Goal: Task Accomplishment & Management: Complete application form

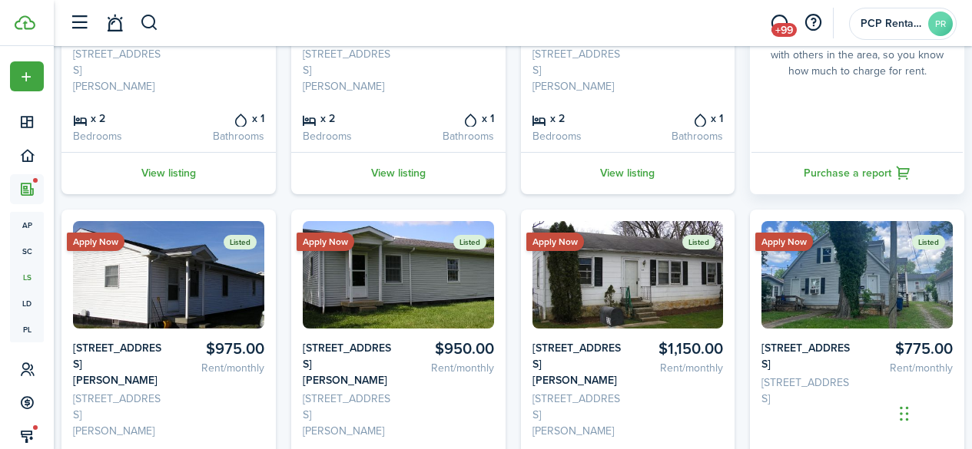
scroll to position [307, 0]
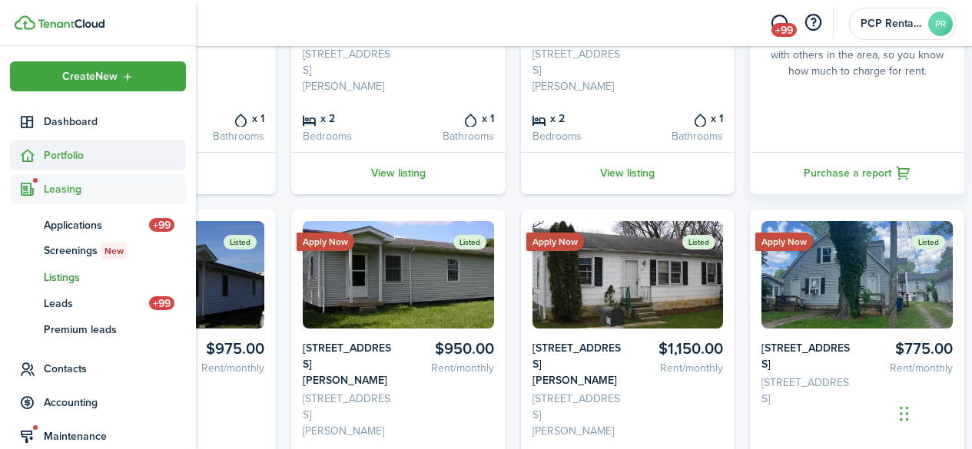
click at [63, 156] on span "Portfolio" at bounding box center [115, 155] width 142 height 16
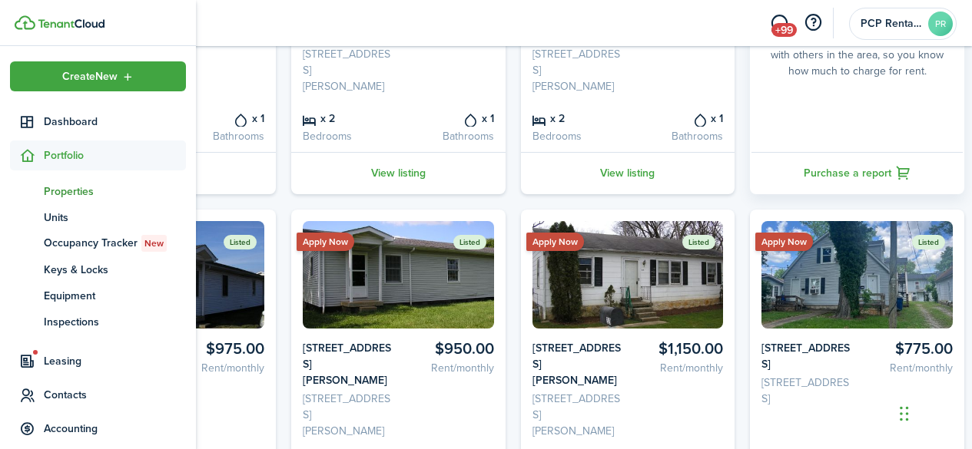
click at [75, 189] on span "Properties" at bounding box center [115, 192] width 142 height 16
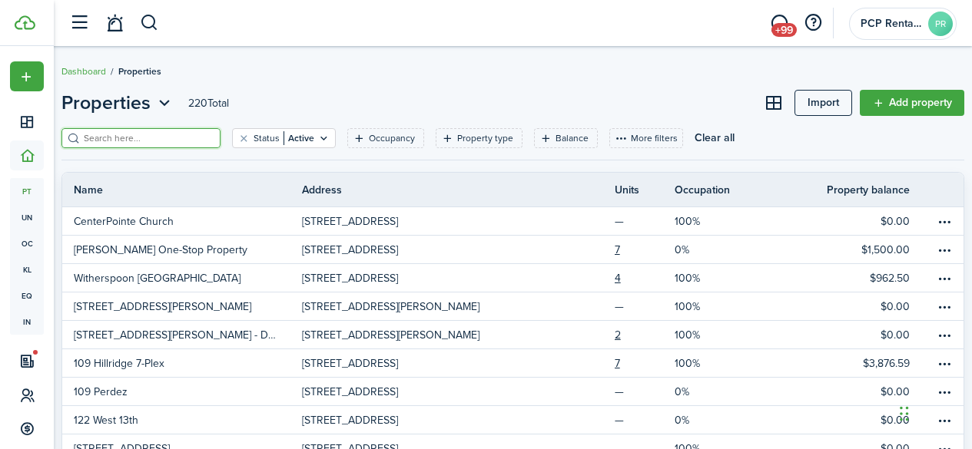
click at [151, 141] on input "search" at bounding box center [147, 138] width 135 height 15
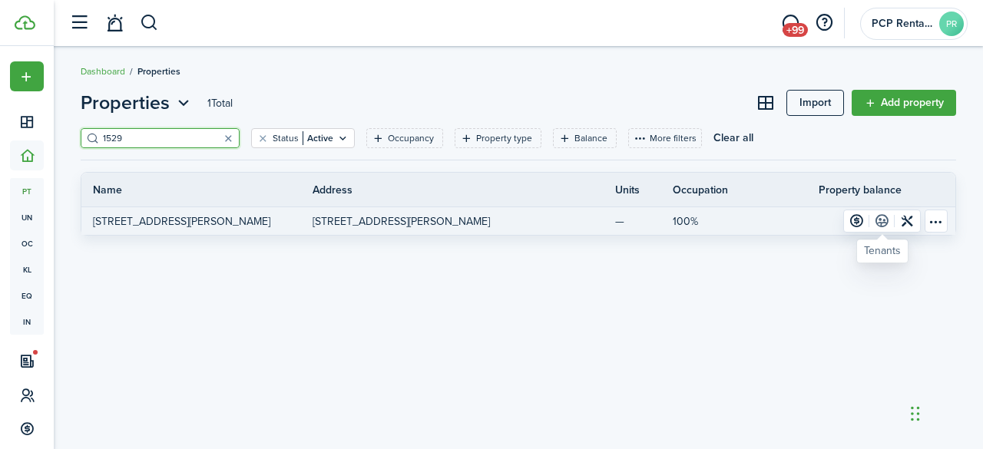
type input "1529"
click at [883, 222] on link at bounding box center [882, 221] width 25 height 22
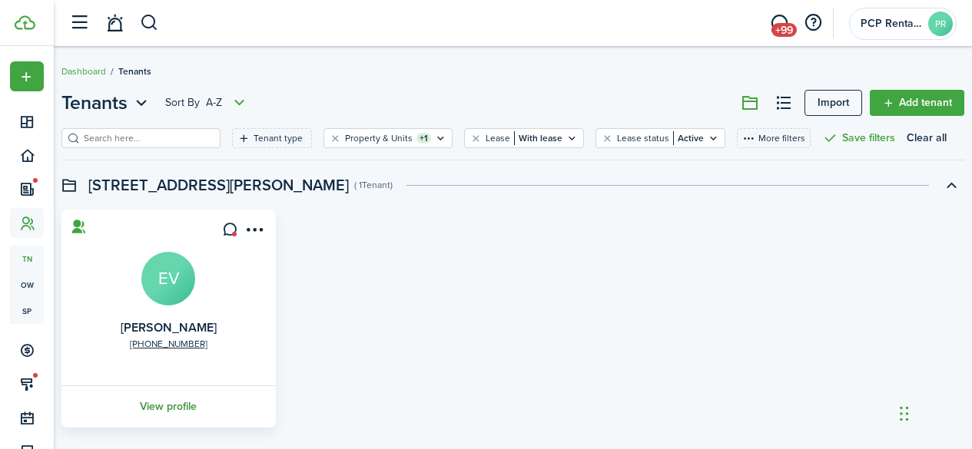
click at [175, 403] on link "View profile" at bounding box center [168, 407] width 219 height 42
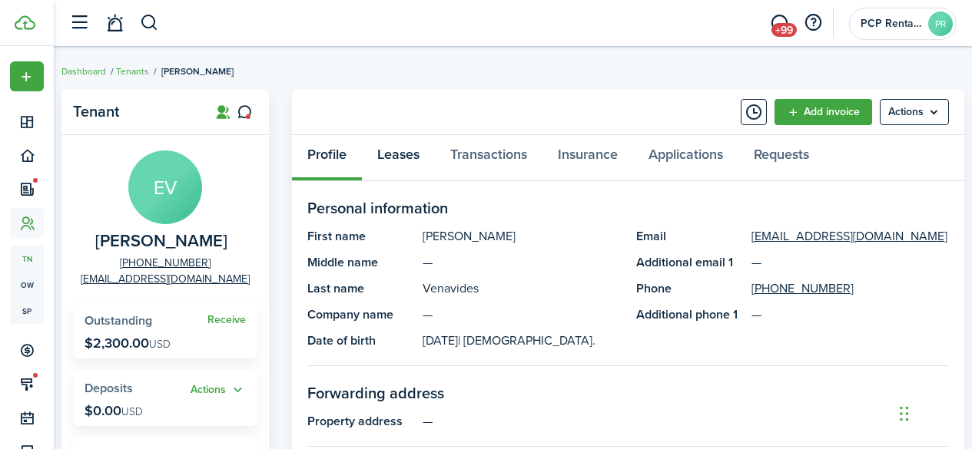
click at [403, 151] on link "Leases" at bounding box center [398, 158] width 73 height 46
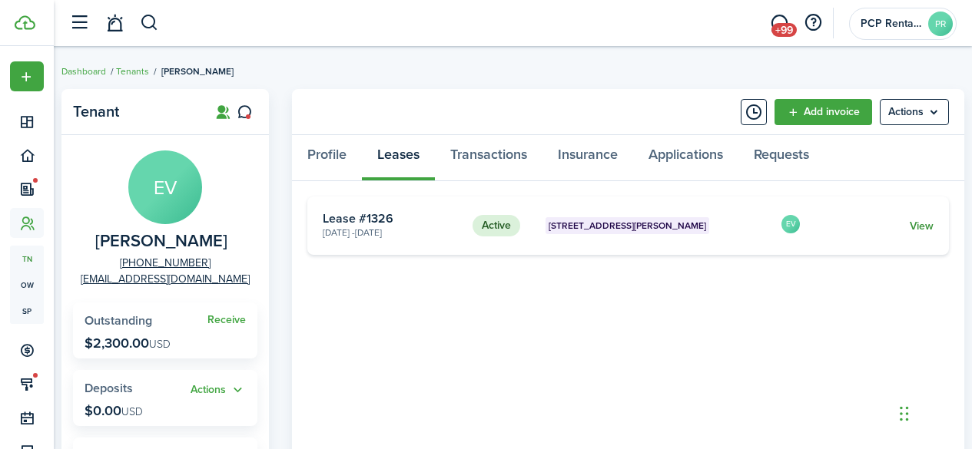
click at [930, 230] on link "View" at bounding box center [921, 226] width 24 height 16
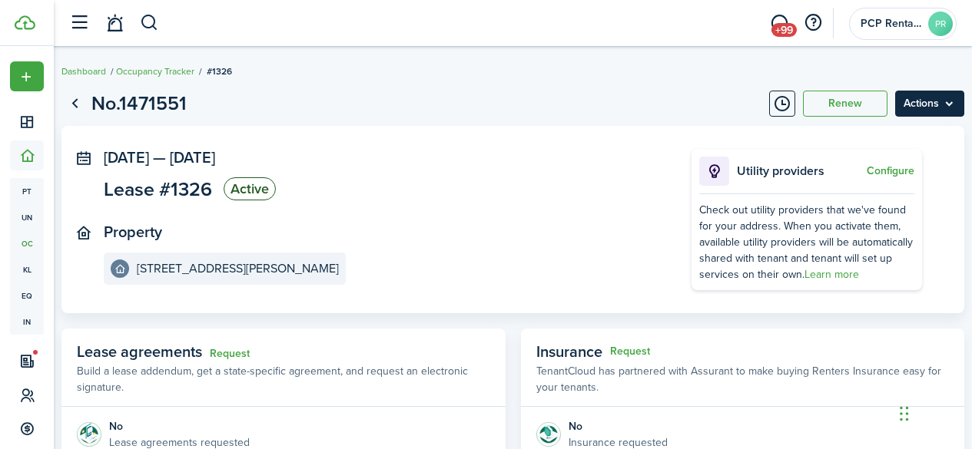
click at [912, 101] on menu-btn "Actions" at bounding box center [929, 104] width 69 height 26
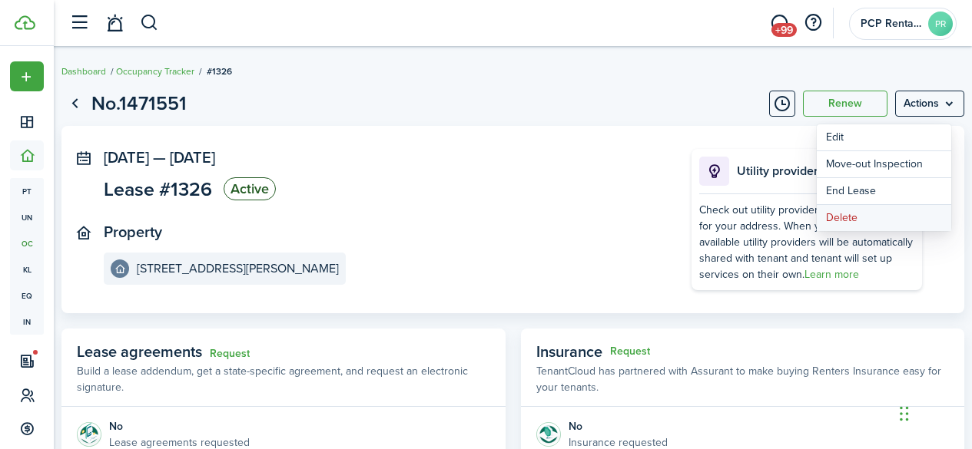
click at [852, 216] on button "Delete" at bounding box center [884, 218] width 134 height 26
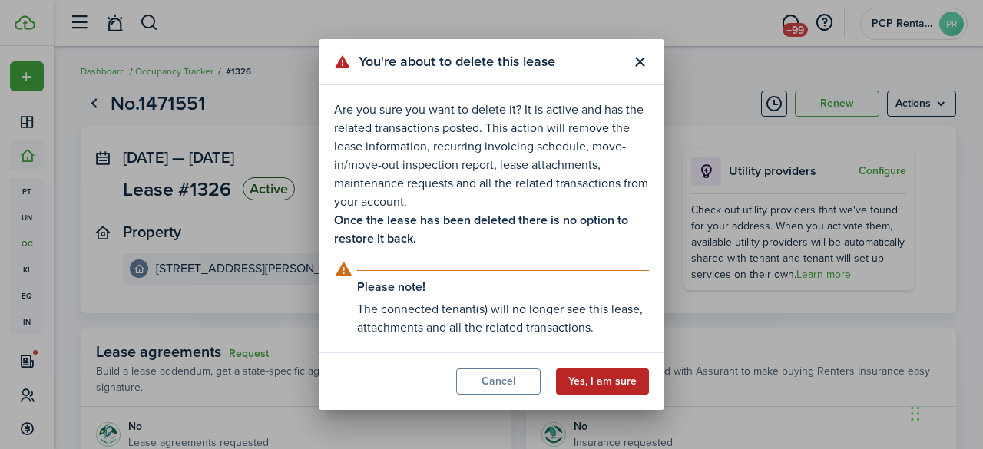
click at [600, 378] on button "Yes, I am sure" at bounding box center [602, 382] width 93 height 26
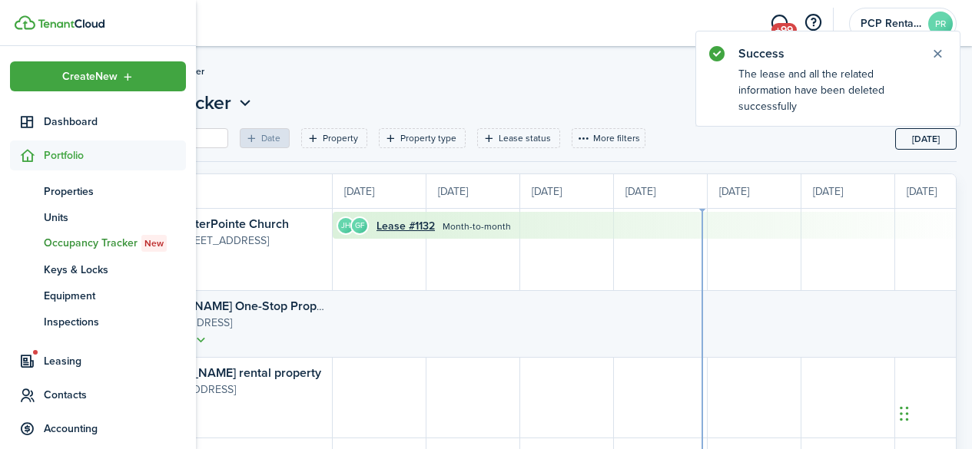
scroll to position [0, 281]
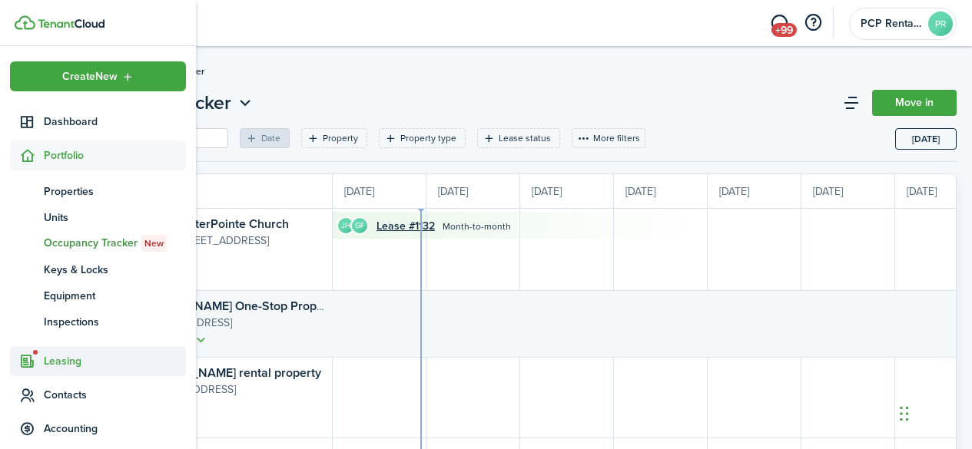
click at [60, 362] on span "Leasing" at bounding box center [115, 361] width 142 height 16
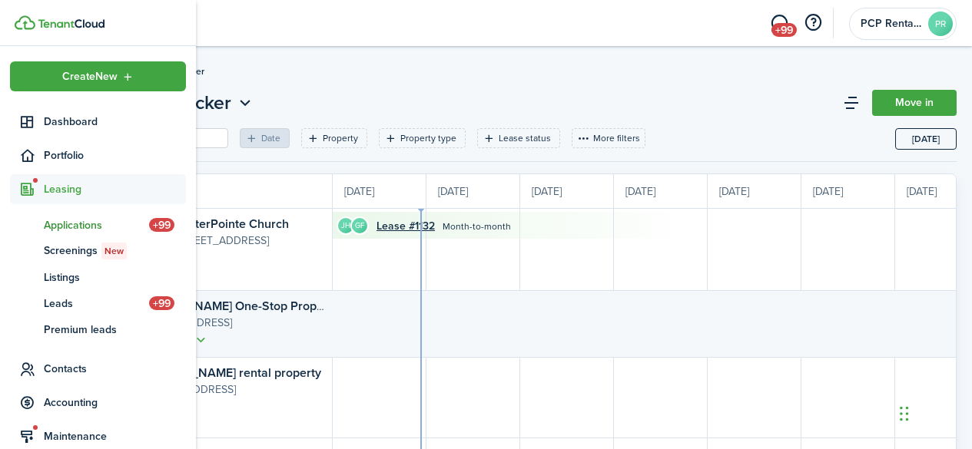
click at [68, 228] on span "Applications" at bounding box center [96, 225] width 105 height 16
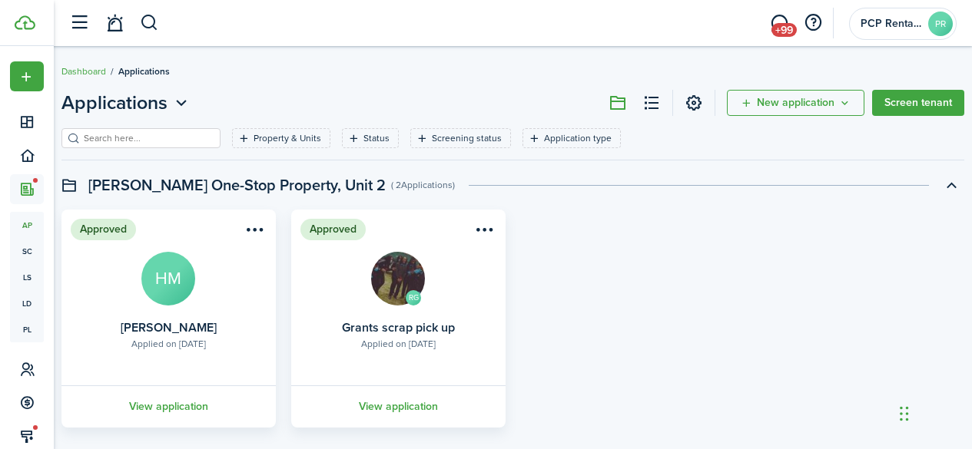
click at [136, 137] on input "search" at bounding box center [147, 138] width 135 height 15
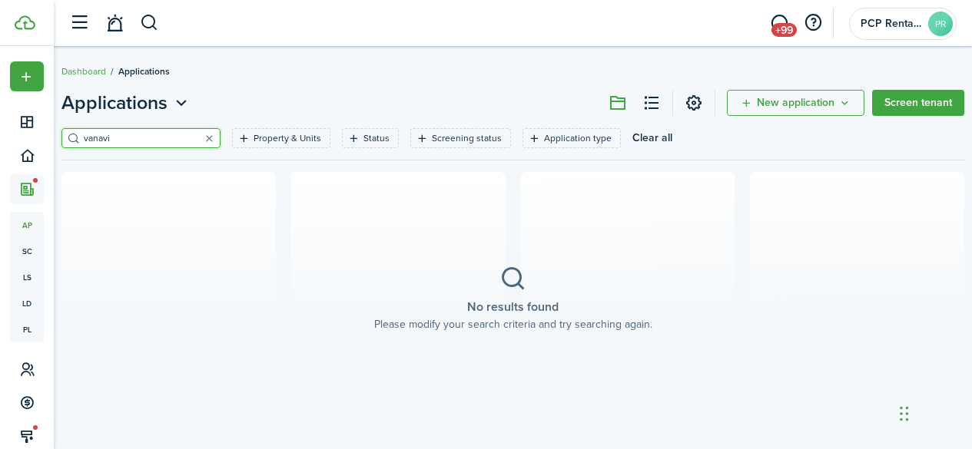
click at [106, 140] on input "vanavi" at bounding box center [147, 138] width 135 height 15
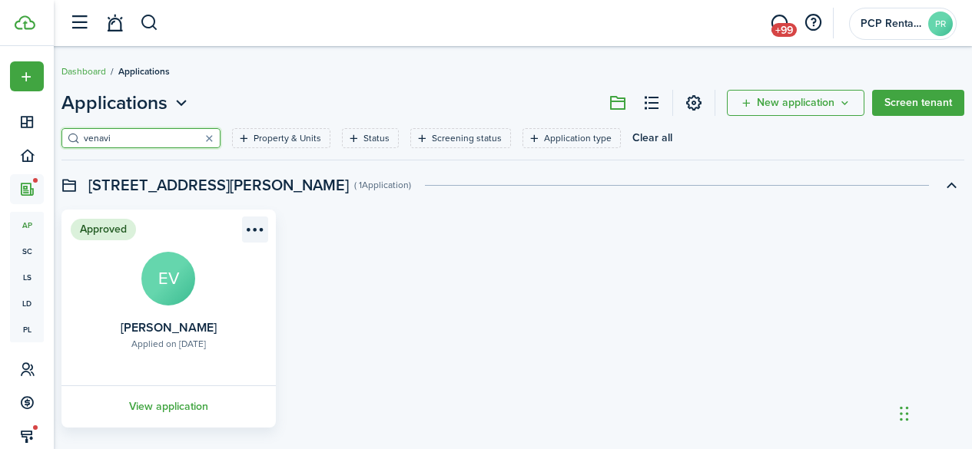
type input "venavi"
click at [258, 229] on menu-btn-icon "Open menu" at bounding box center [255, 230] width 26 height 26
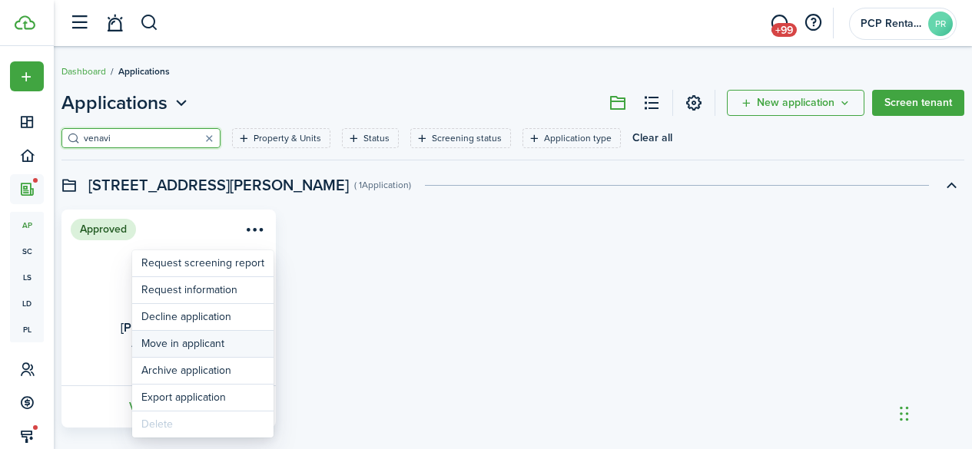
click at [178, 342] on button "Move in applicant" at bounding box center [202, 344] width 141 height 26
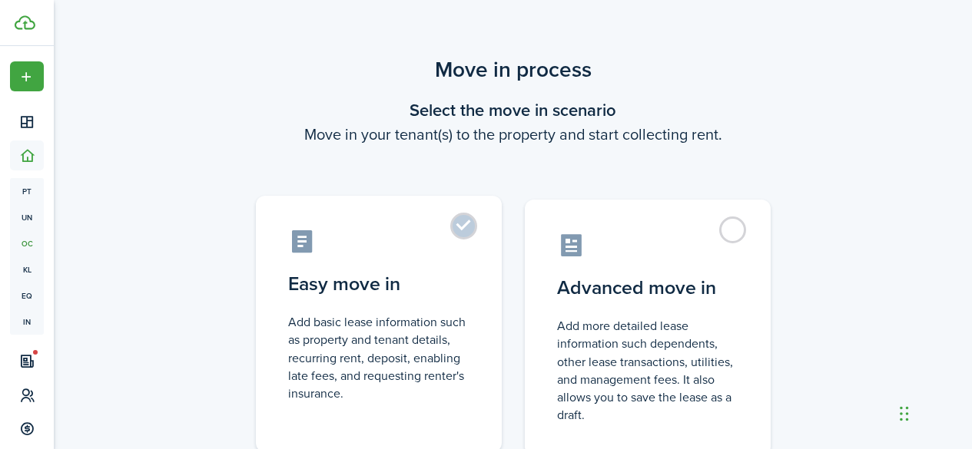
click at [463, 219] on label "Easy move in Add basic lease information such as property and tenant details, r…" at bounding box center [379, 324] width 246 height 257
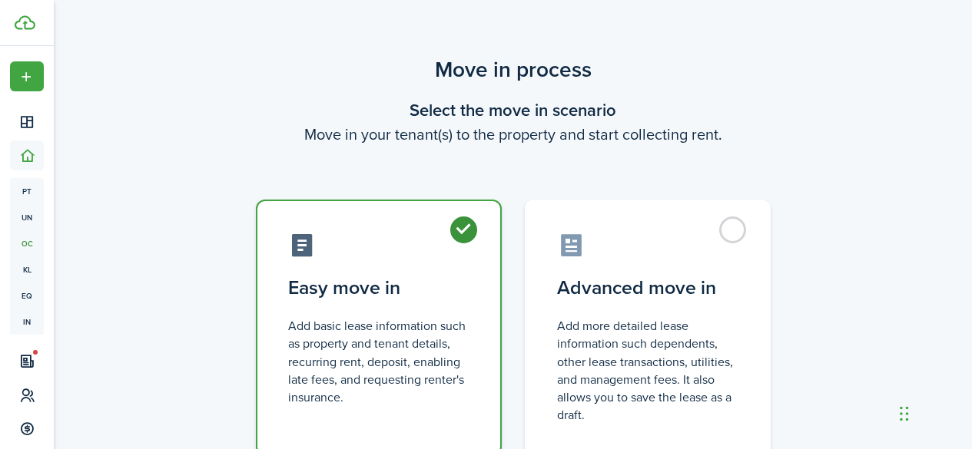
radio input "true"
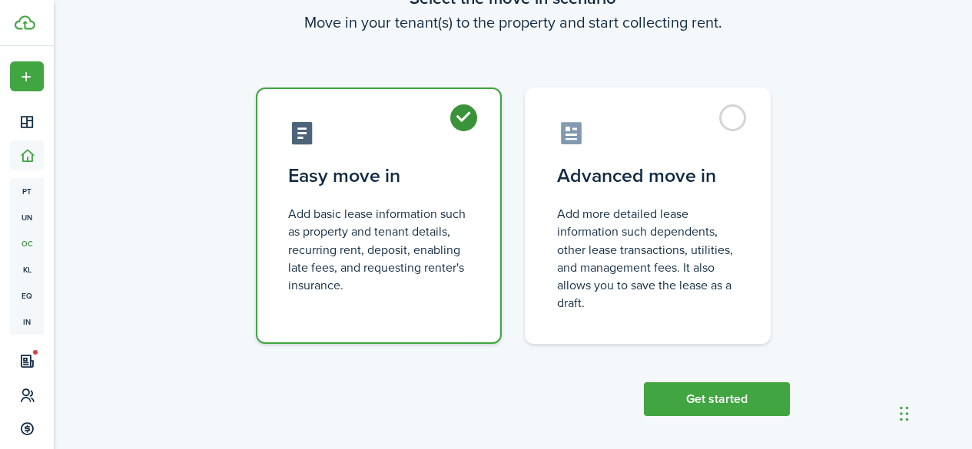
scroll to position [121, 0]
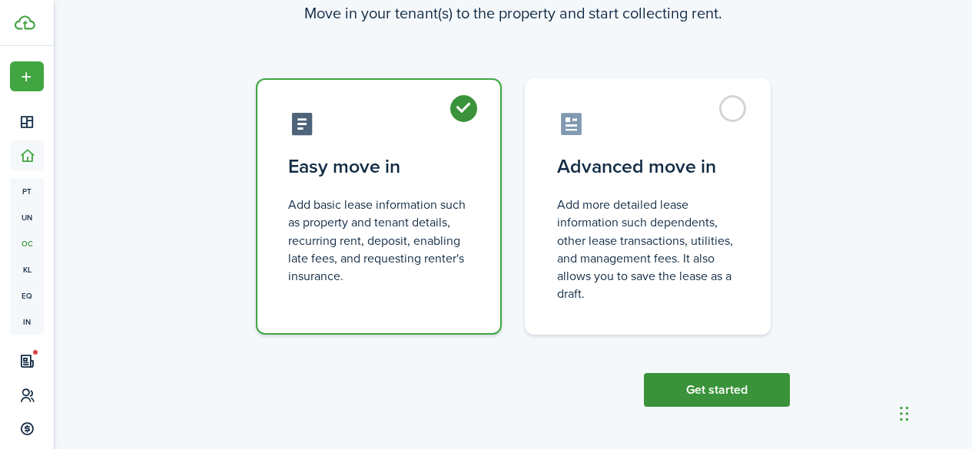
click at [699, 383] on button "Get started" at bounding box center [717, 390] width 146 height 34
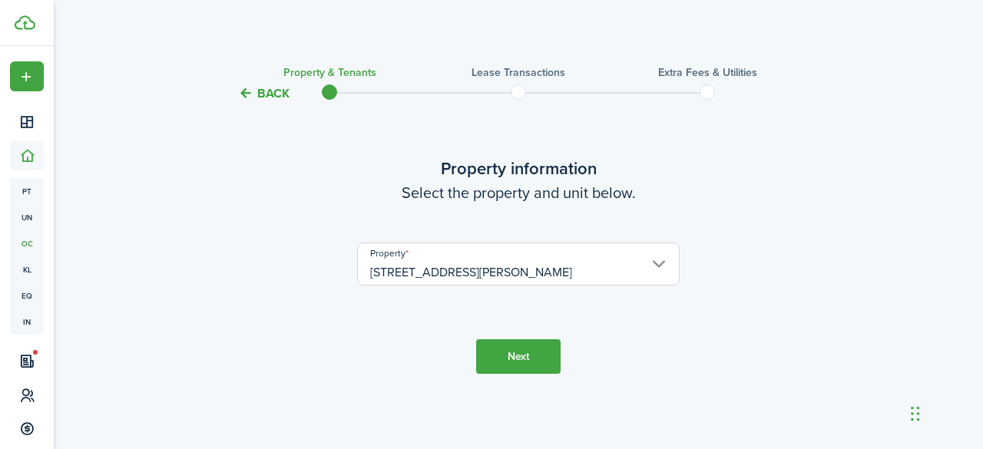
click at [488, 267] on input "[STREET_ADDRESS][PERSON_NAME]" at bounding box center [518, 264] width 323 height 43
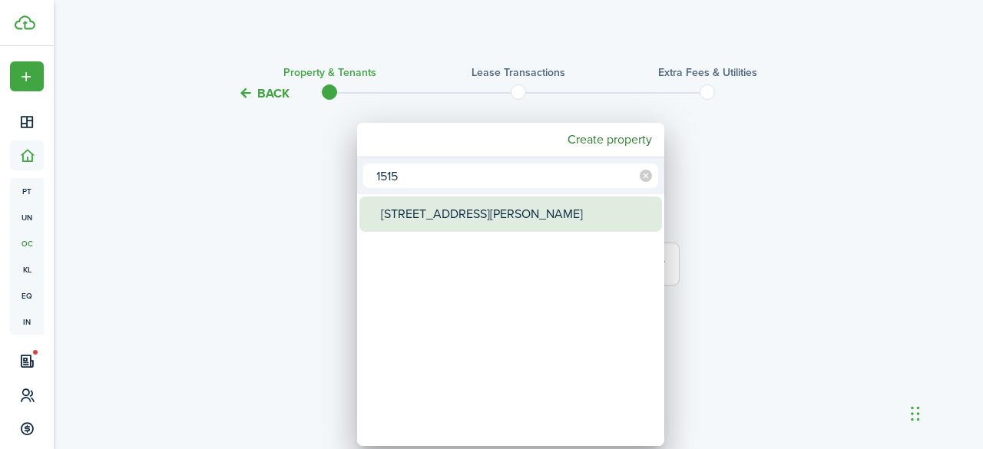
type input "1515"
click at [423, 218] on div "[STREET_ADDRESS][PERSON_NAME]" at bounding box center [517, 214] width 272 height 35
type input "[STREET_ADDRESS][PERSON_NAME]"
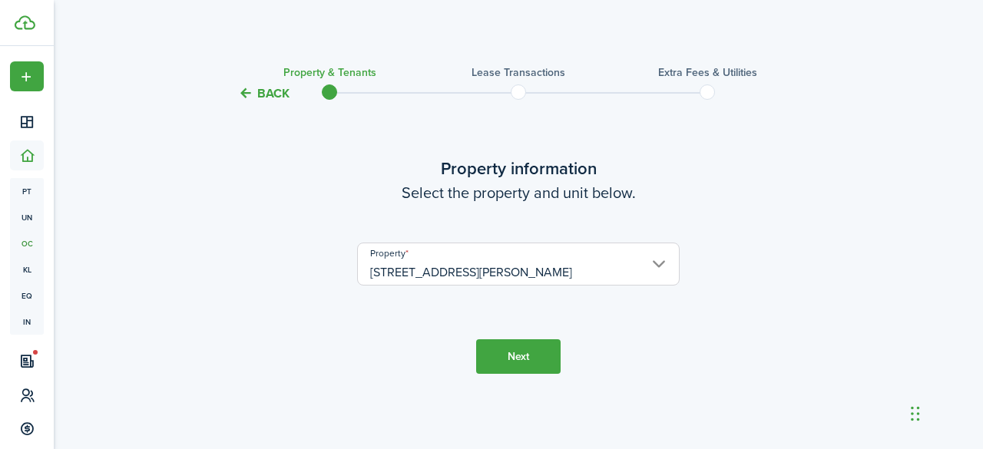
click at [518, 357] on button "Next" at bounding box center [518, 357] width 84 height 35
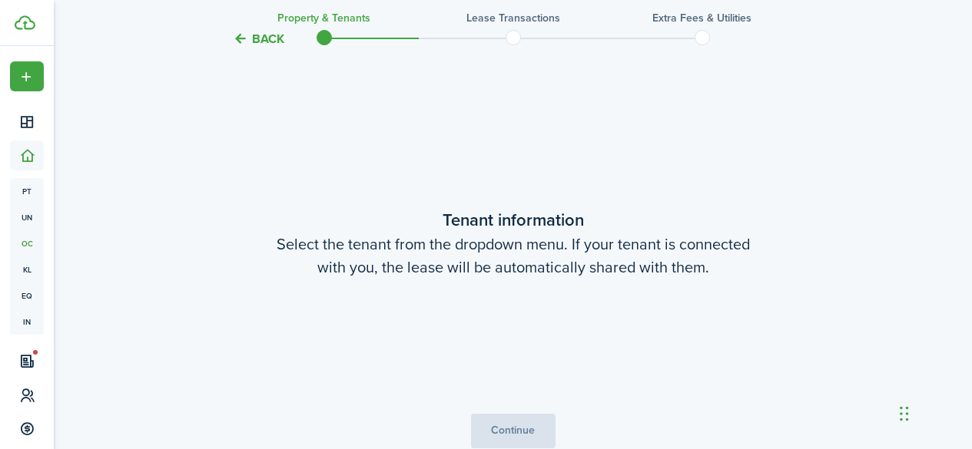
scroll to position [346, 0]
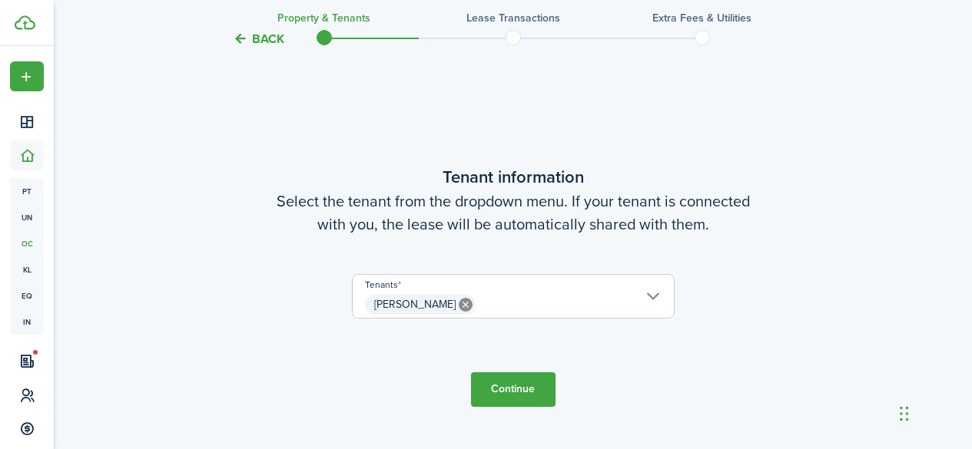
click at [505, 395] on button "Continue" at bounding box center [513, 390] width 84 height 35
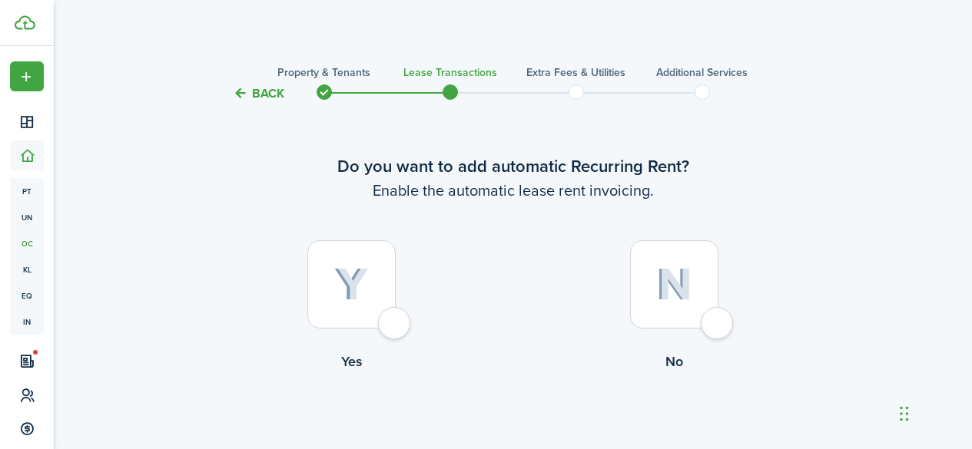
click at [385, 326] on div at bounding box center [351, 284] width 88 height 88
radio input "true"
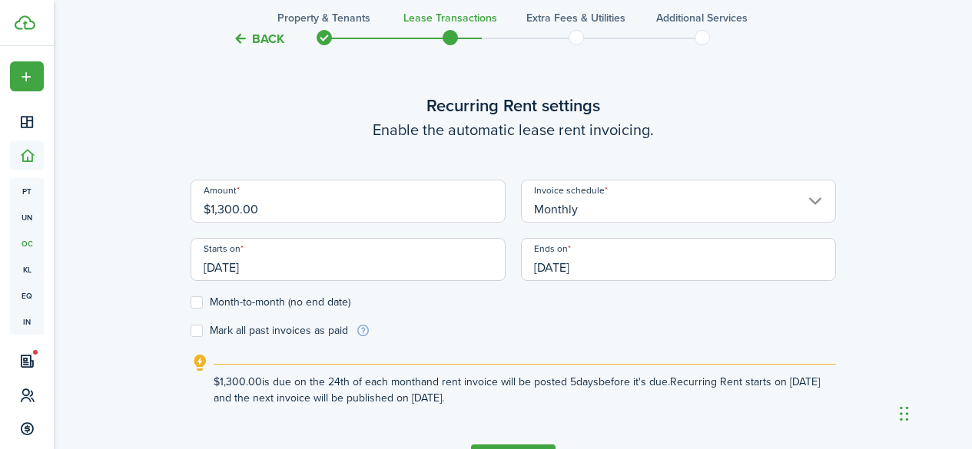
scroll to position [422, 0]
click at [236, 202] on input "$1,300.00" at bounding box center [347, 200] width 315 height 43
click at [281, 267] on input "[DATE]" at bounding box center [347, 258] width 315 height 43
type input "$1,175.00"
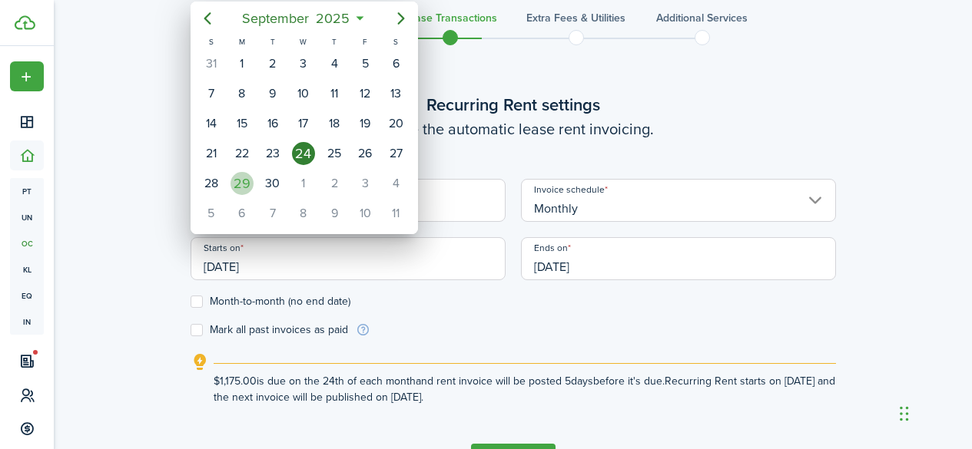
click at [245, 187] on div "29" at bounding box center [241, 183] width 23 height 23
type input "[DATE]"
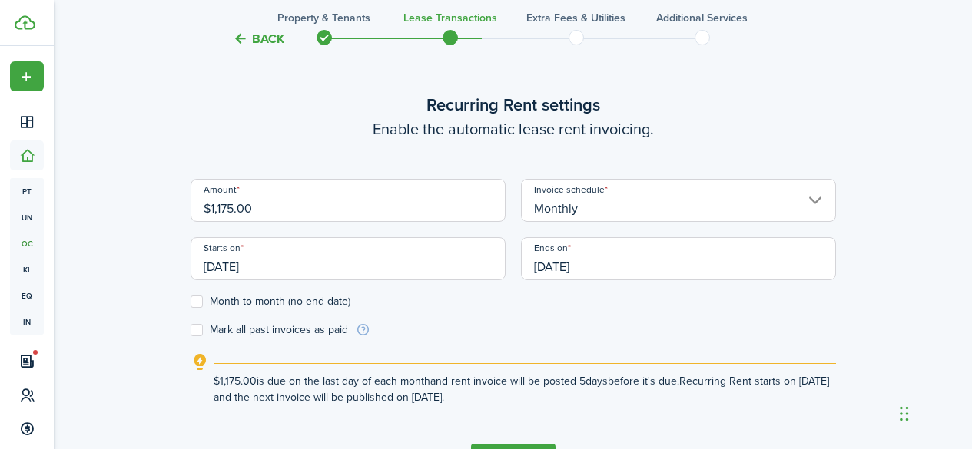
click at [638, 273] on input "[DATE]" at bounding box center [678, 258] width 315 height 43
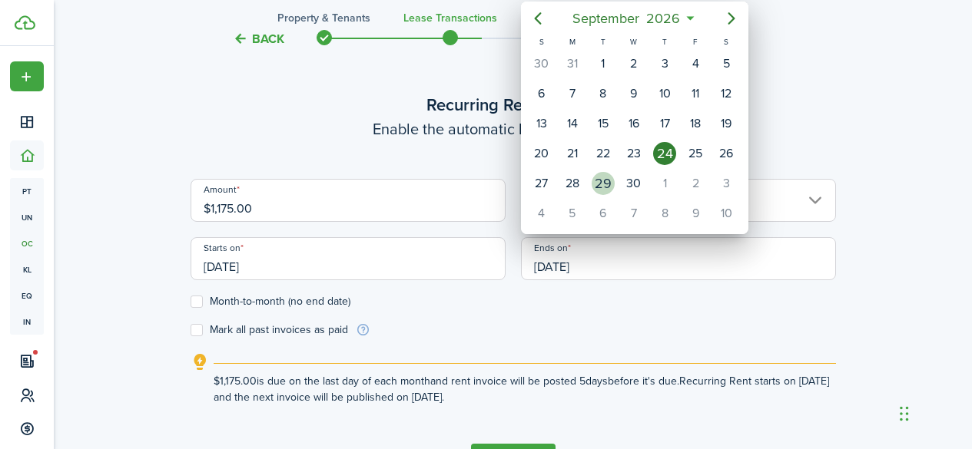
click at [608, 185] on div "29" at bounding box center [602, 183] width 23 height 23
type input "[DATE]"
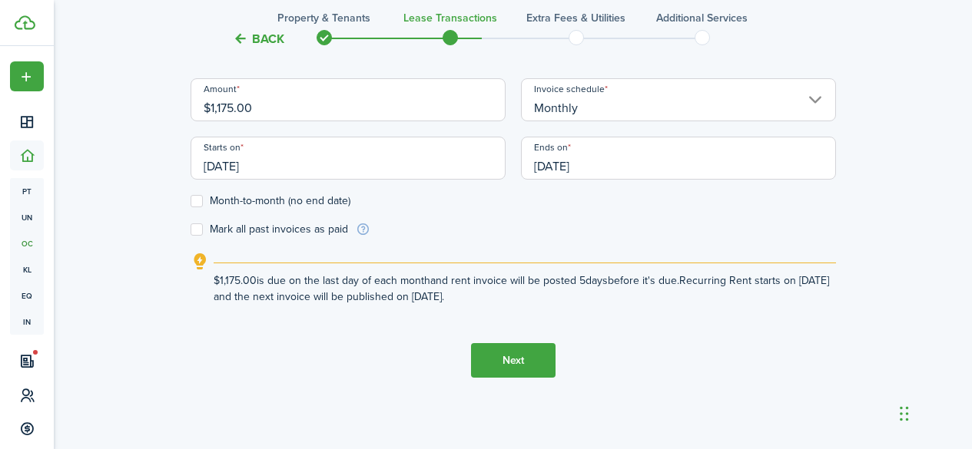
scroll to position [525, 0]
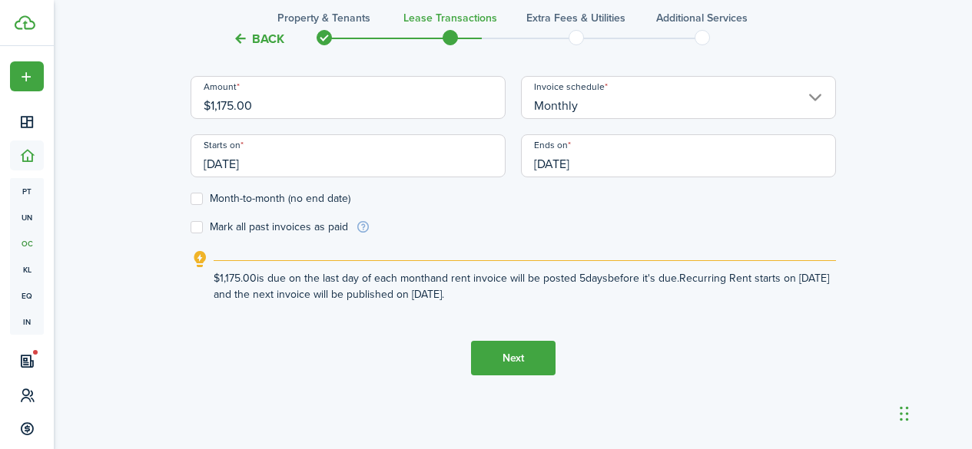
click at [505, 357] on button "Next" at bounding box center [513, 358] width 84 height 35
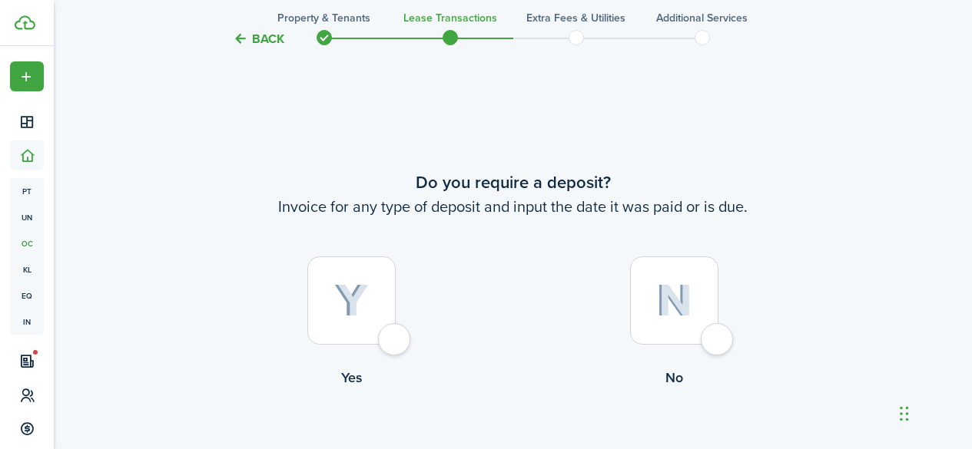
scroll to position [872, 0]
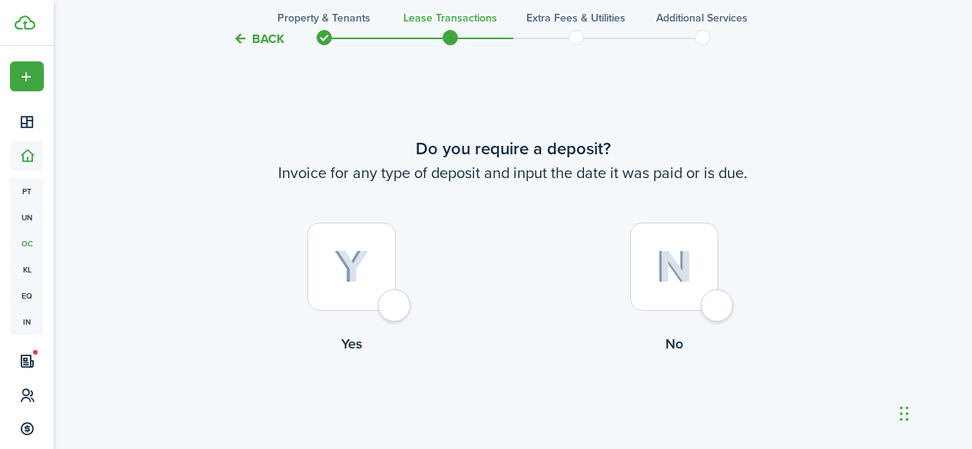
click at [386, 309] on div at bounding box center [351, 267] width 88 height 88
radio input "true"
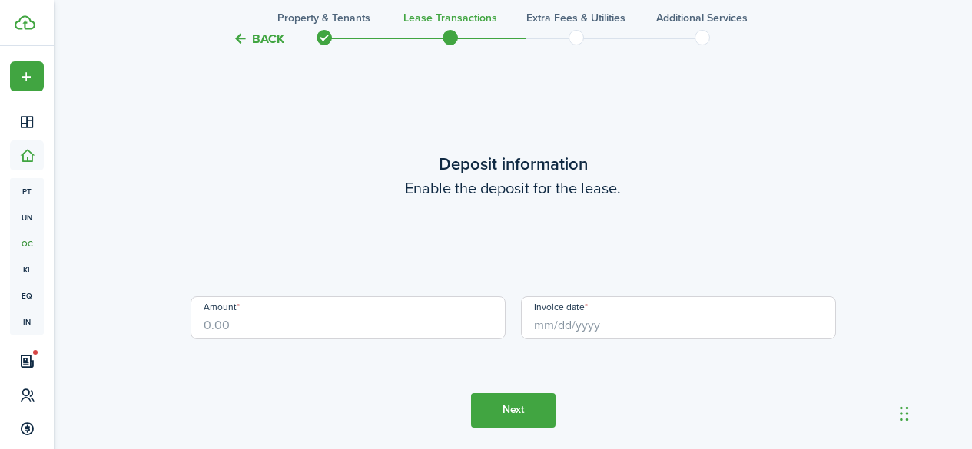
scroll to position [1321, 0]
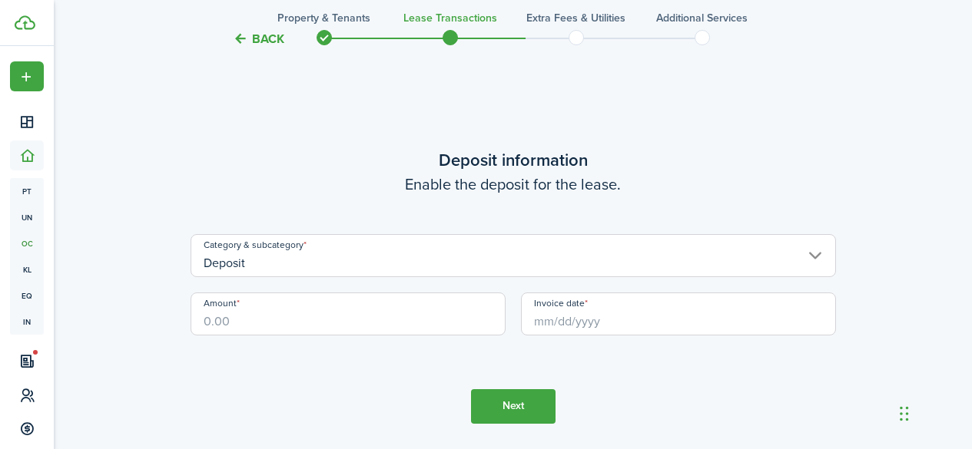
click at [230, 316] on input "Amount" at bounding box center [347, 314] width 315 height 43
click at [654, 326] on input "Invoice date" at bounding box center [678, 314] width 315 height 43
type input "$1,175.00"
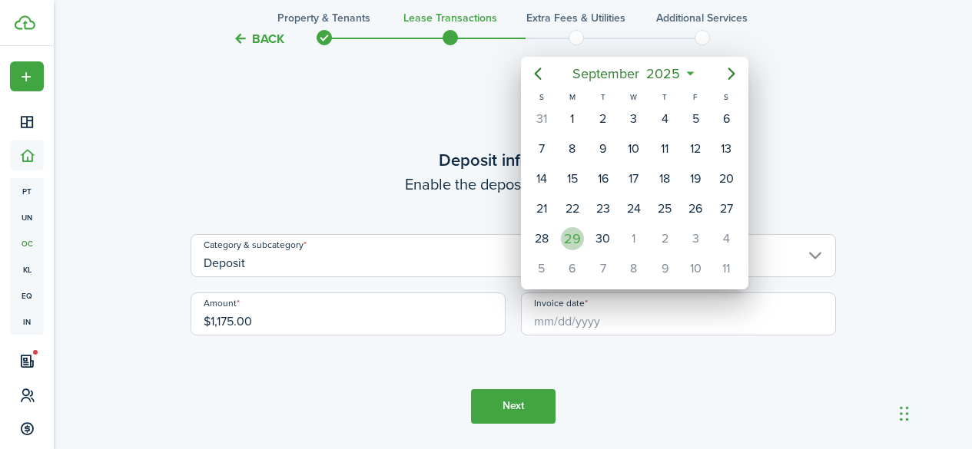
click at [578, 241] on div "29" at bounding box center [572, 238] width 23 height 23
type input "[DATE]"
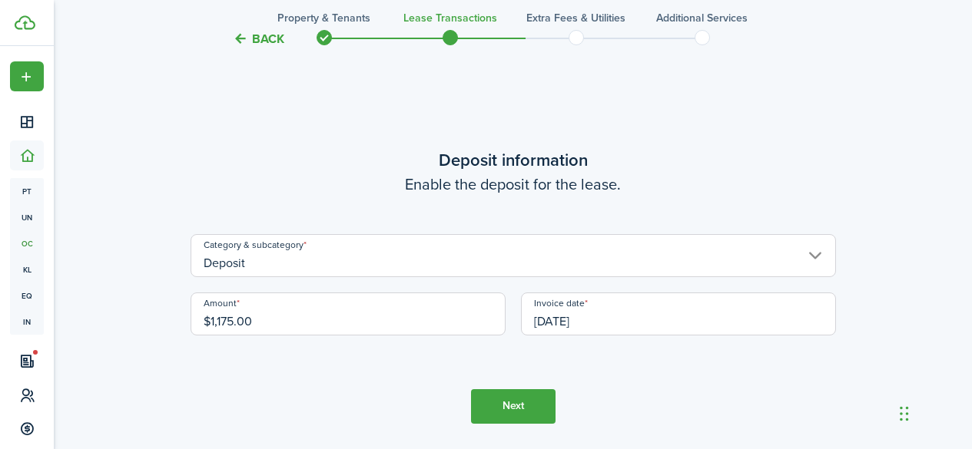
click at [507, 404] on button "Next" at bounding box center [513, 406] width 84 height 35
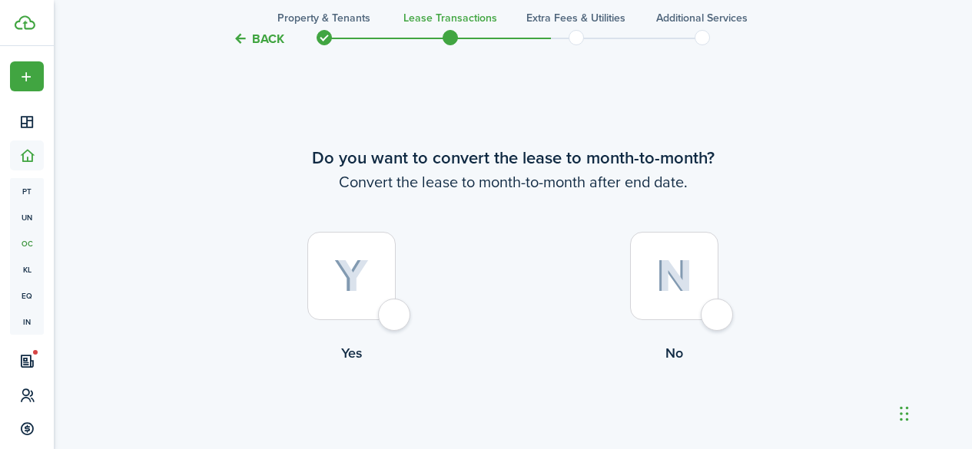
scroll to position [1771, 0]
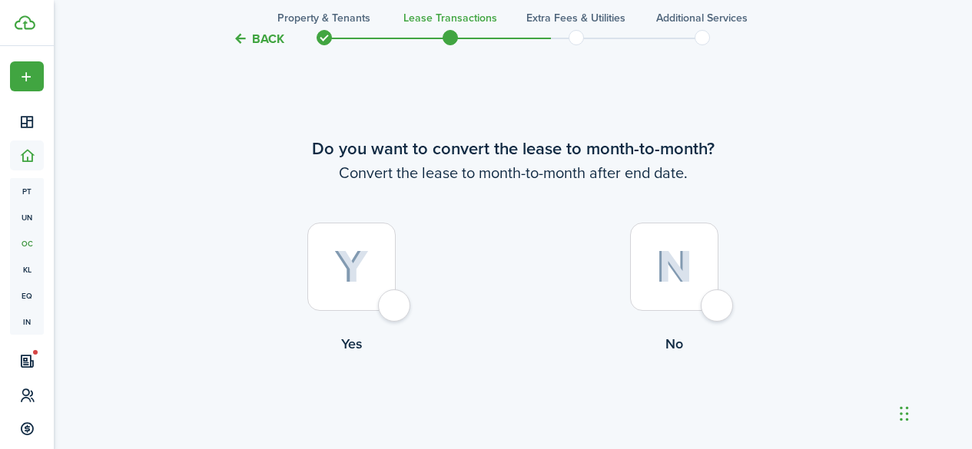
click at [396, 308] on div at bounding box center [351, 267] width 88 height 88
radio input "true"
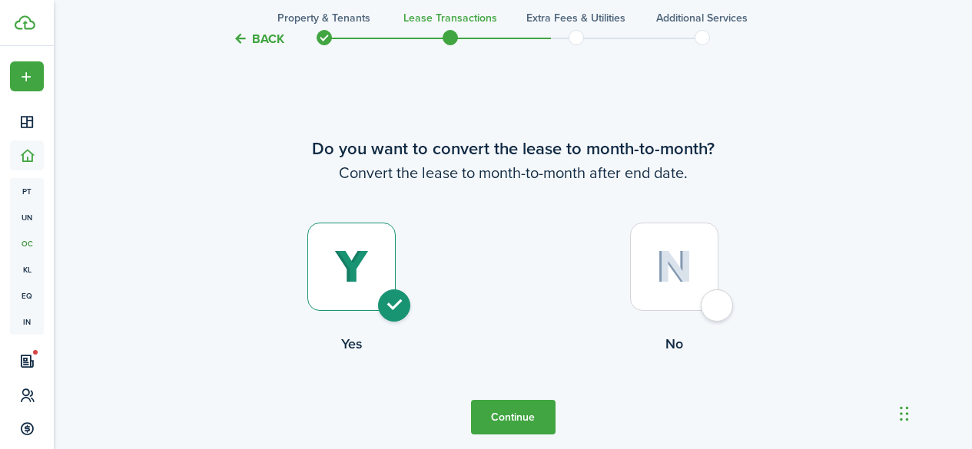
click at [508, 416] on button "Continue" at bounding box center [513, 417] width 84 height 35
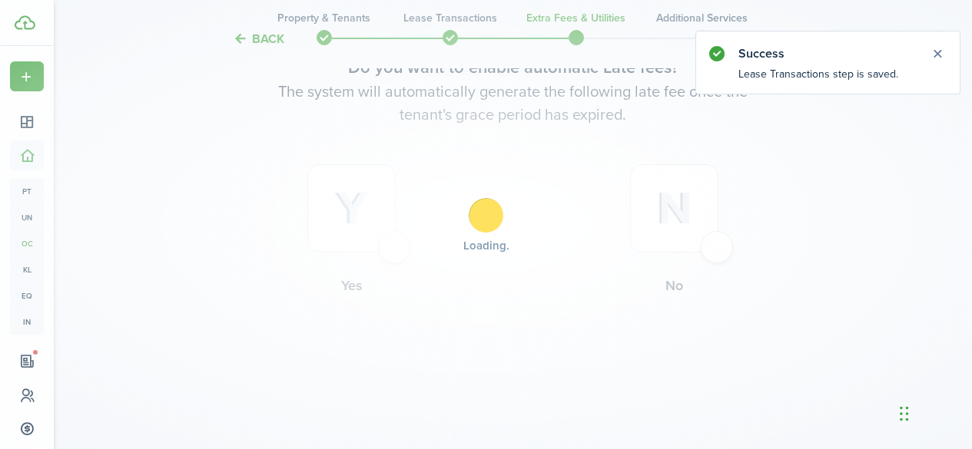
scroll to position [0, 0]
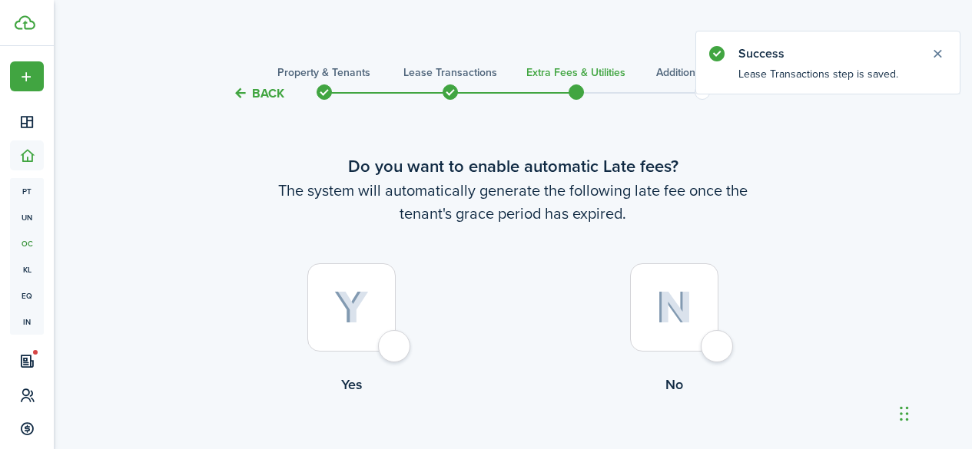
click at [392, 349] on div at bounding box center [351, 307] width 88 height 88
radio input "true"
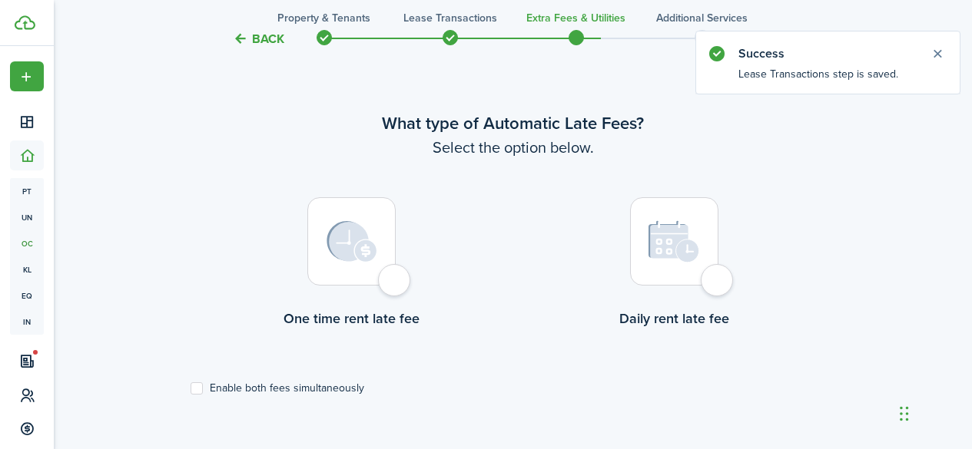
scroll to position [446, 0]
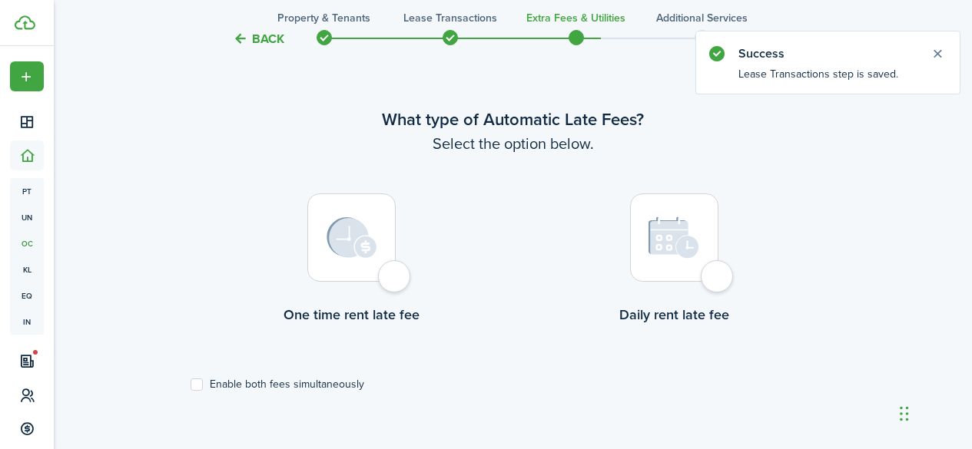
click at [718, 277] on div at bounding box center [674, 238] width 88 height 88
radio input "true"
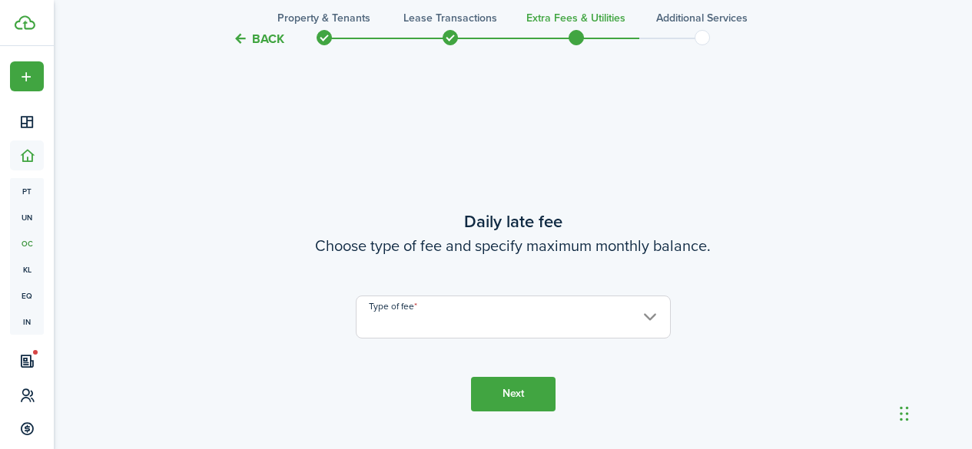
scroll to position [895, 0]
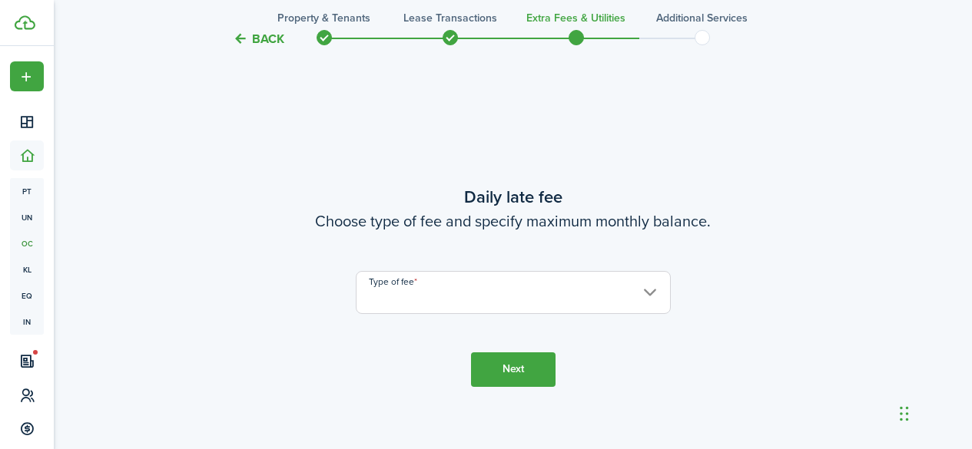
click at [444, 300] on input "Type of fee" at bounding box center [513, 292] width 315 height 43
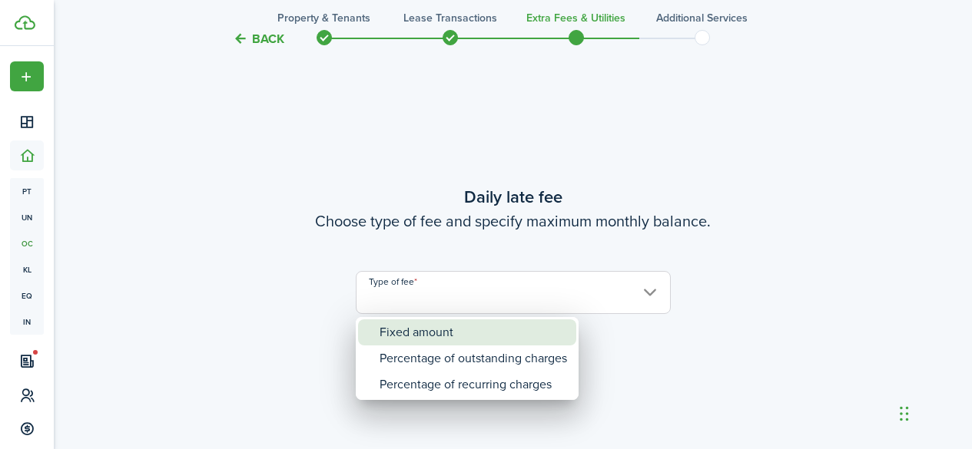
click at [431, 334] on div "Fixed amount" at bounding box center [472, 333] width 187 height 26
type input "Fixed amount"
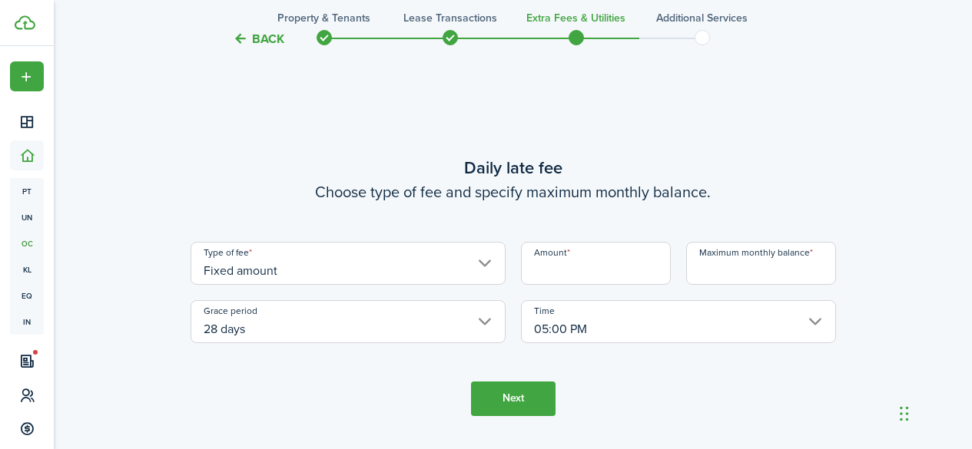
click at [560, 263] on input "Amount" at bounding box center [596, 263] width 150 height 43
type input "$10.00"
click at [731, 266] on input "Maximum monthly balance" at bounding box center [761, 263] width 150 height 43
type input "$400.00"
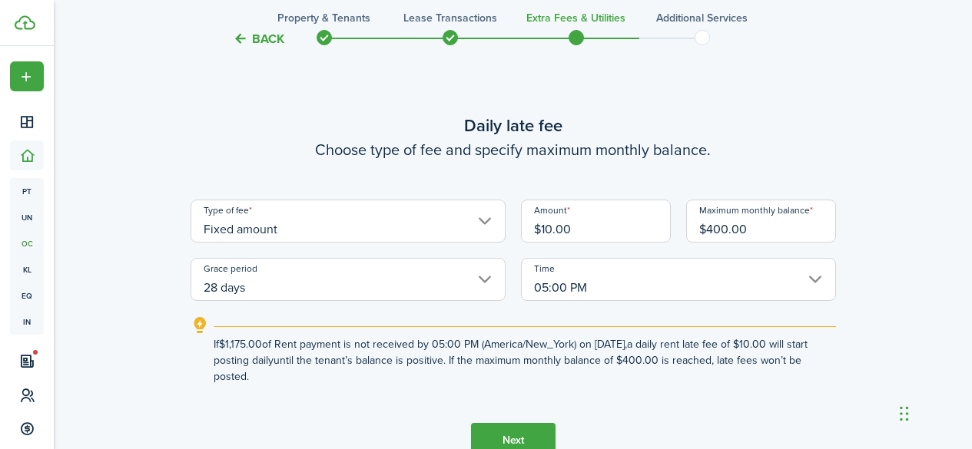
click at [316, 278] on input "28 days" at bounding box center [347, 279] width 315 height 43
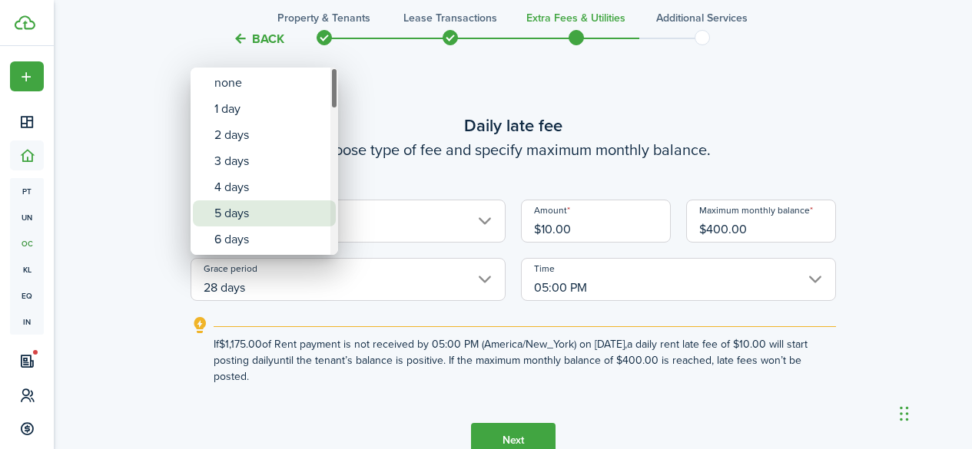
click at [262, 207] on div "5 days" at bounding box center [270, 213] width 112 height 26
type input "5 days"
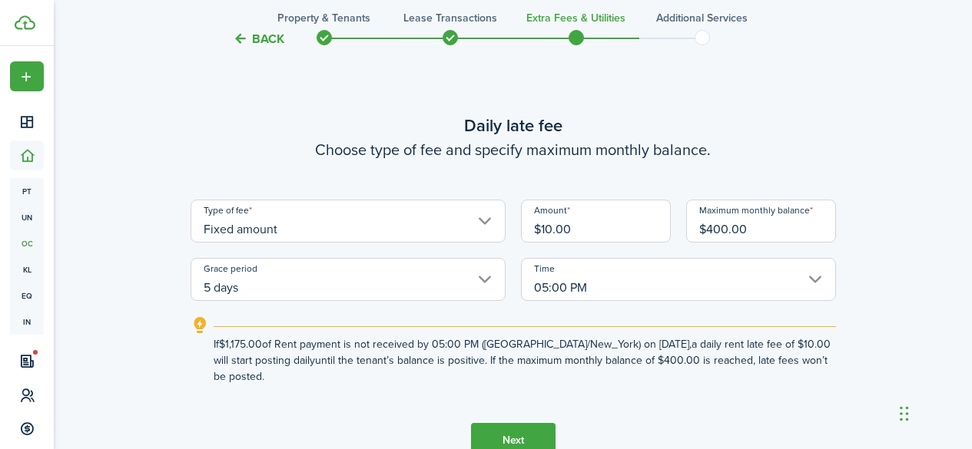
click at [490, 424] on button "Next" at bounding box center [513, 440] width 84 height 35
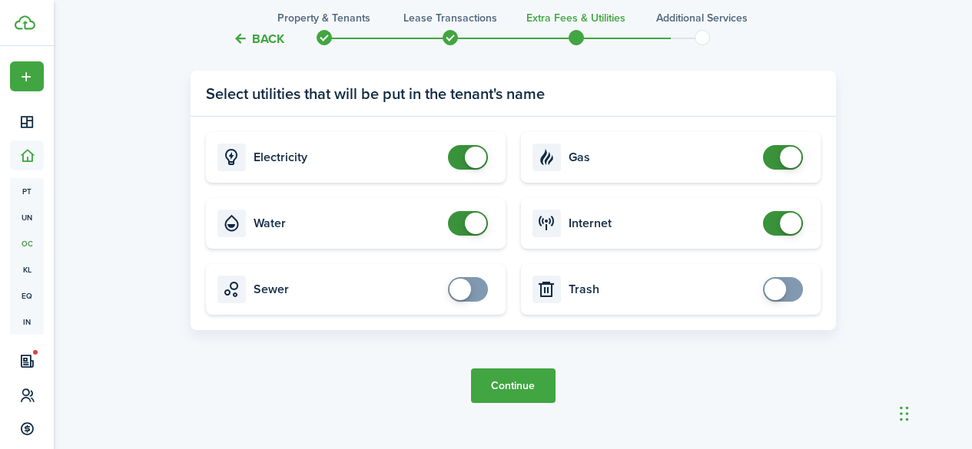
scroll to position [1525, 0]
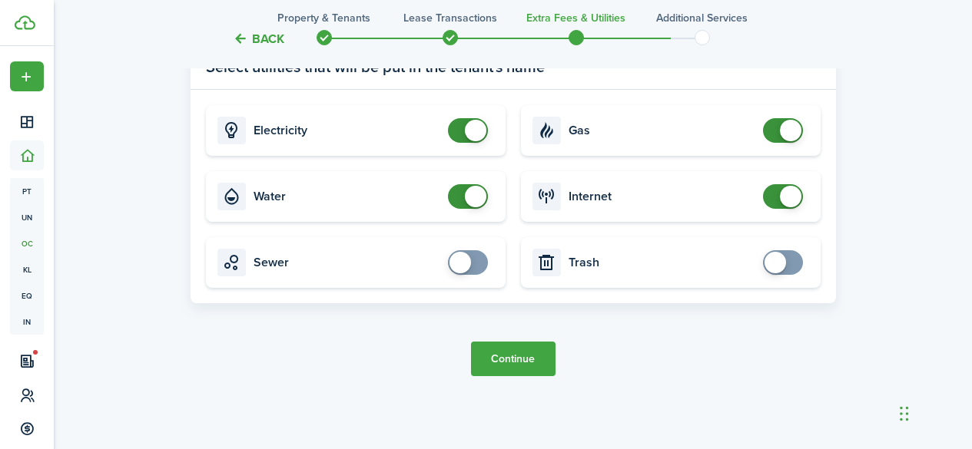
click at [514, 360] on button "Continue" at bounding box center [513, 359] width 84 height 35
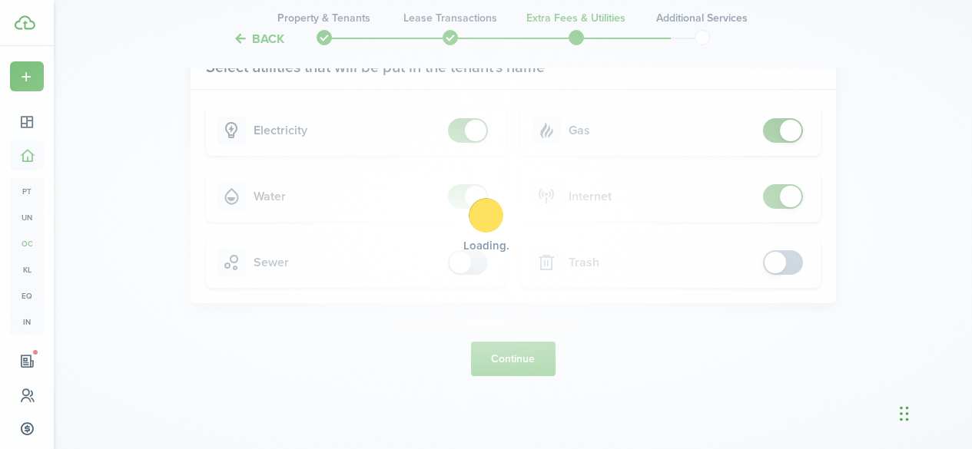
scroll to position [0, 0]
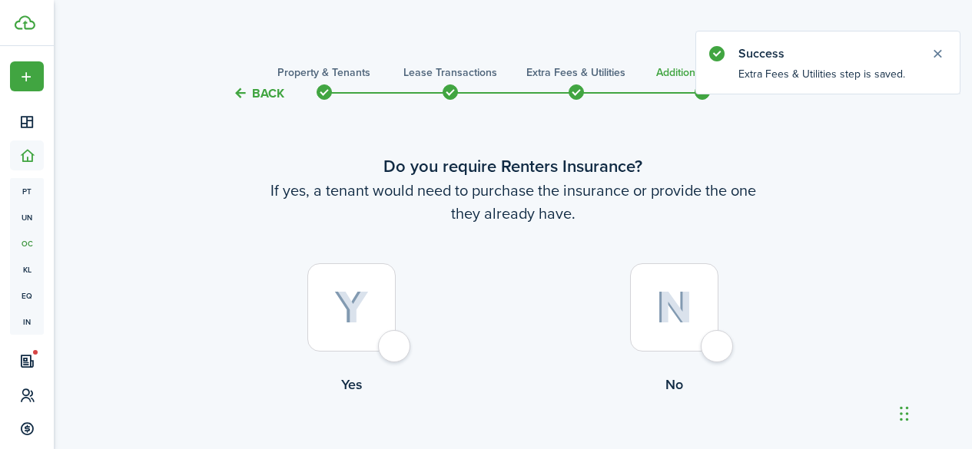
click at [396, 338] on div at bounding box center [351, 307] width 88 height 88
radio input "true"
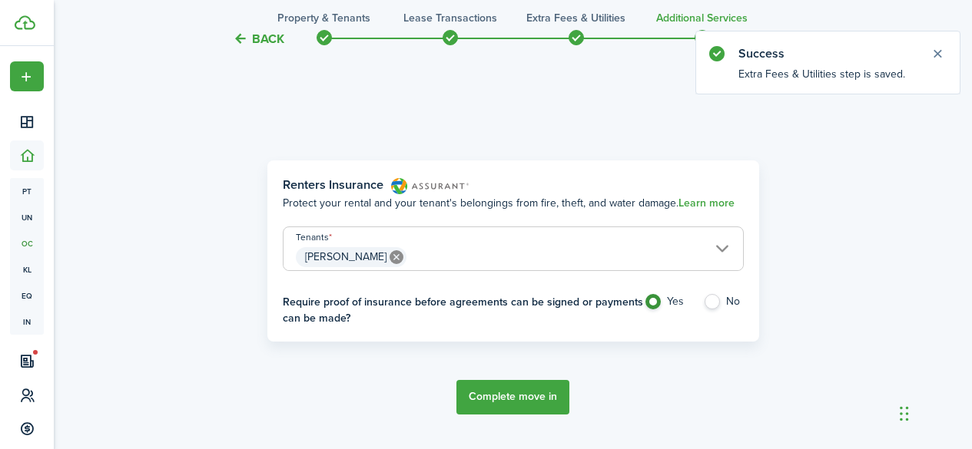
scroll to position [446, 0]
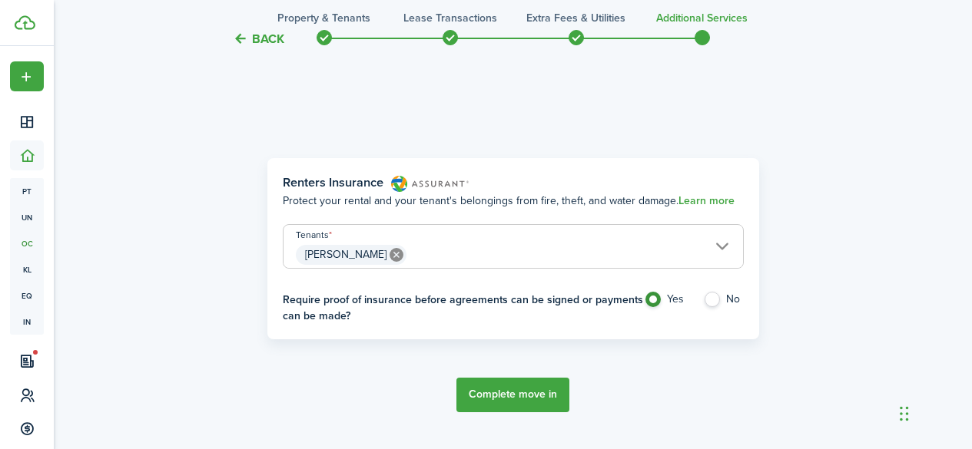
click at [715, 298] on label "No" at bounding box center [723, 303] width 41 height 23
radio input "false"
radio input "true"
click at [499, 388] on button "Complete move in" at bounding box center [512, 395] width 113 height 35
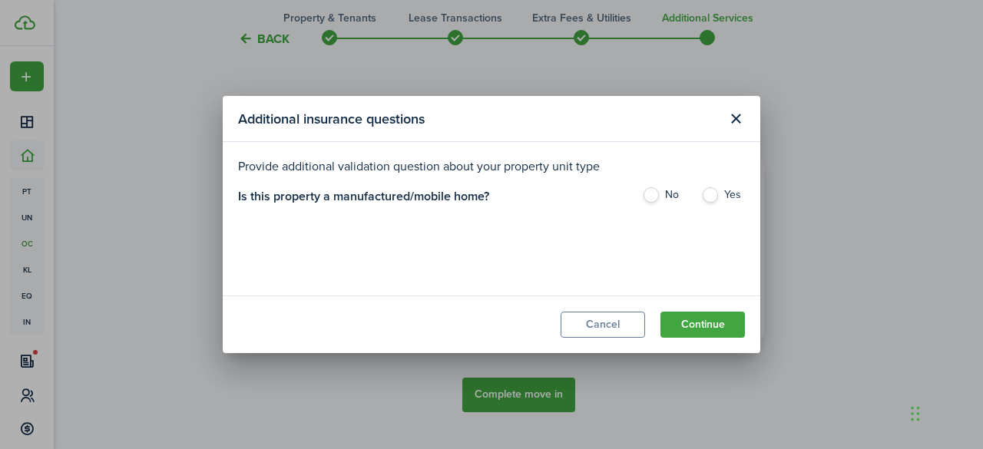
click at [646, 191] on label "No" at bounding box center [664, 198] width 44 height 23
radio input "true"
click at [699, 323] on button "Continue" at bounding box center [703, 325] width 84 height 26
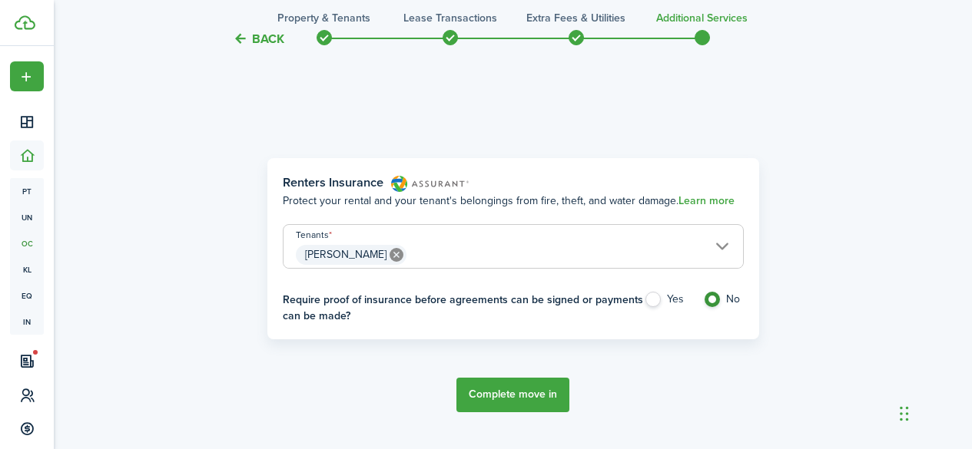
click at [511, 396] on button "Complete move in" at bounding box center [512, 395] width 113 height 35
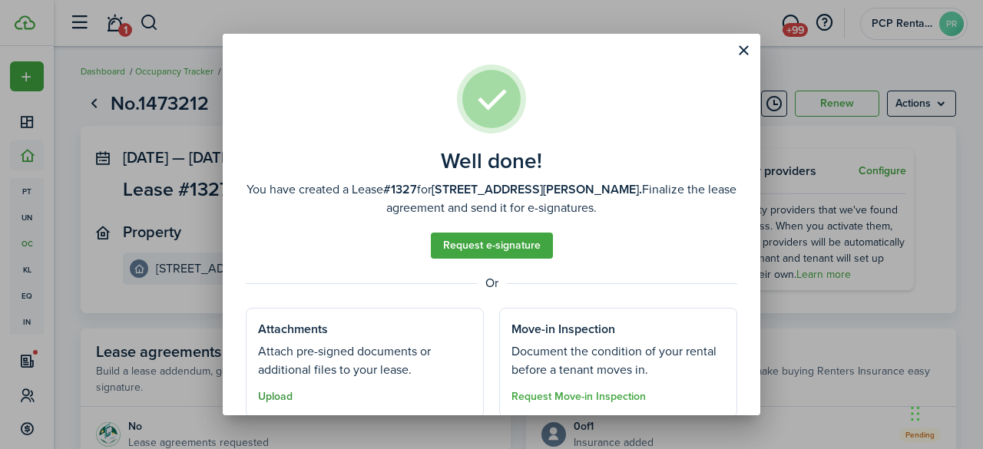
click at [282, 396] on button "Upload" at bounding box center [275, 397] width 35 height 12
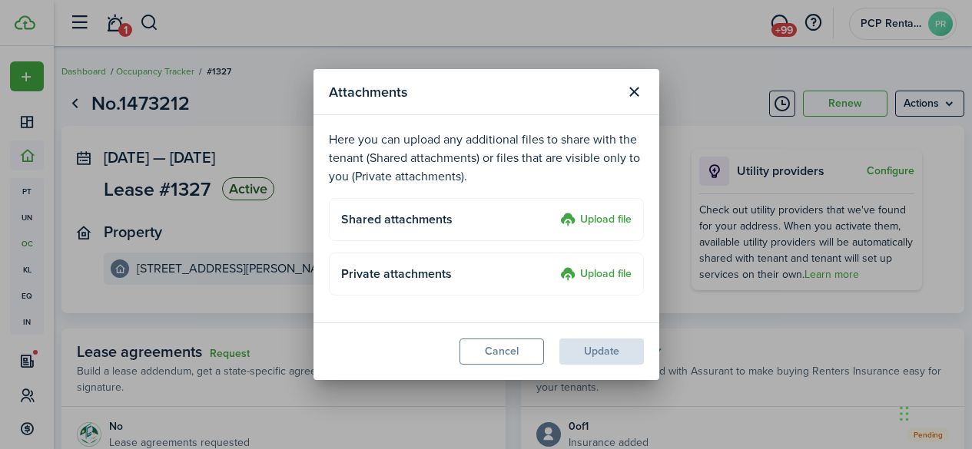
click at [603, 223] on label "Upload file" at bounding box center [595, 220] width 71 height 18
click at [555, 211] on input "Upload file" at bounding box center [555, 211] width 0 height 0
click at [596, 217] on label "Upload file" at bounding box center [595, 220] width 71 height 18
click at [555, 211] on input "Upload file" at bounding box center [555, 211] width 0 height 0
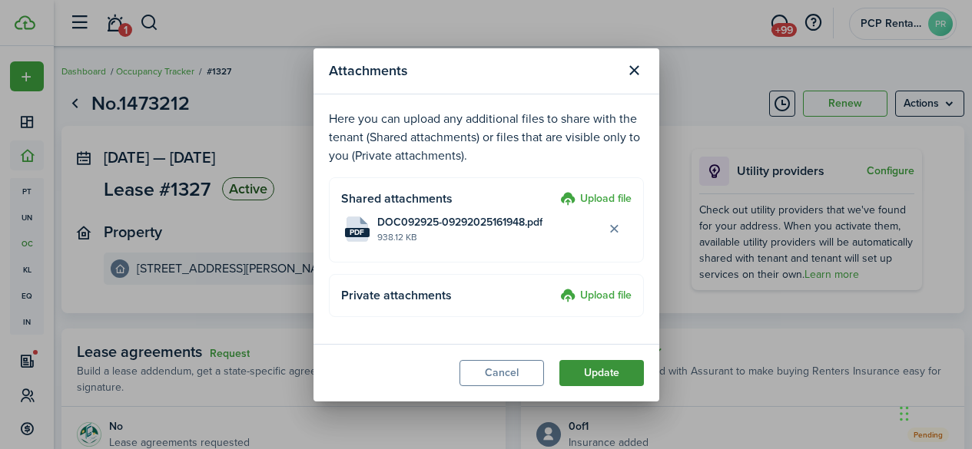
click at [603, 369] on button "Update" at bounding box center [601, 373] width 84 height 26
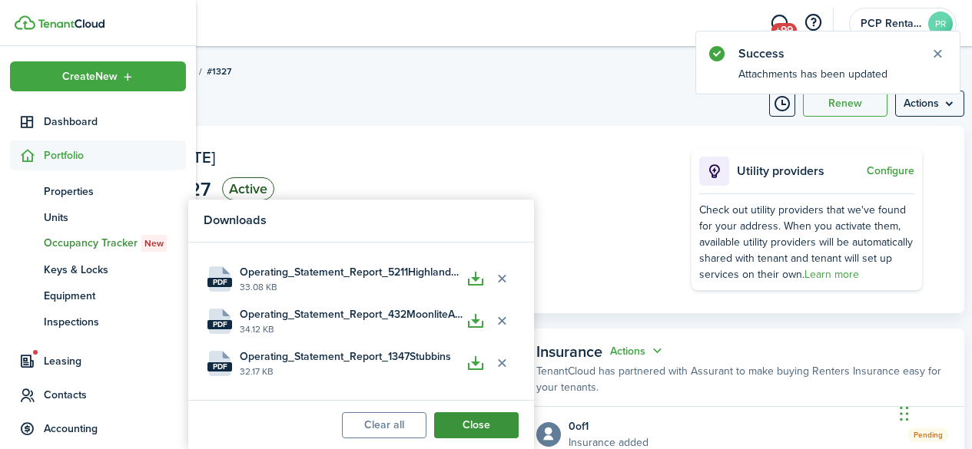
click at [471, 426] on button "Close" at bounding box center [476, 425] width 84 height 26
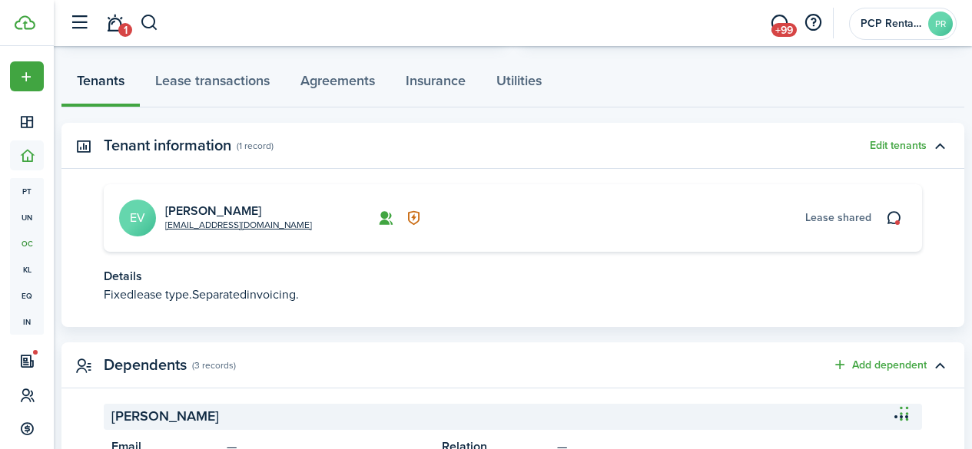
scroll to position [307, 0]
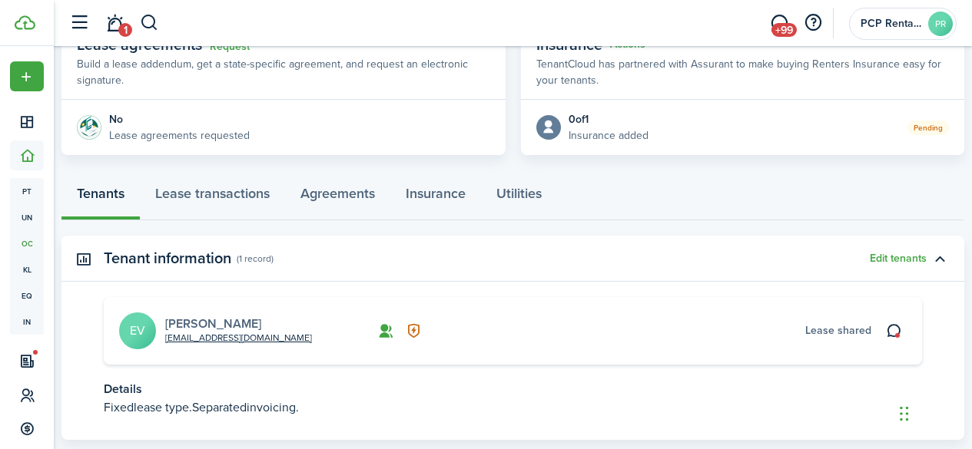
click at [195, 328] on link "[PERSON_NAME]" at bounding box center [213, 324] width 96 height 18
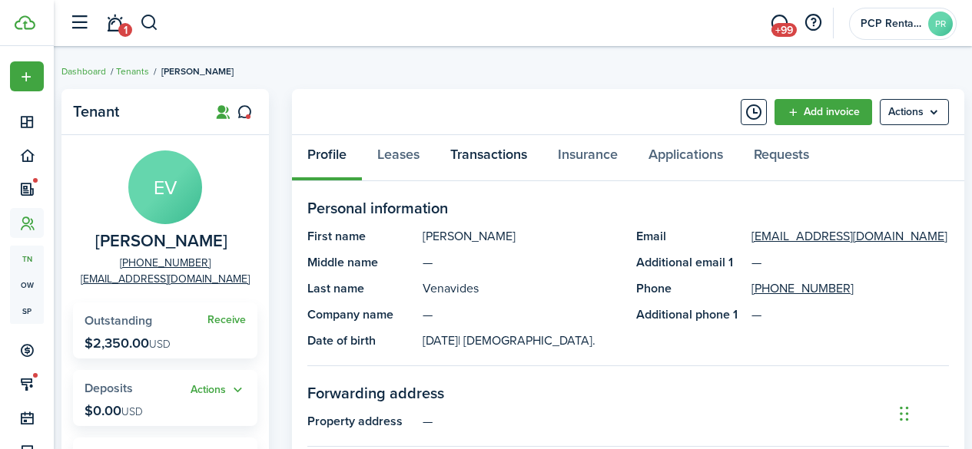
click at [475, 157] on link "Transactions" at bounding box center [489, 158] width 108 height 46
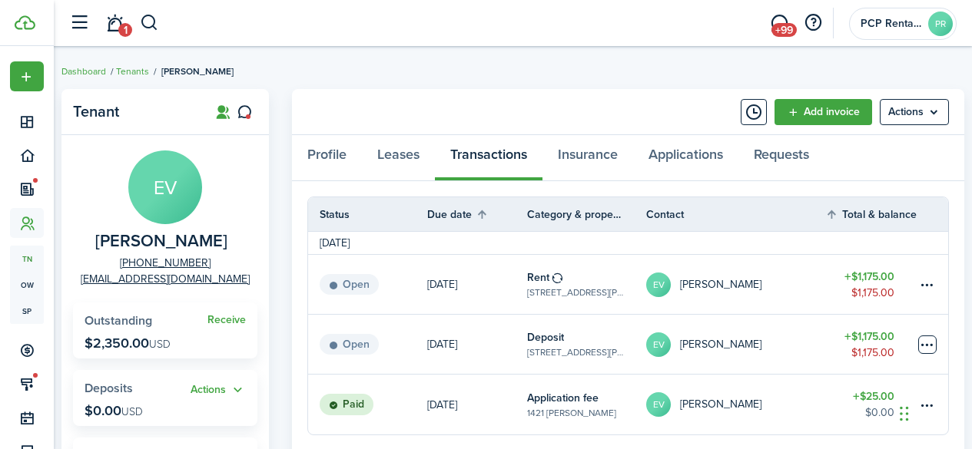
click at [924, 341] on table-menu-btn-icon at bounding box center [927, 345] width 18 height 18
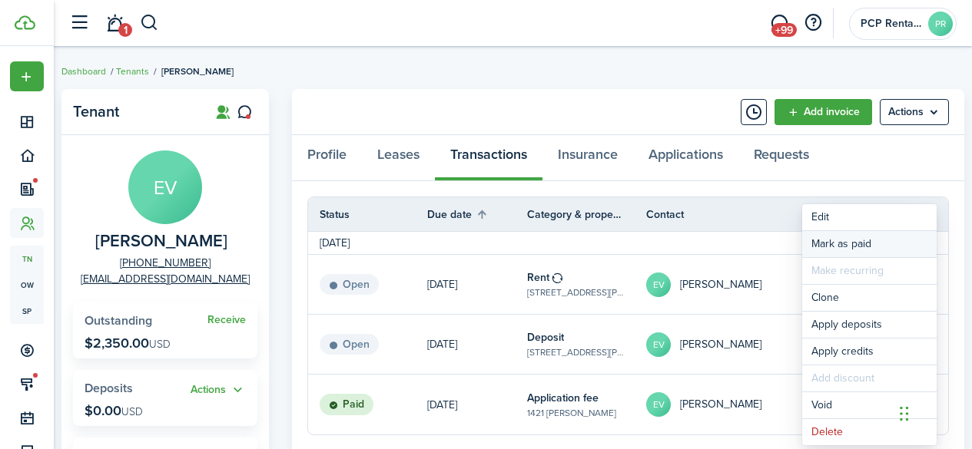
click at [846, 240] on link "Mark as paid" at bounding box center [869, 244] width 134 height 26
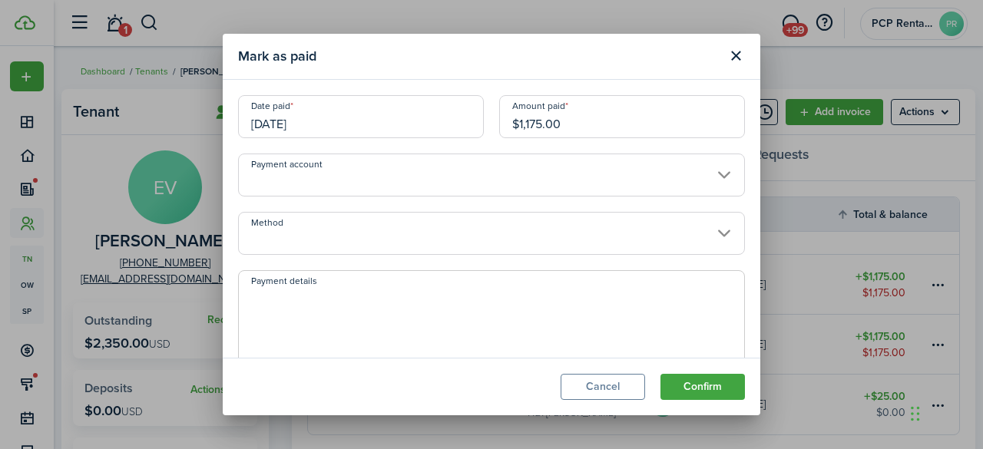
click at [326, 212] on input "Method" at bounding box center [491, 233] width 507 height 43
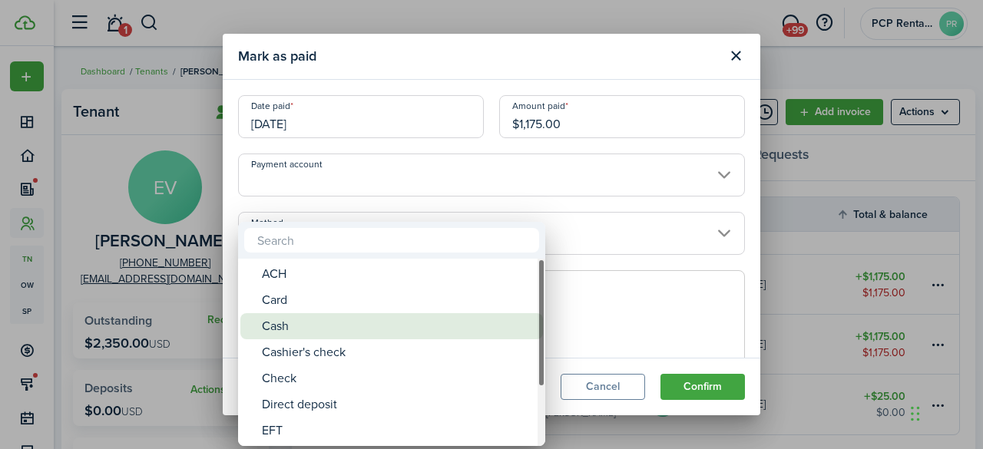
click at [273, 328] on div "Cash" at bounding box center [398, 326] width 272 height 26
type input "Cash"
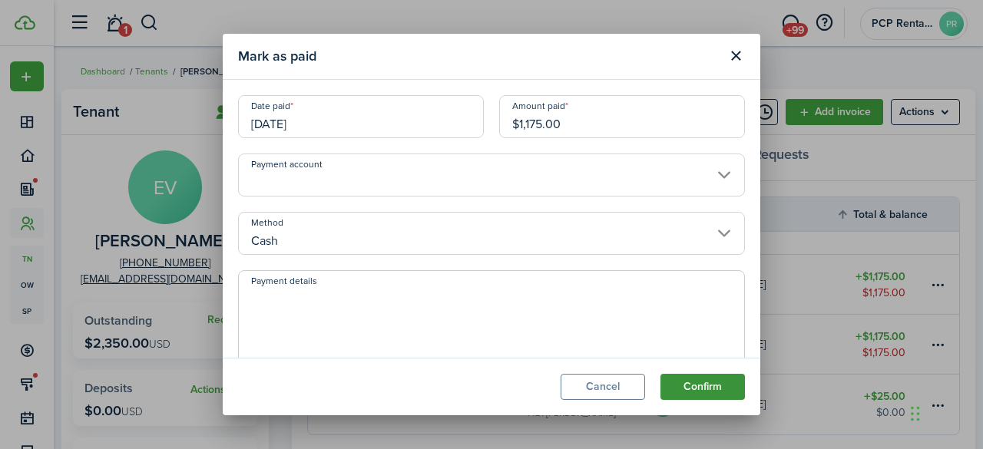
click at [692, 381] on button "Confirm" at bounding box center [703, 387] width 84 height 26
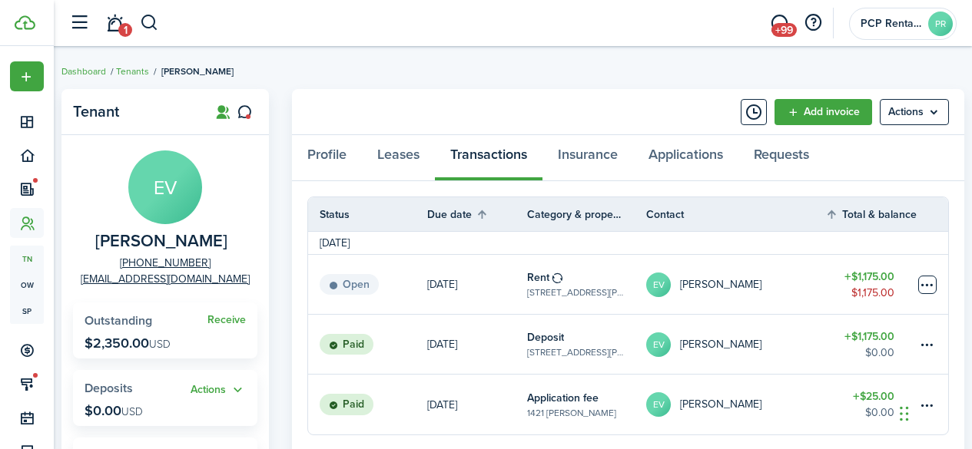
click at [927, 283] on table-menu-btn-icon at bounding box center [927, 285] width 18 height 18
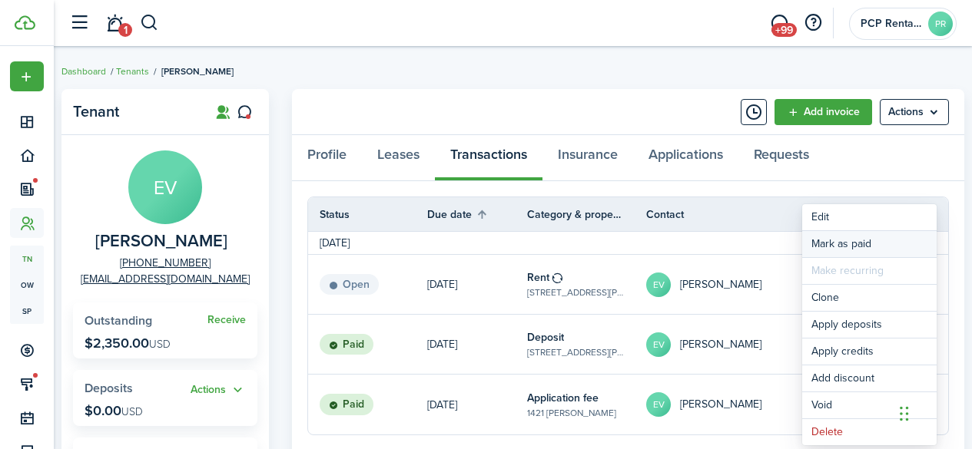
click at [831, 237] on link "Mark as paid" at bounding box center [869, 244] width 134 height 26
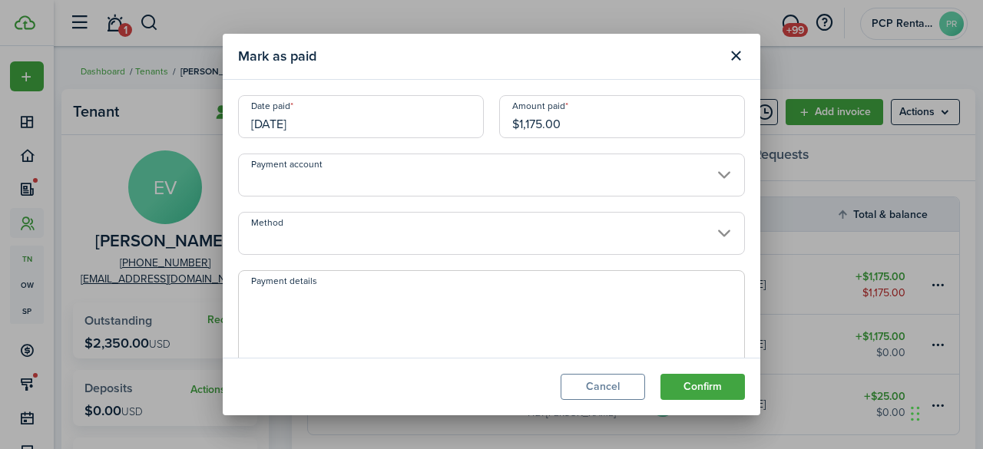
click at [310, 230] on input "Method" at bounding box center [491, 233] width 507 height 43
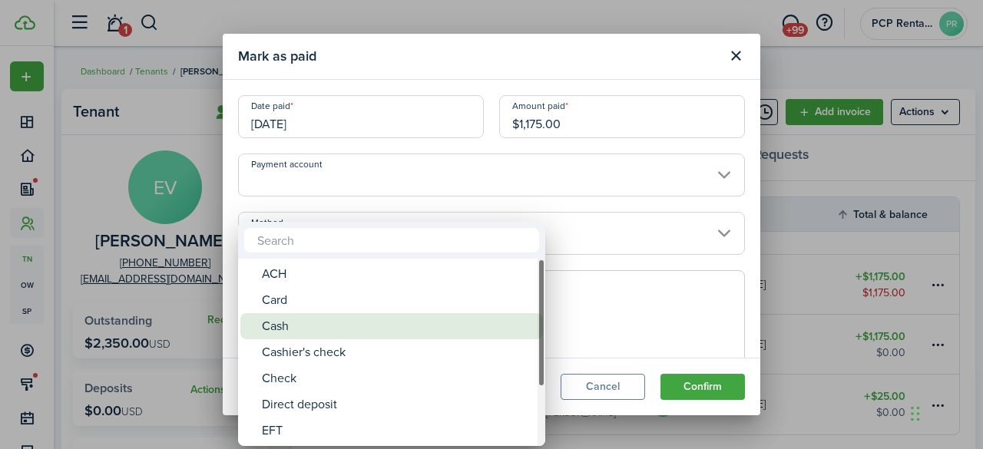
click at [293, 321] on div "Cash" at bounding box center [398, 326] width 272 height 26
type input "Cash"
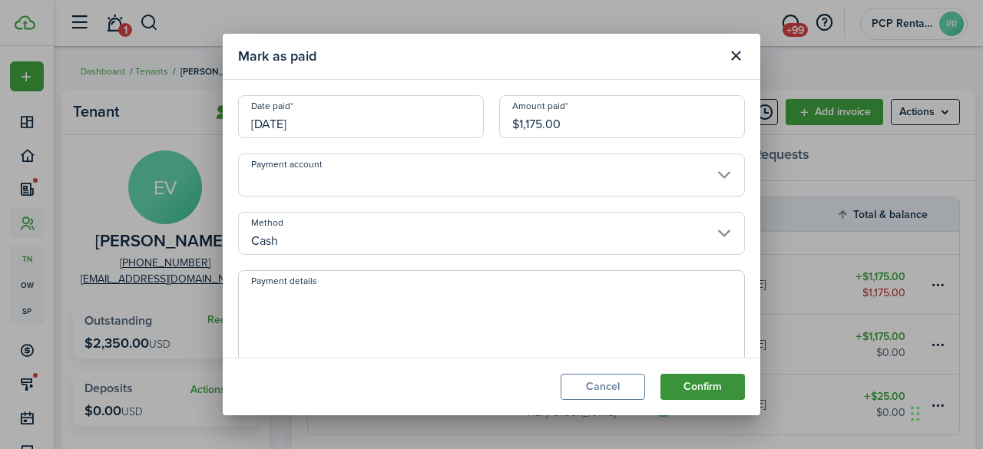
click at [688, 379] on button "Confirm" at bounding box center [703, 387] width 84 height 26
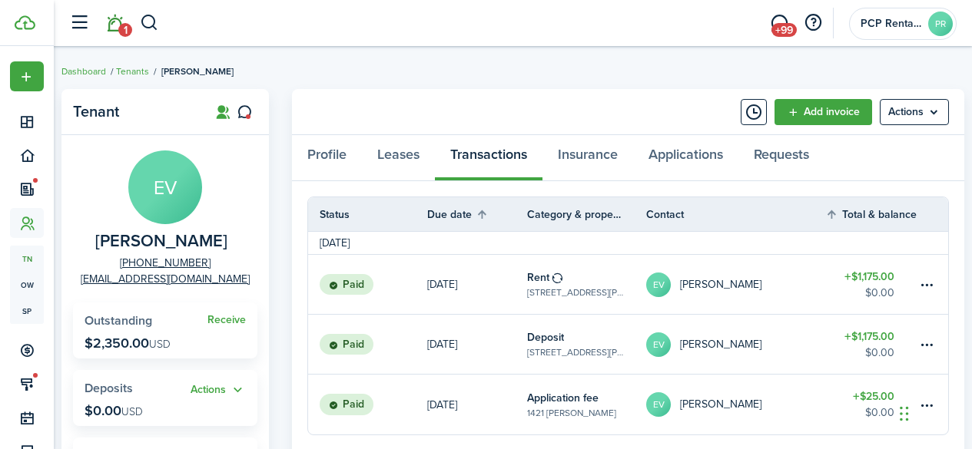
click at [115, 25] on link "1" at bounding box center [114, 23] width 29 height 39
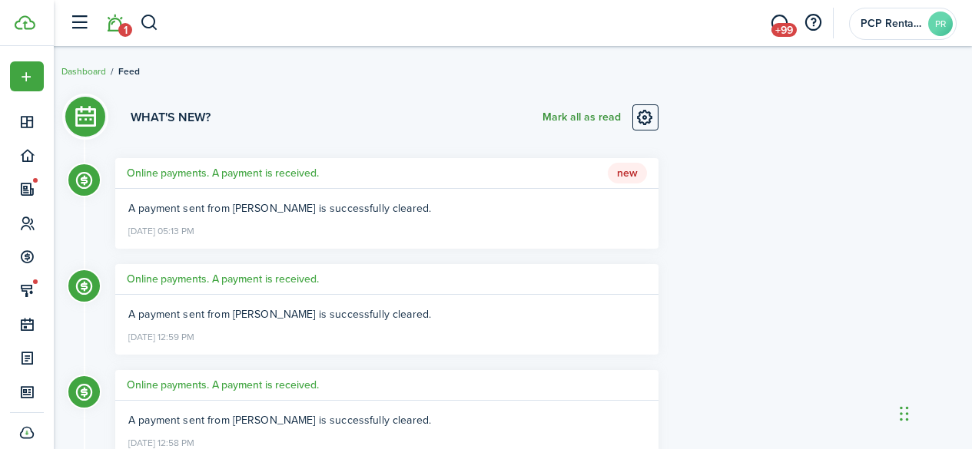
click at [546, 116] on button "Mark all as read" at bounding box center [581, 117] width 78 height 26
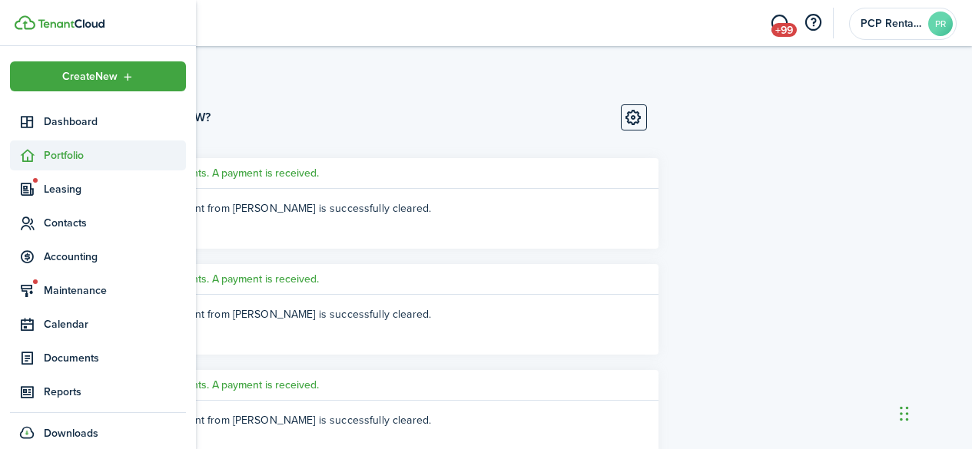
click at [55, 155] on span "Portfolio" at bounding box center [115, 155] width 142 height 16
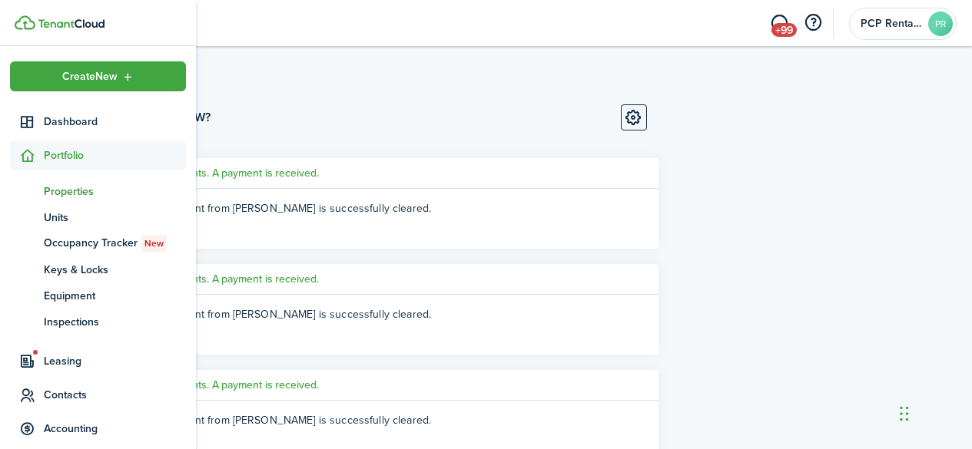
click at [62, 196] on span "Properties" at bounding box center [115, 192] width 142 height 16
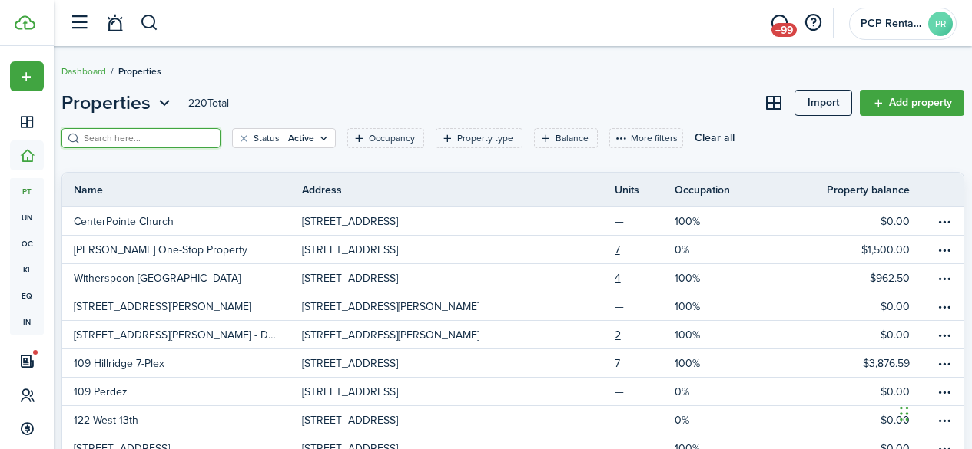
click at [187, 133] on input "search" at bounding box center [147, 138] width 135 height 15
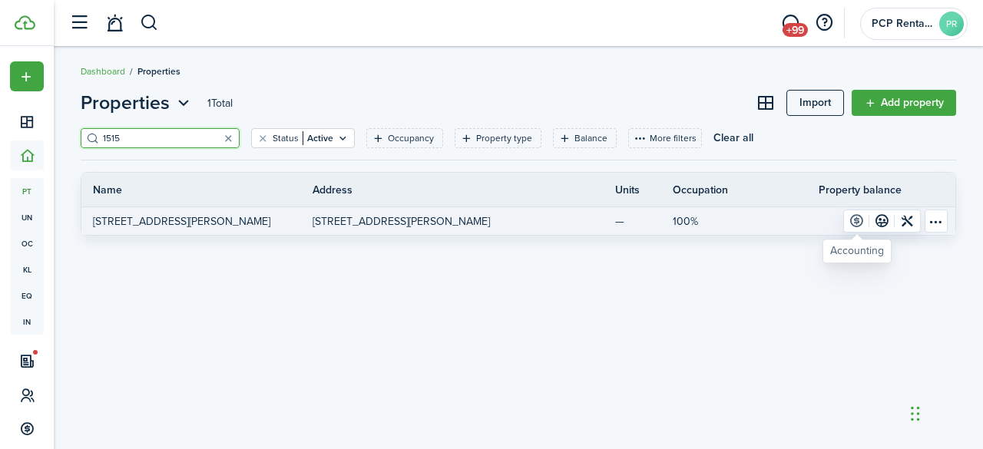
type input "1515"
click at [856, 220] on link at bounding box center [856, 221] width 25 height 22
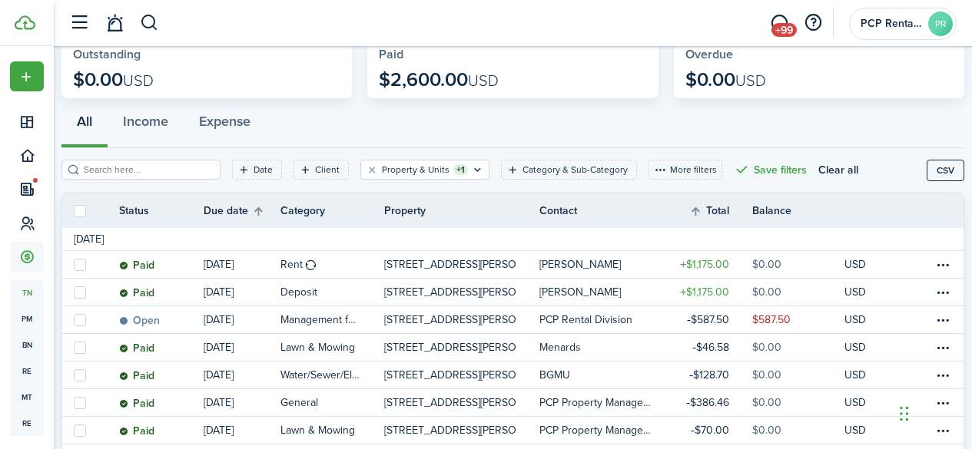
scroll to position [154, 0]
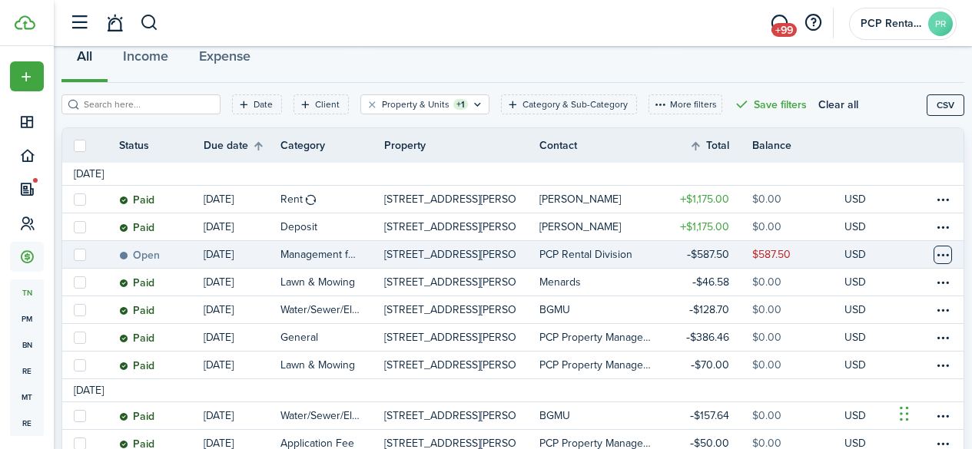
click at [933, 252] on table-menu-btn-icon at bounding box center [942, 255] width 18 height 18
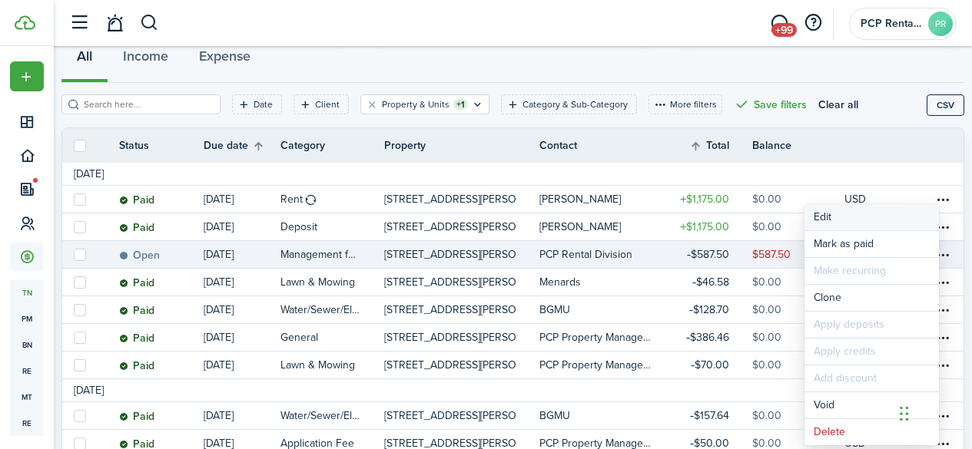
click at [823, 218] on button "Edit" at bounding box center [871, 217] width 134 height 26
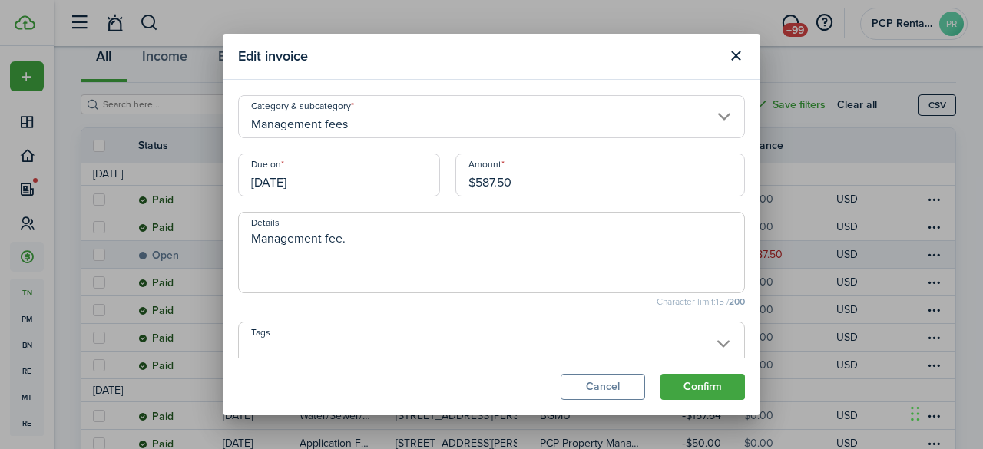
click at [492, 176] on input "$587.50" at bounding box center [601, 175] width 290 height 43
type input "$352.50"
click at [707, 391] on button "Confirm" at bounding box center [703, 387] width 84 height 26
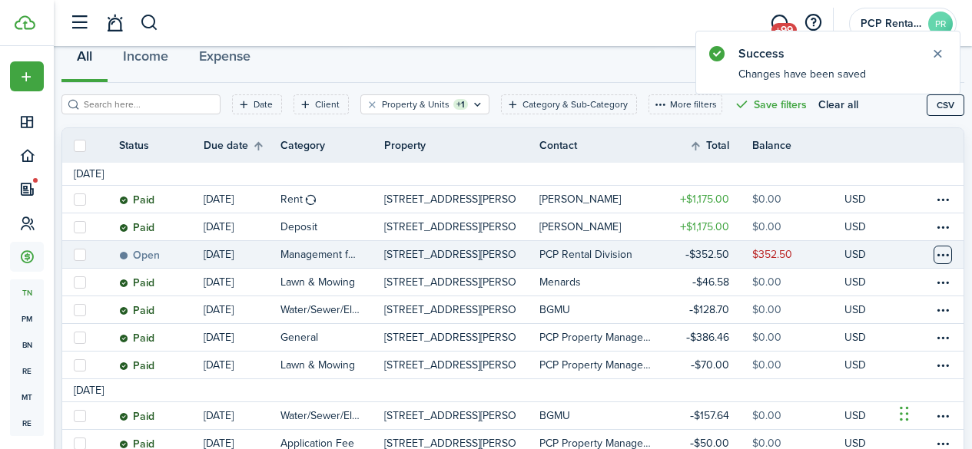
click at [933, 250] on table-menu-btn-icon at bounding box center [942, 255] width 18 height 18
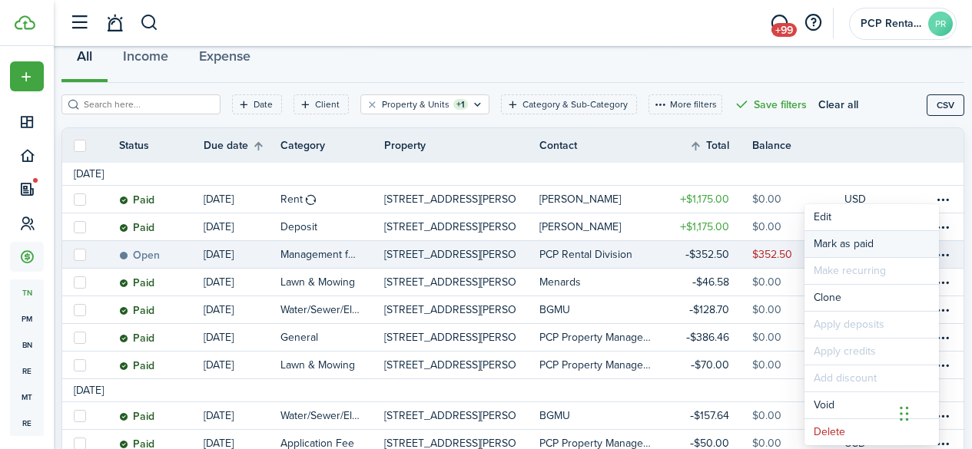
click at [867, 242] on link "Mark as paid" at bounding box center [871, 244] width 134 height 26
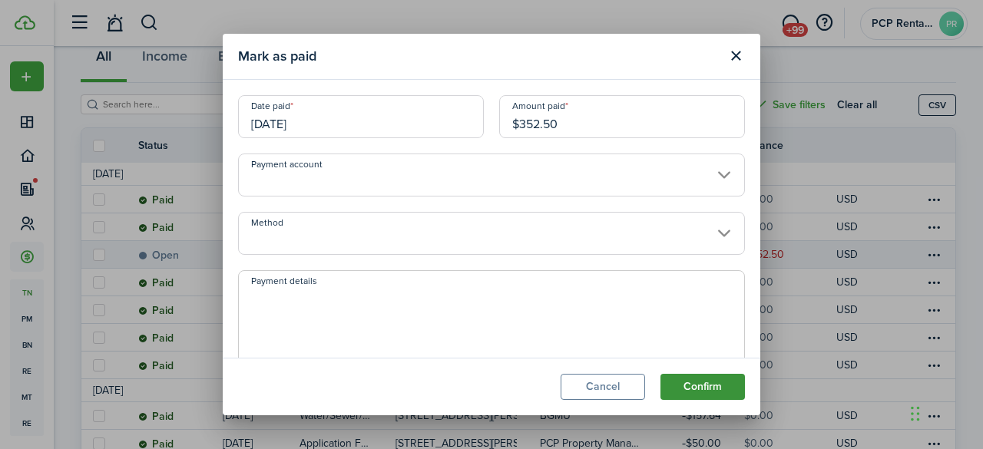
click at [714, 376] on button "Confirm" at bounding box center [703, 387] width 84 height 26
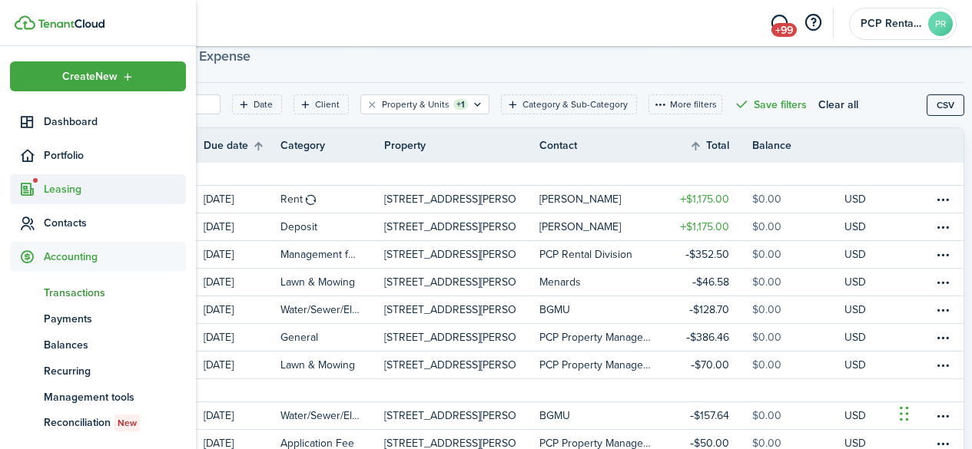
click at [55, 194] on span "Leasing" at bounding box center [115, 189] width 142 height 16
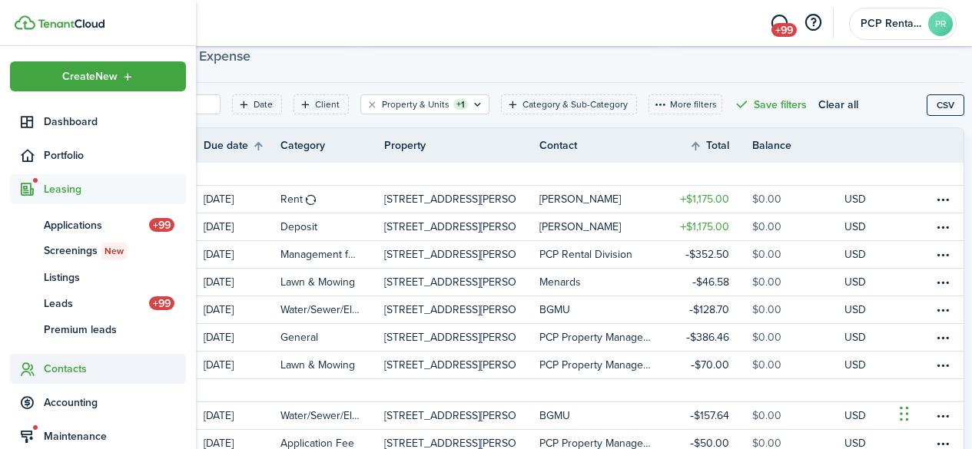
click at [55, 368] on span "Contacts" at bounding box center [115, 369] width 142 height 16
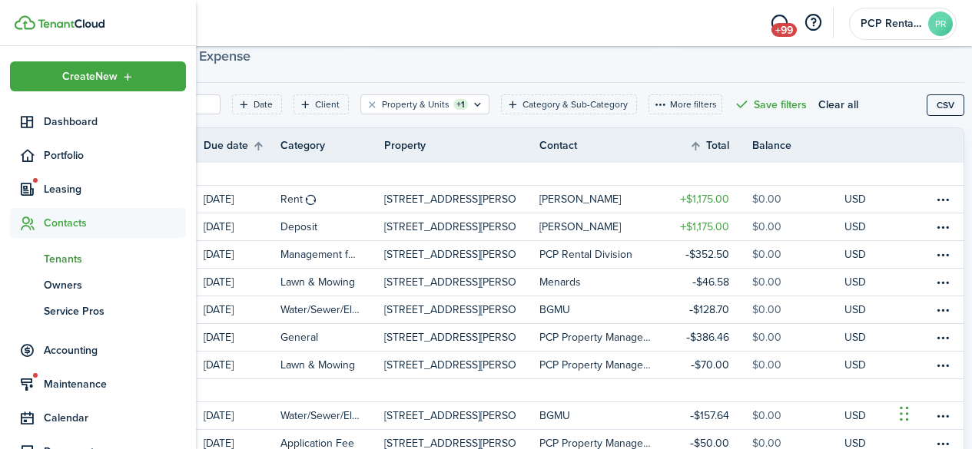
click at [54, 260] on span "Tenants" at bounding box center [115, 259] width 142 height 16
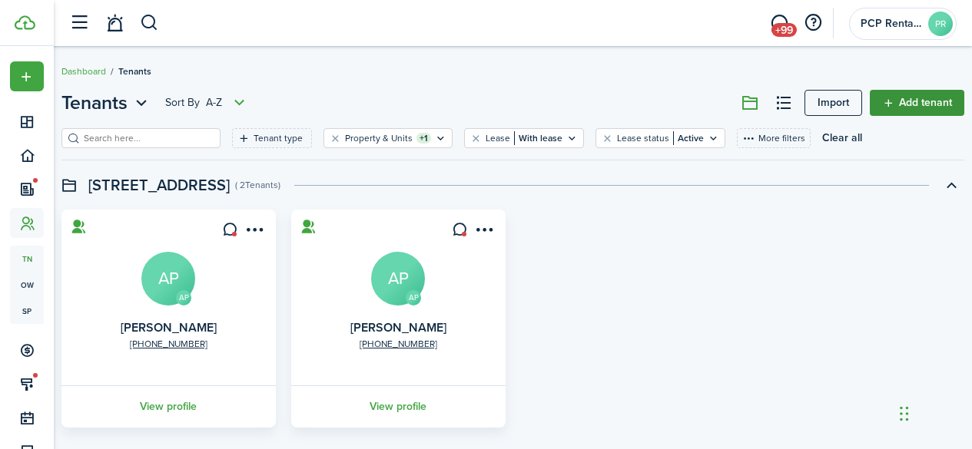
click at [912, 94] on link "Add tenant" at bounding box center [917, 103] width 94 height 26
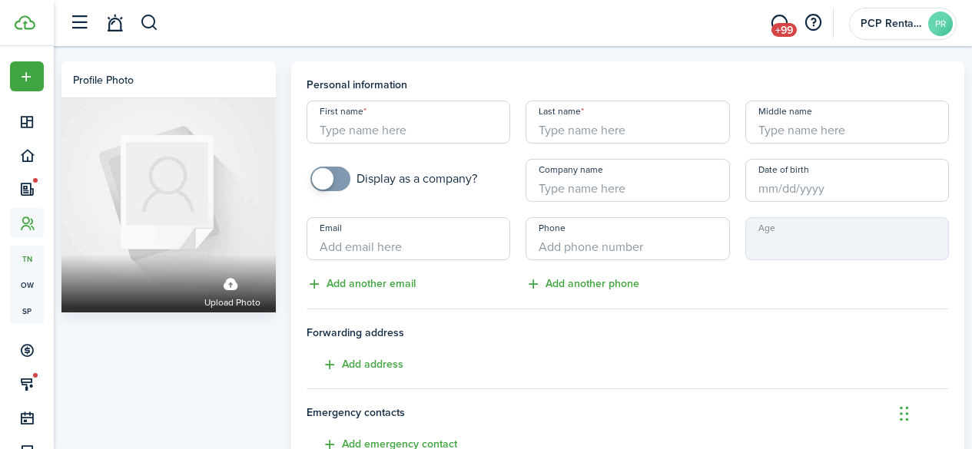
click at [343, 124] on input "First name" at bounding box center [408, 122] width 204 height 43
type input "Diego"
click at [563, 128] on input "Last name" at bounding box center [627, 122] width 204 height 43
type input "[PERSON_NAME]"
click at [787, 125] on input "Middle name" at bounding box center [847, 122] width 204 height 43
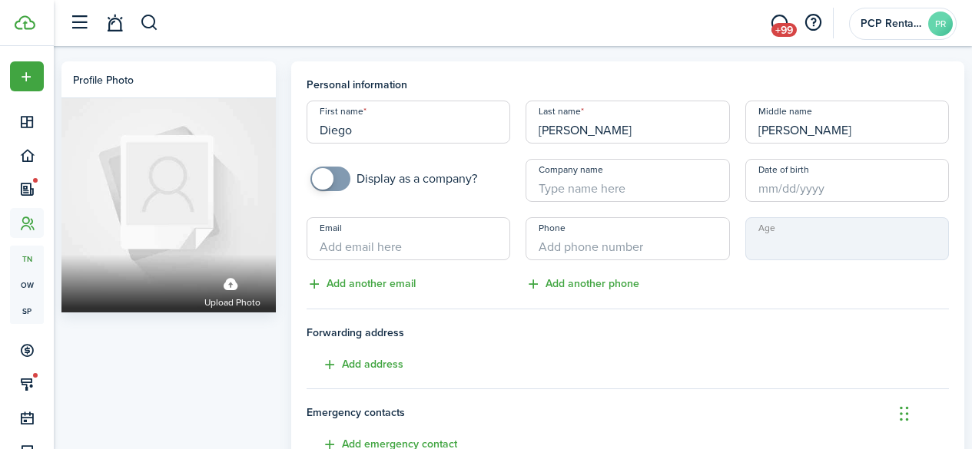
click at [764, 184] on input "Date of birth" at bounding box center [847, 180] width 204 height 43
type input "[PERSON_NAME]"
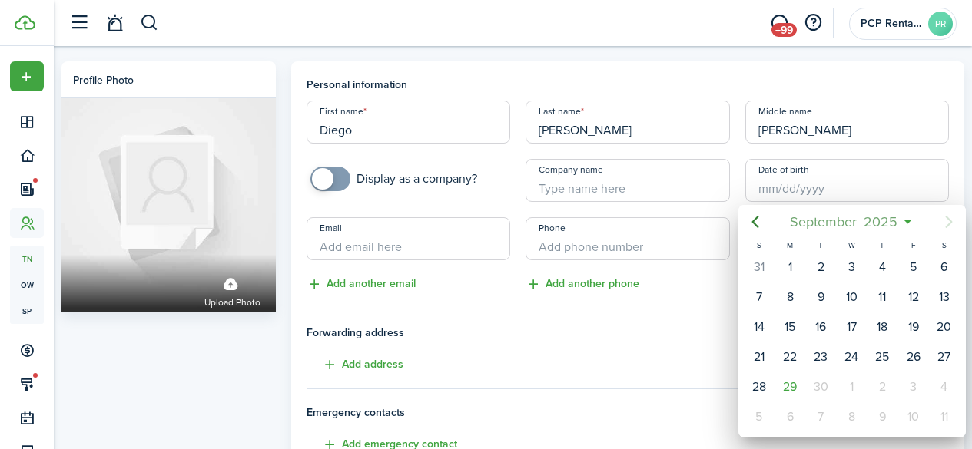
click at [897, 224] on span "2025" at bounding box center [880, 222] width 41 height 28
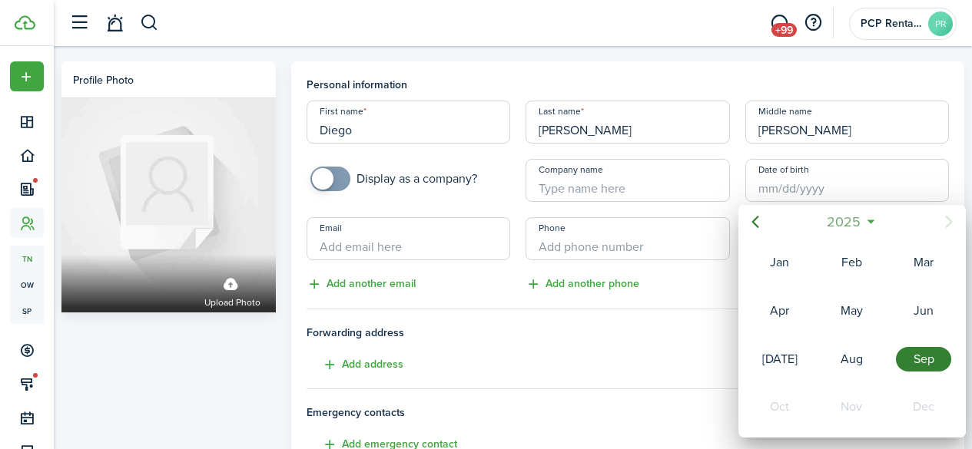
click at [844, 223] on span "2025" at bounding box center [843, 222] width 41 height 28
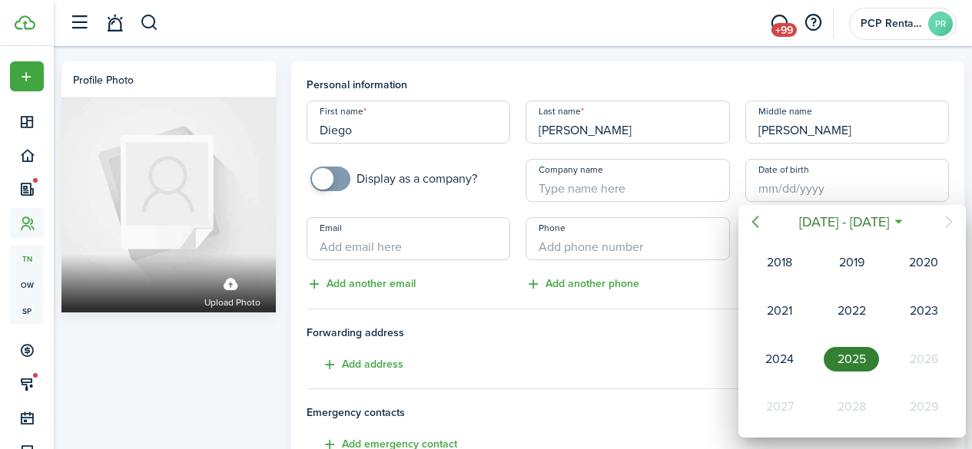
click at [752, 209] on mbsc-button "Previous page" at bounding box center [755, 222] width 31 height 31
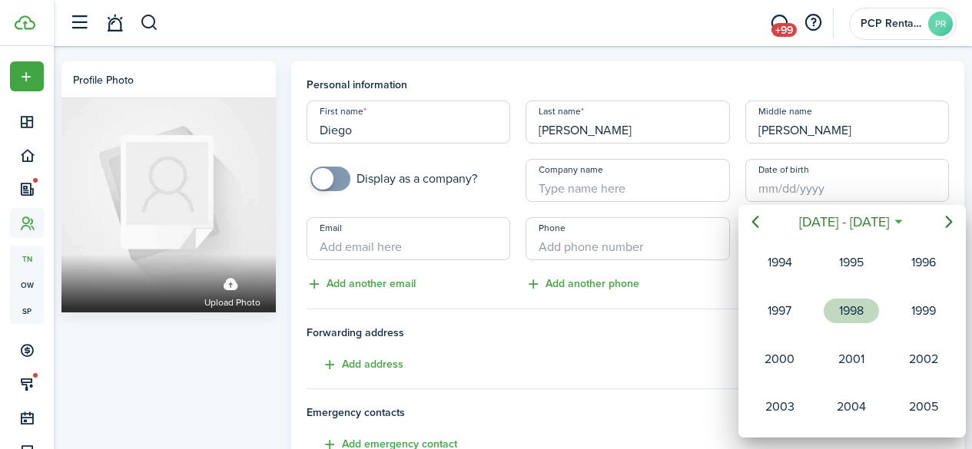
click at [850, 307] on div "1998" at bounding box center [850, 311] width 55 height 25
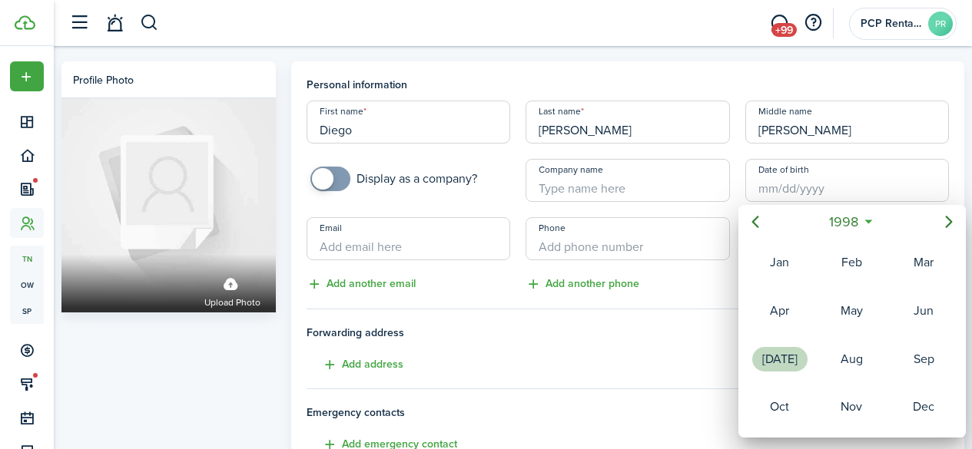
click at [789, 364] on div "[DATE]" at bounding box center [779, 359] width 55 height 25
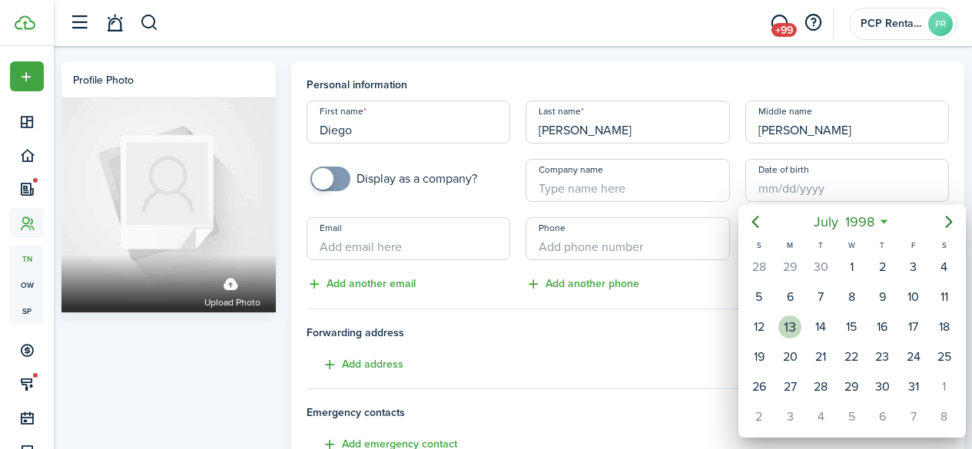
click at [787, 328] on div "13" at bounding box center [789, 327] width 23 height 23
type input "[DATE]"
type input "27"
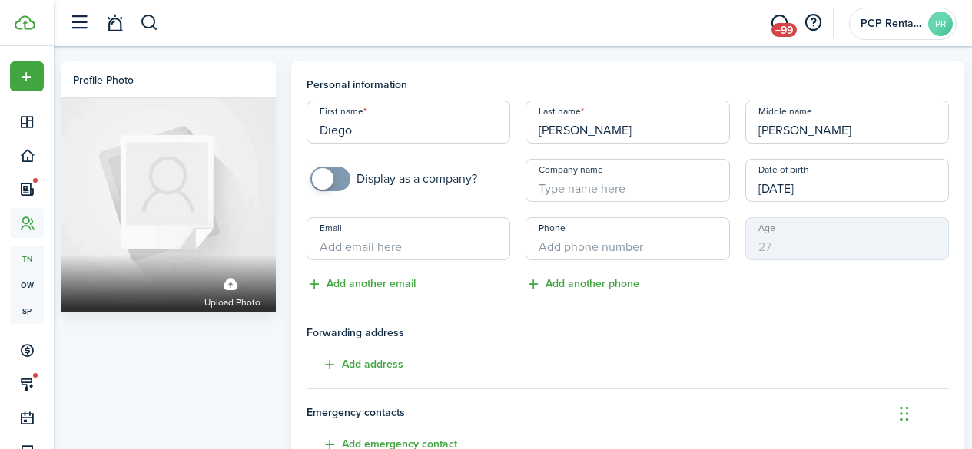
click at [373, 240] on input "Email" at bounding box center [408, 238] width 204 height 43
type input "[EMAIL_ADDRESS][DOMAIN_NAME]"
click at [619, 251] on input "+1" at bounding box center [627, 238] width 204 height 43
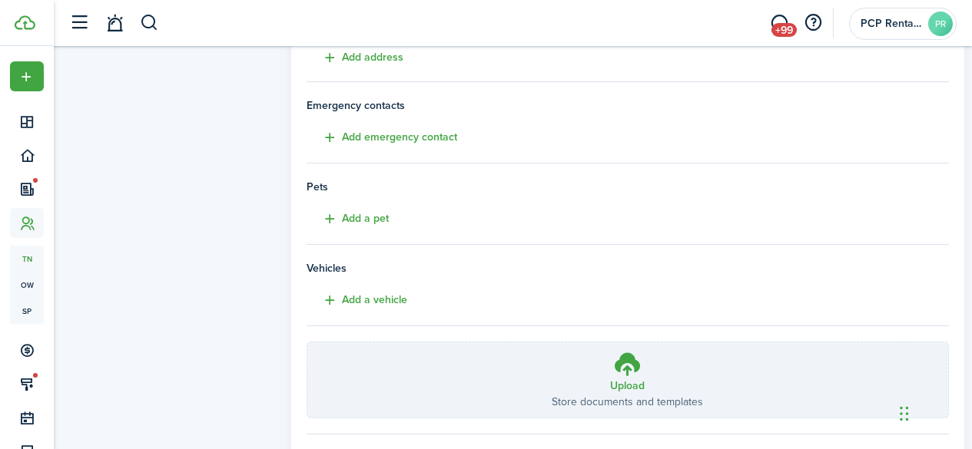
scroll to position [390, 0]
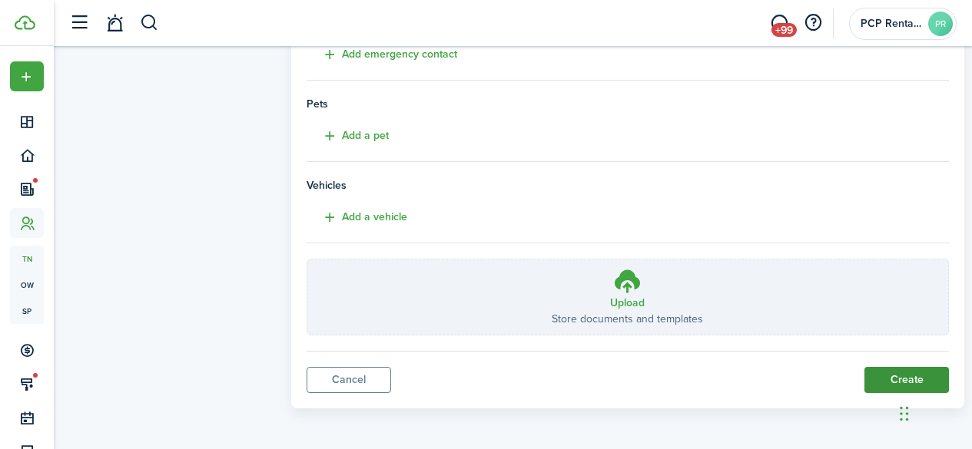
type input "[PHONE_NUMBER]"
click at [873, 379] on button "Create" at bounding box center [906, 380] width 84 height 26
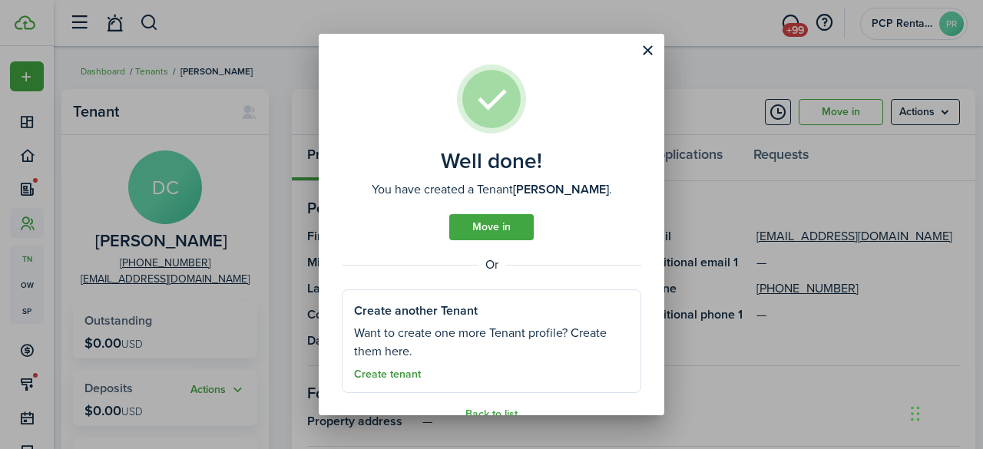
click at [397, 376] on link "Create tenant" at bounding box center [387, 375] width 67 height 12
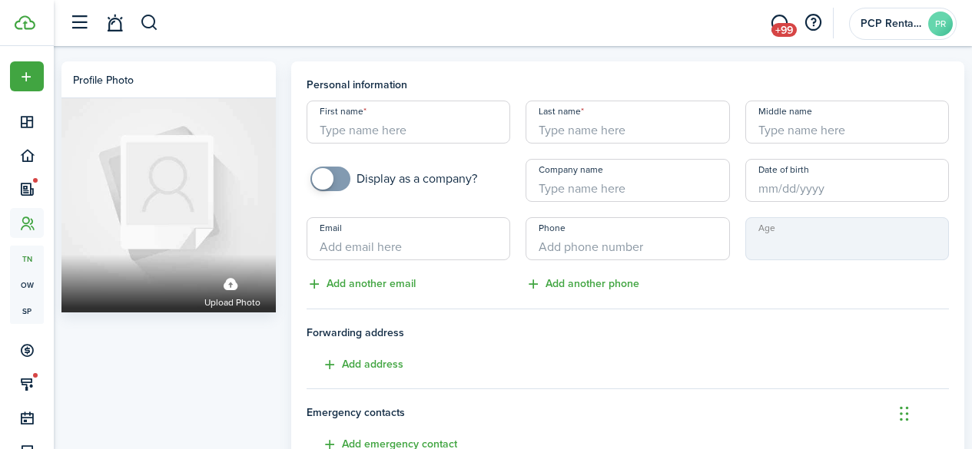
click at [349, 131] on input "First name" at bounding box center [408, 122] width 204 height 43
type input "[PERSON_NAME]"
click at [772, 134] on input "Middle name" at bounding box center [847, 122] width 204 height 43
click at [793, 187] on input "Date of birth" at bounding box center [847, 180] width 204 height 43
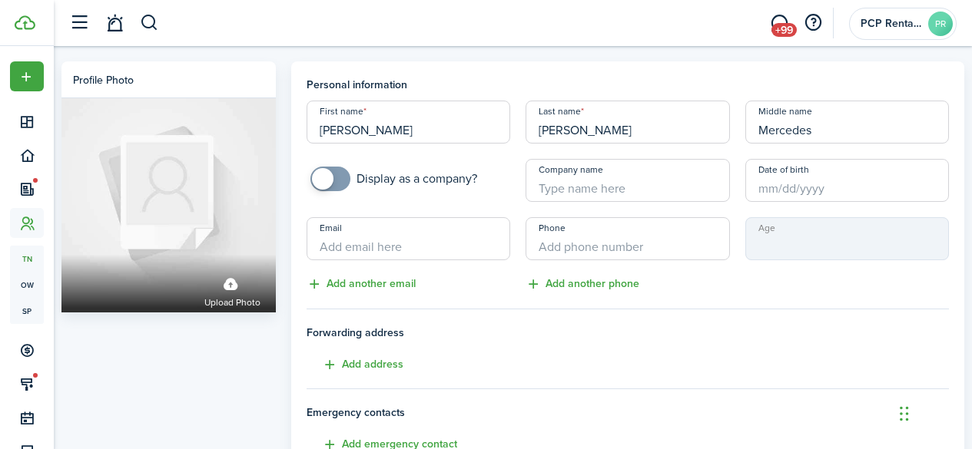
type input "Mercedes"
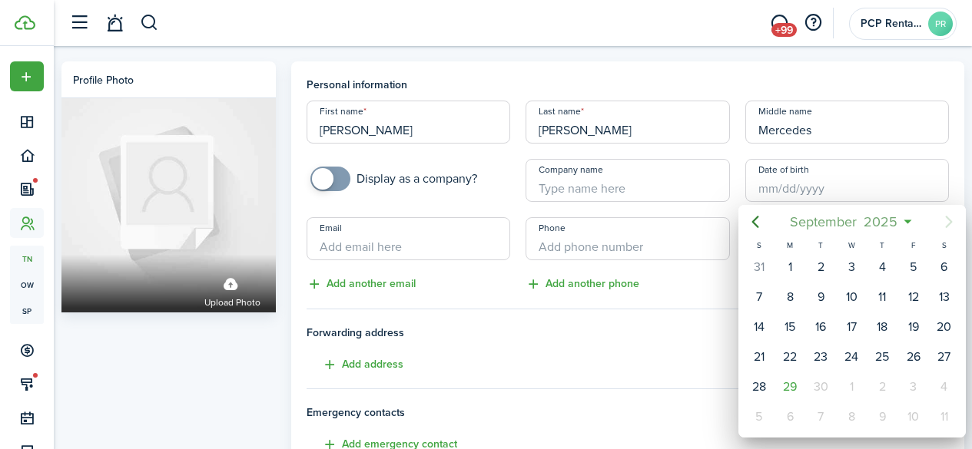
click at [883, 224] on span "2025" at bounding box center [880, 222] width 41 height 28
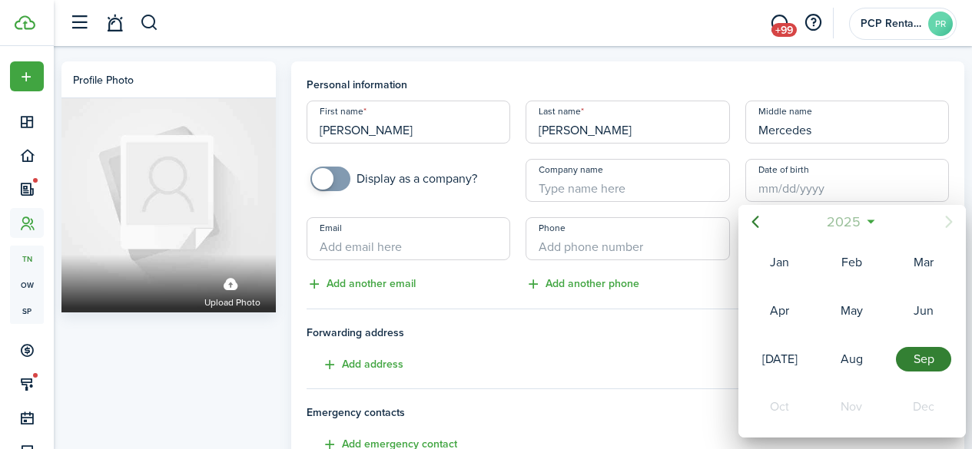
click at [836, 221] on span "2025" at bounding box center [843, 222] width 41 height 28
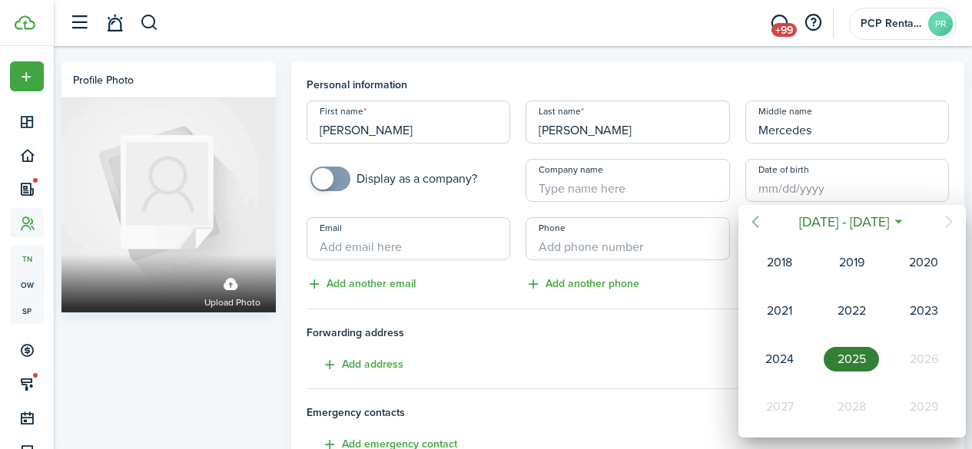
click at [754, 218] on icon "Previous page" at bounding box center [754, 222] width 7 height 12
click at [754, 217] on icon "Previous page" at bounding box center [755, 222] width 18 height 18
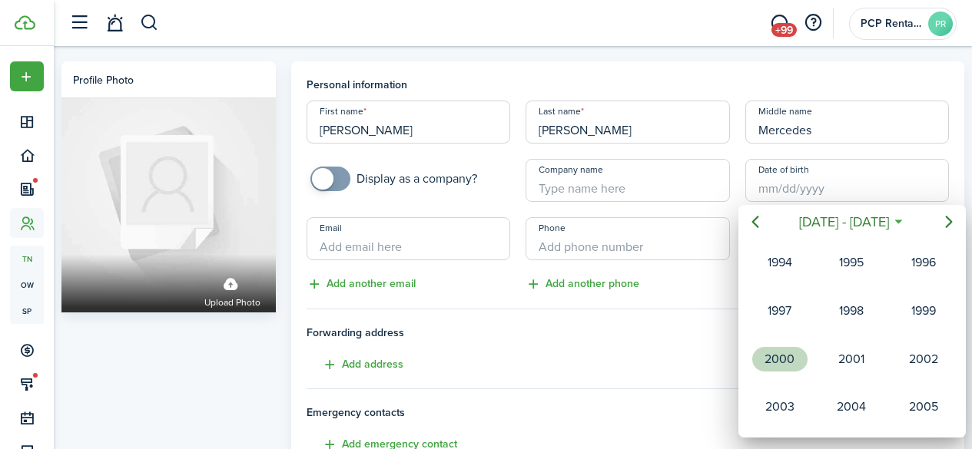
click at [782, 350] on div "2000" at bounding box center [779, 359] width 55 height 25
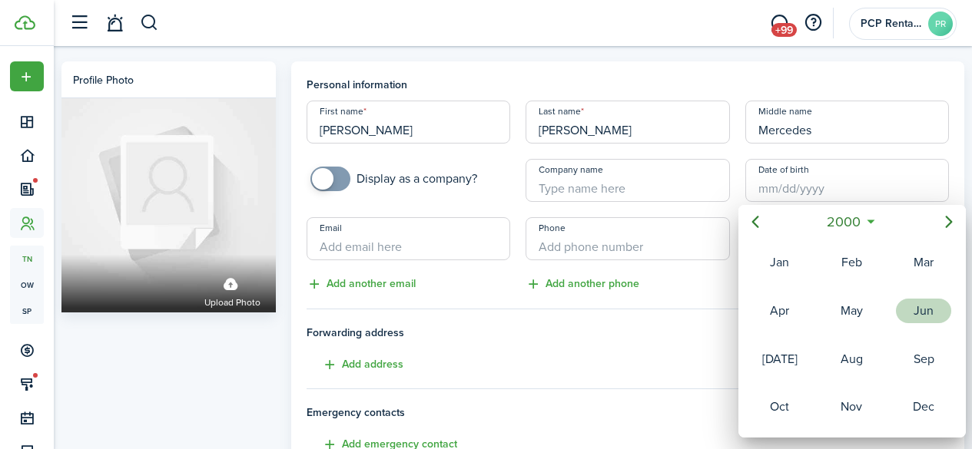
click at [922, 316] on div "Jun" at bounding box center [923, 311] width 55 height 25
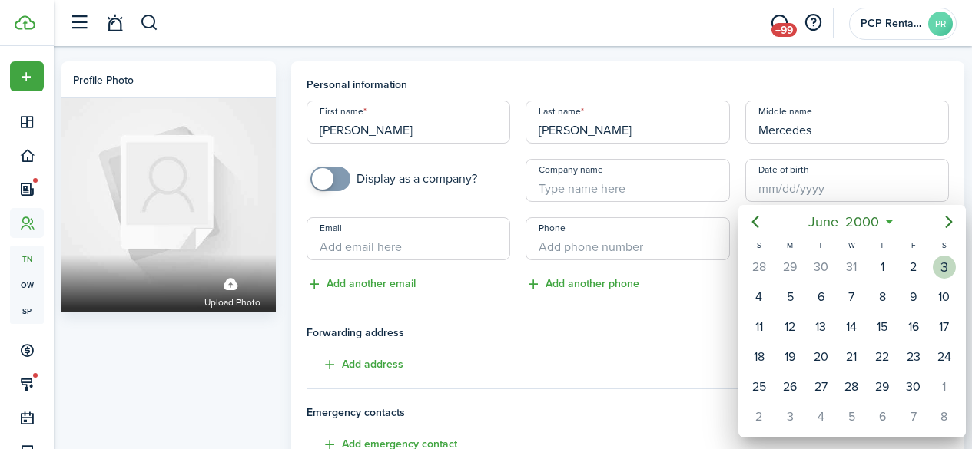
click at [942, 269] on div "3" at bounding box center [944, 267] width 23 height 23
type input "[DATE]"
type input "25"
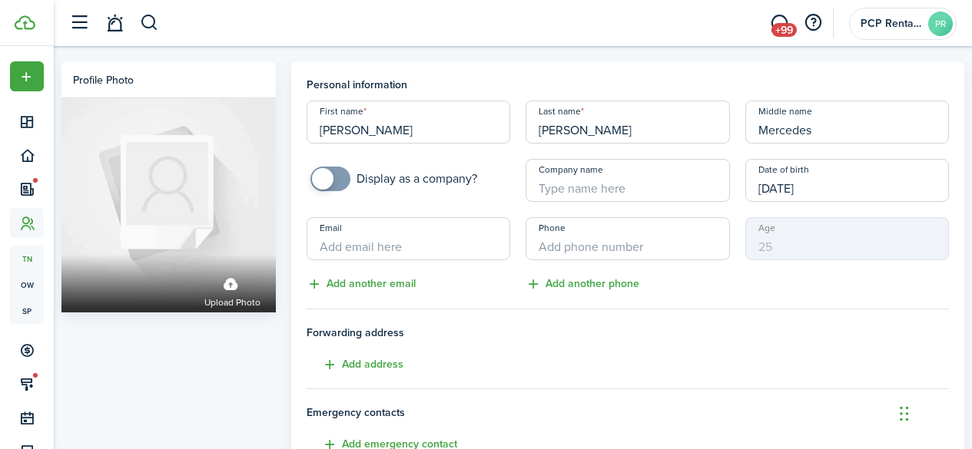
click at [412, 251] on input "Email" at bounding box center [408, 238] width 204 height 43
type input "[EMAIL_ADDRESS][DOMAIN_NAME]"
click at [571, 250] on input "+1" at bounding box center [627, 238] width 204 height 43
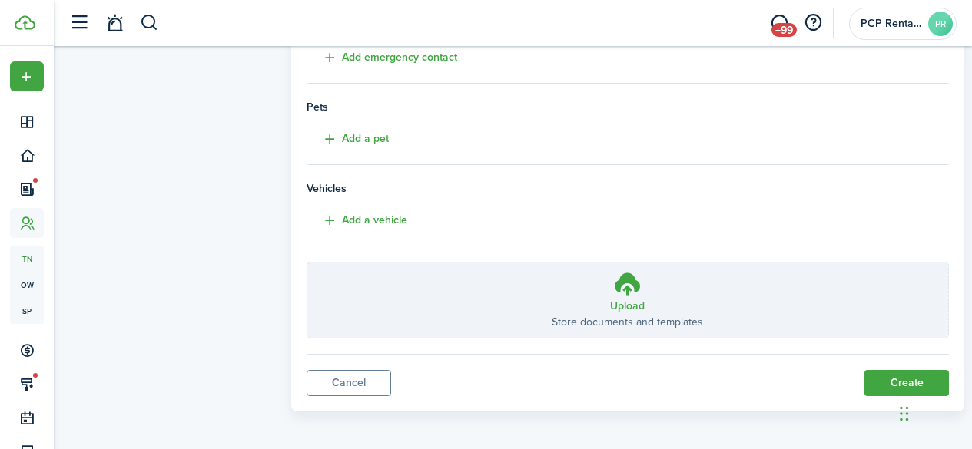
scroll to position [390, 0]
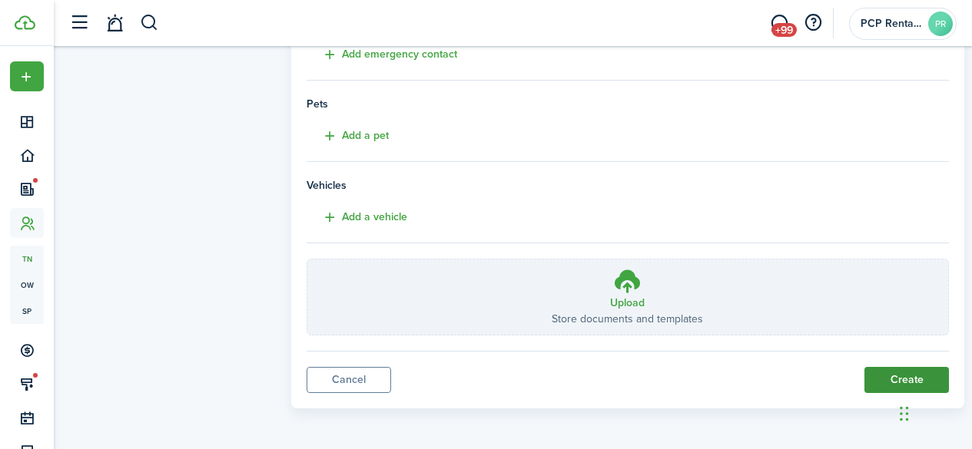
type input "[PHONE_NUMBER]"
click at [882, 373] on button "Create" at bounding box center [906, 380] width 84 height 26
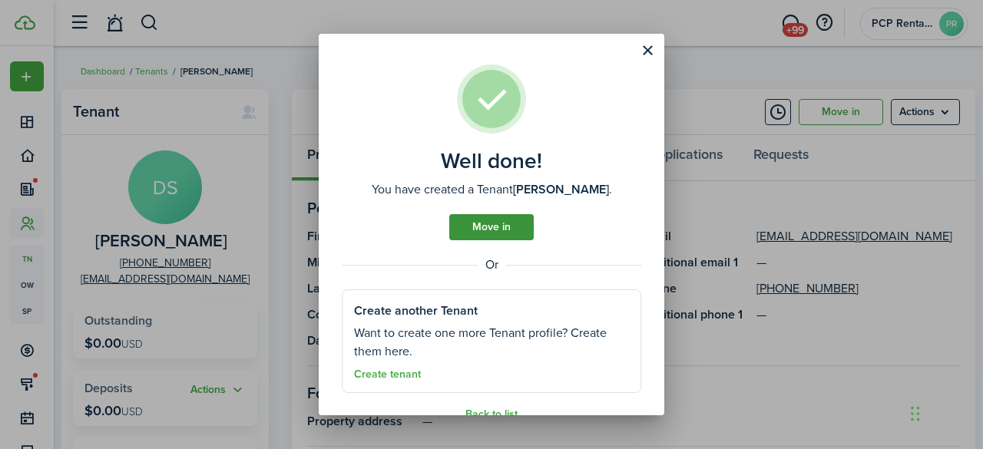
click at [475, 232] on link "Move in" at bounding box center [491, 227] width 84 height 26
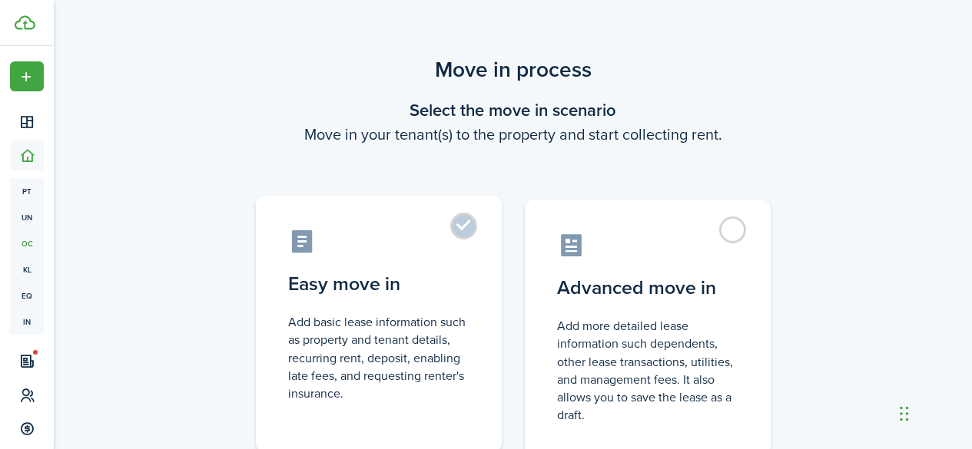
click at [474, 232] on label "Easy move in Add basic lease information such as property and tenant details, r…" at bounding box center [379, 324] width 246 height 257
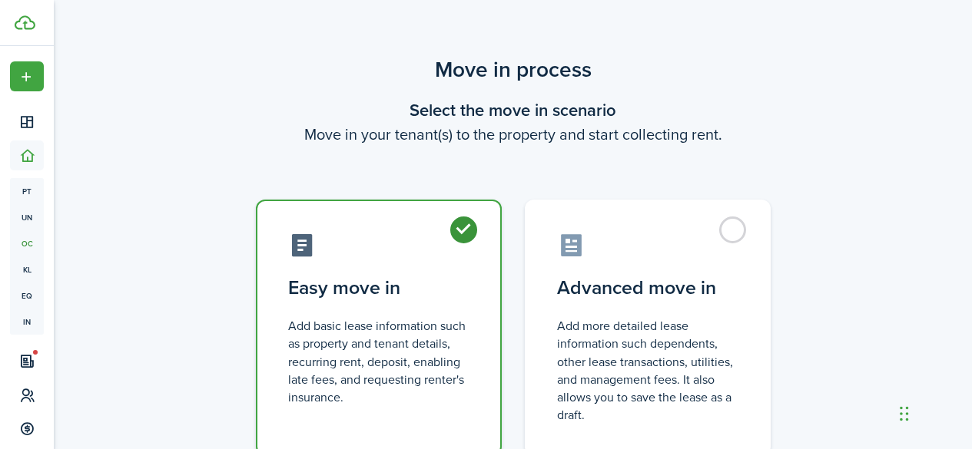
radio input "true"
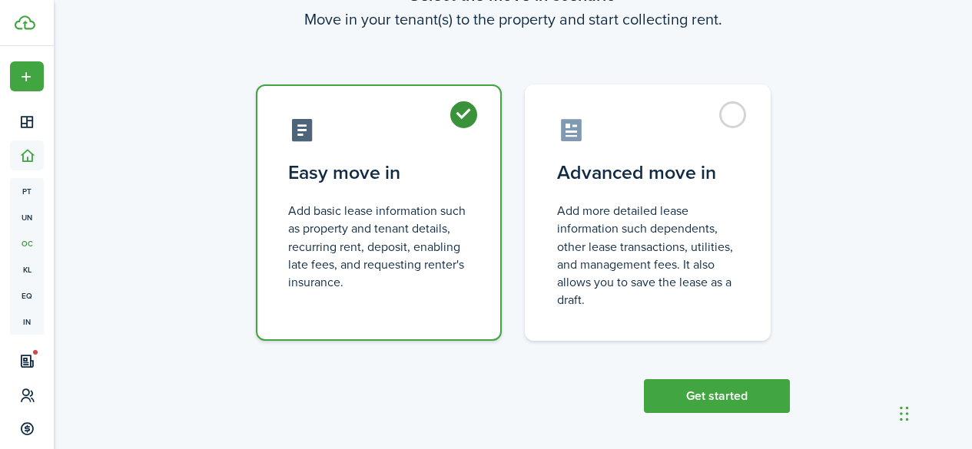
scroll to position [121, 0]
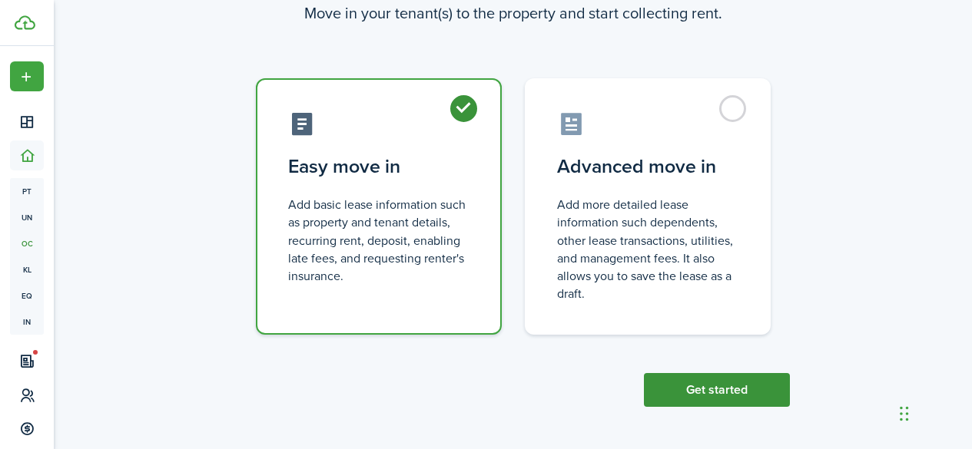
click at [701, 385] on button "Get started" at bounding box center [717, 390] width 146 height 34
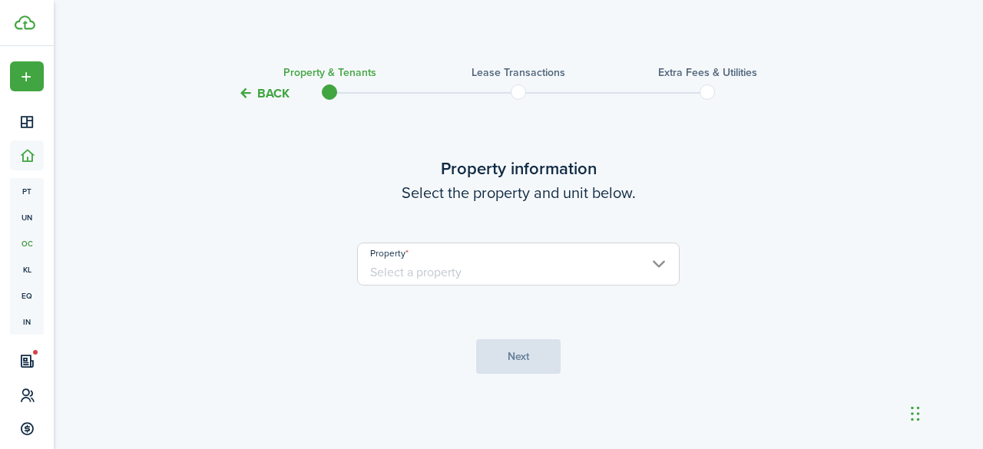
click at [450, 273] on input "Property" at bounding box center [518, 264] width 323 height 43
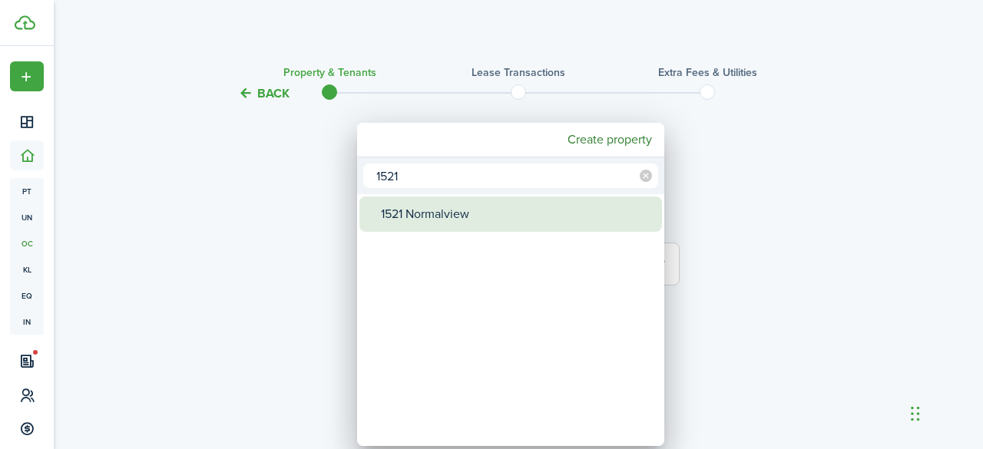
type input "1521"
click at [440, 208] on div "1521 Normalview" at bounding box center [517, 214] width 272 height 35
type input "1521 Normalview"
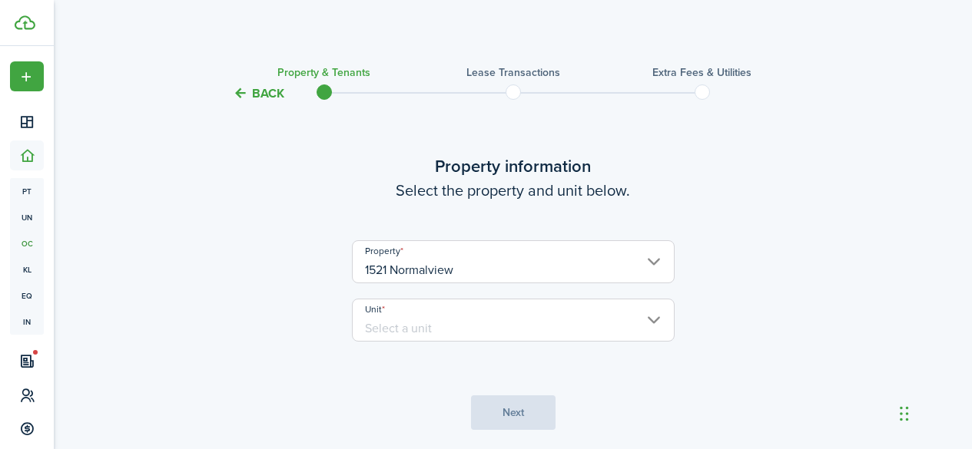
click at [517, 318] on input "Unit" at bounding box center [513, 320] width 323 height 43
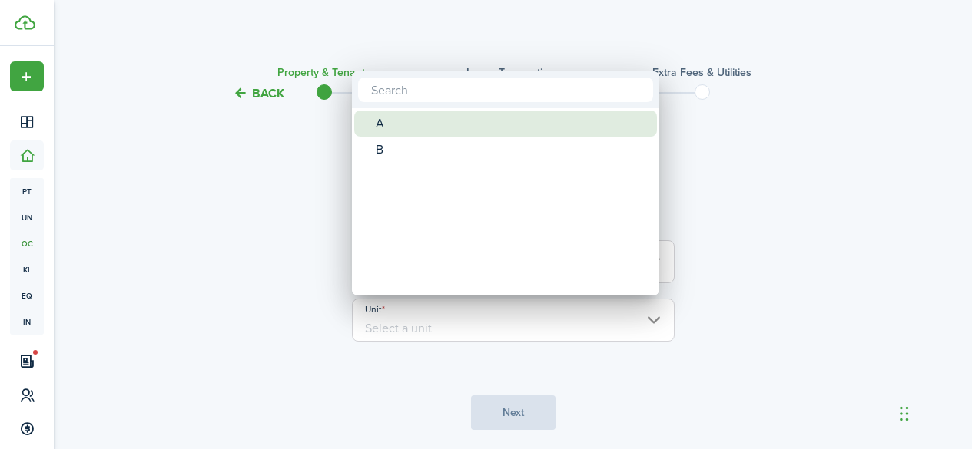
click at [413, 118] on div "A" at bounding box center [512, 124] width 272 height 26
type input "A"
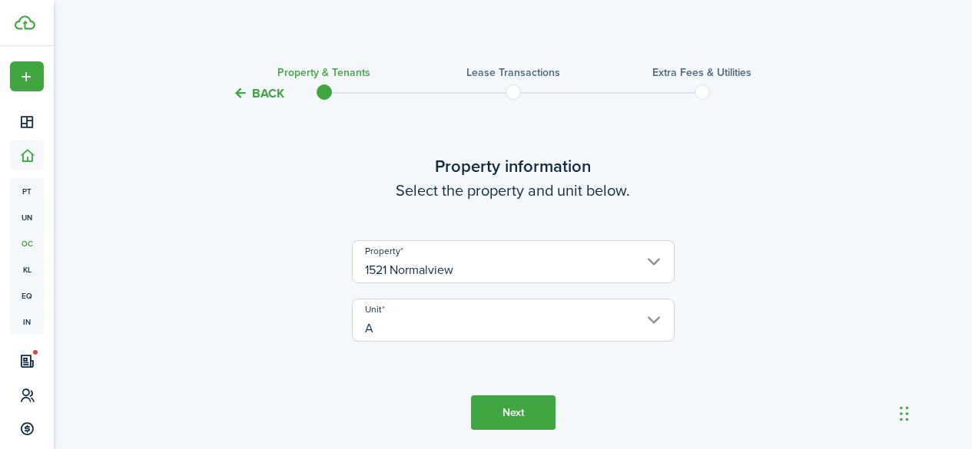
click at [505, 409] on button "Next" at bounding box center [513, 413] width 84 height 35
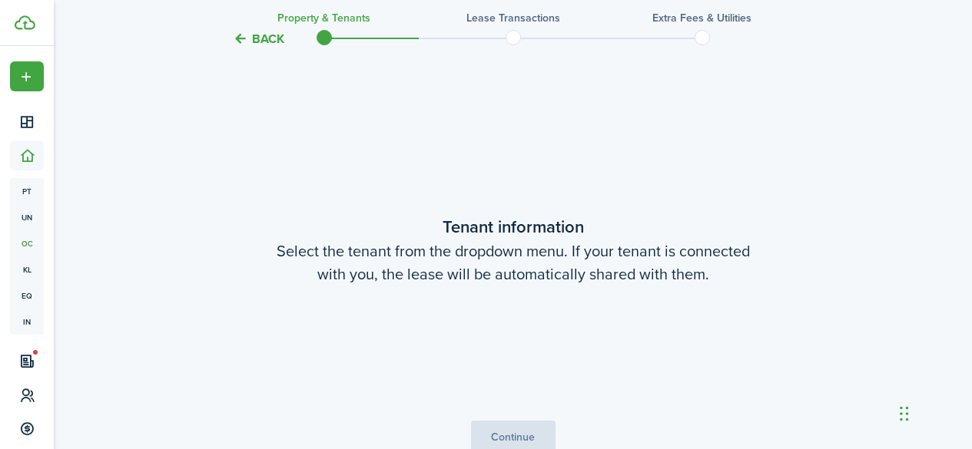
scroll to position [400, 0]
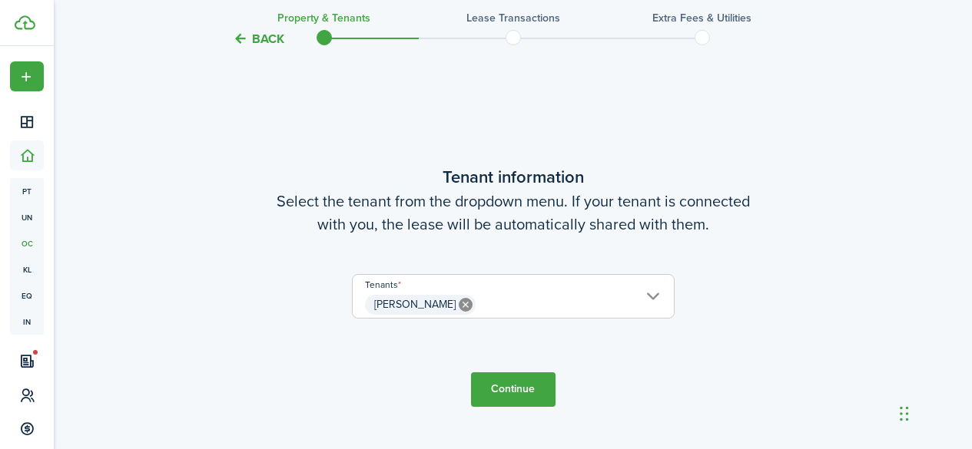
click at [535, 299] on span "[PERSON_NAME]" at bounding box center [513, 305] width 321 height 26
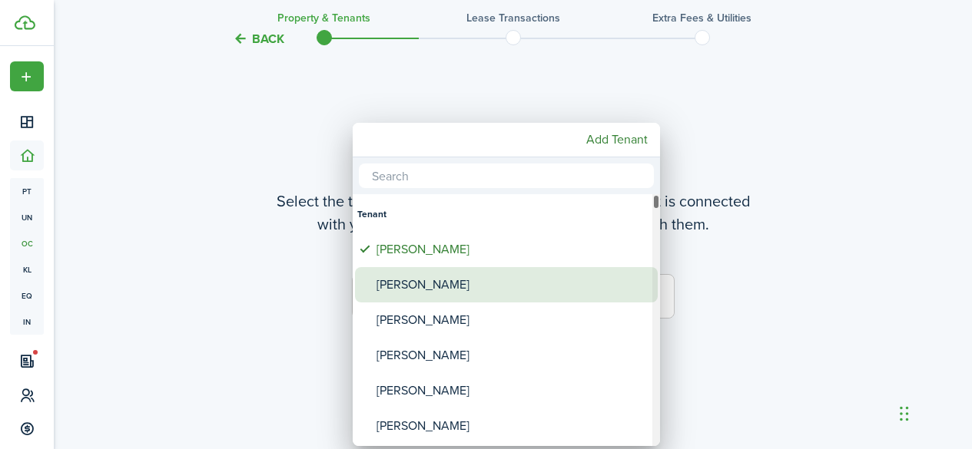
click at [464, 285] on div "[PERSON_NAME]" at bounding box center [512, 284] width 272 height 35
type input "[PERSON_NAME], [PERSON_NAME]"
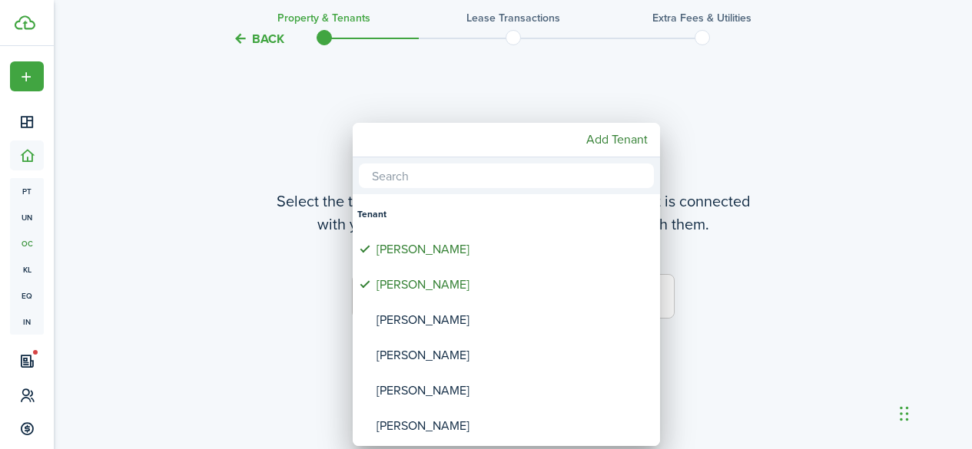
click at [726, 370] on div at bounding box center [485, 224] width 1217 height 695
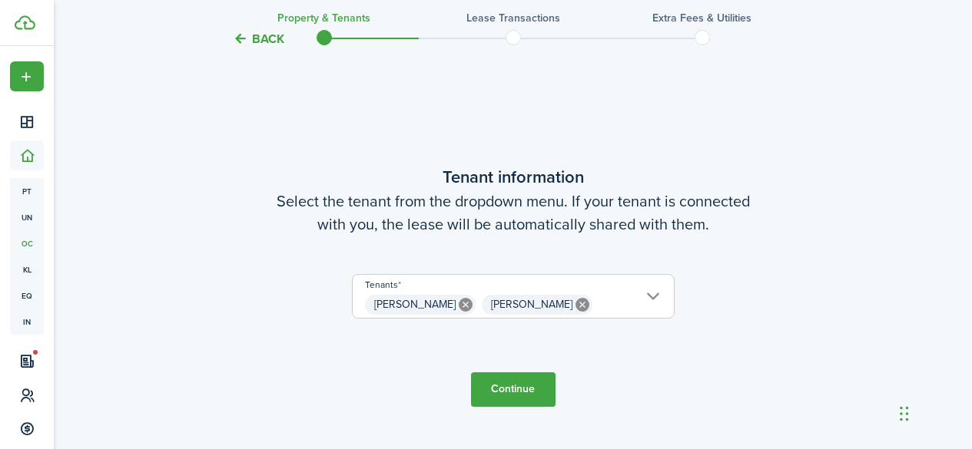
click at [499, 406] on button "Continue" at bounding box center [513, 390] width 84 height 35
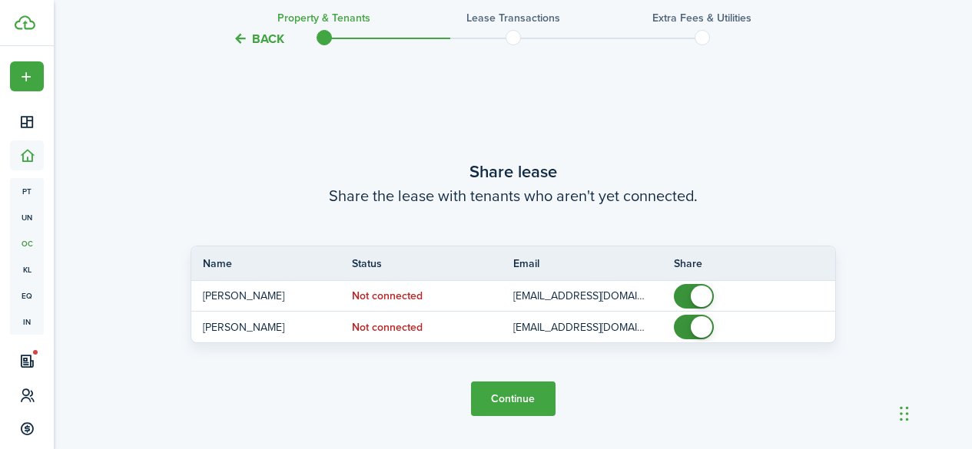
scroll to position [850, 0]
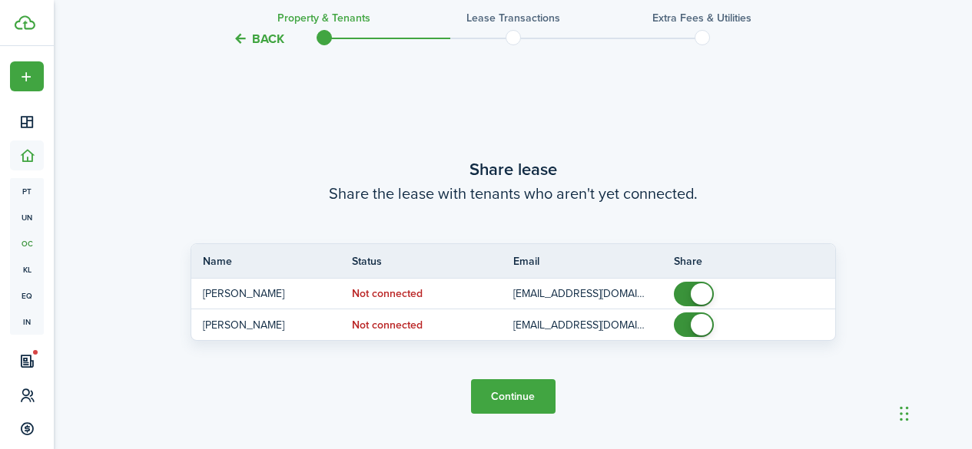
click at [513, 397] on button "Continue" at bounding box center [513, 396] width 84 height 35
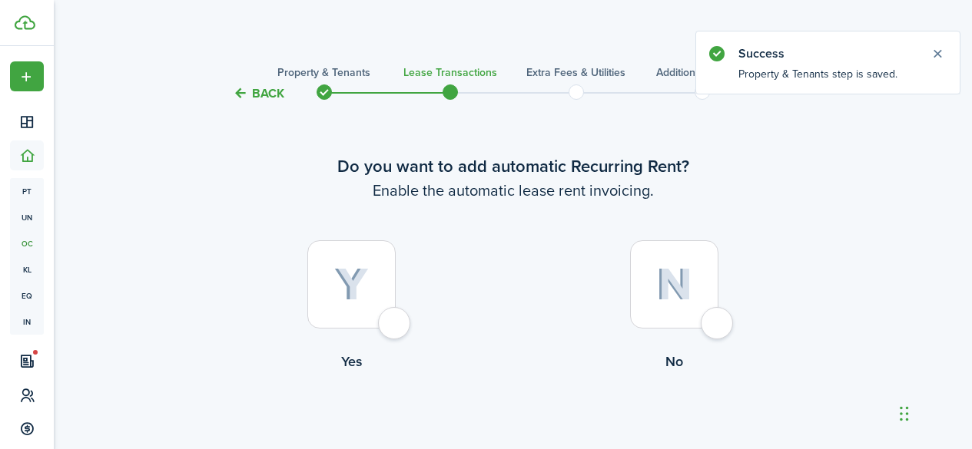
click at [393, 325] on div at bounding box center [351, 284] width 88 height 88
radio input "true"
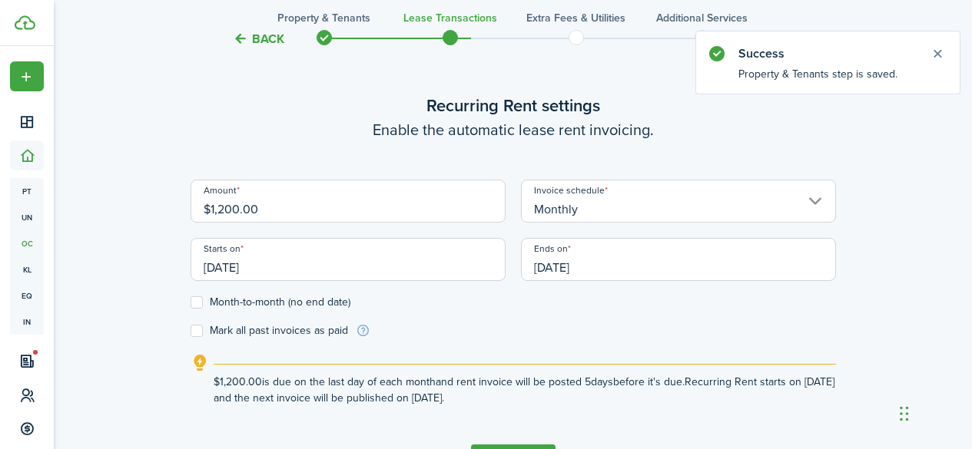
scroll to position [422, 0]
click at [224, 210] on input "$1,200.00" at bounding box center [347, 200] width 315 height 43
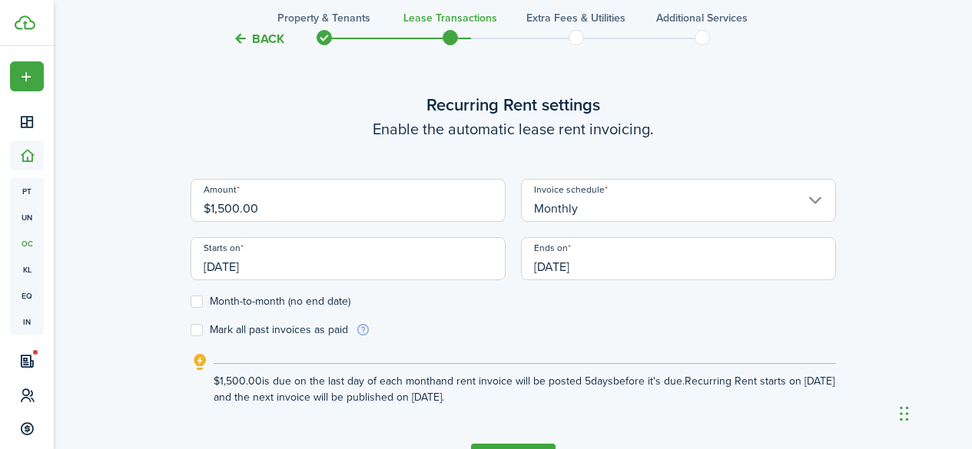
click at [277, 263] on input "[DATE]" at bounding box center [347, 258] width 315 height 43
type input "$1,500.00"
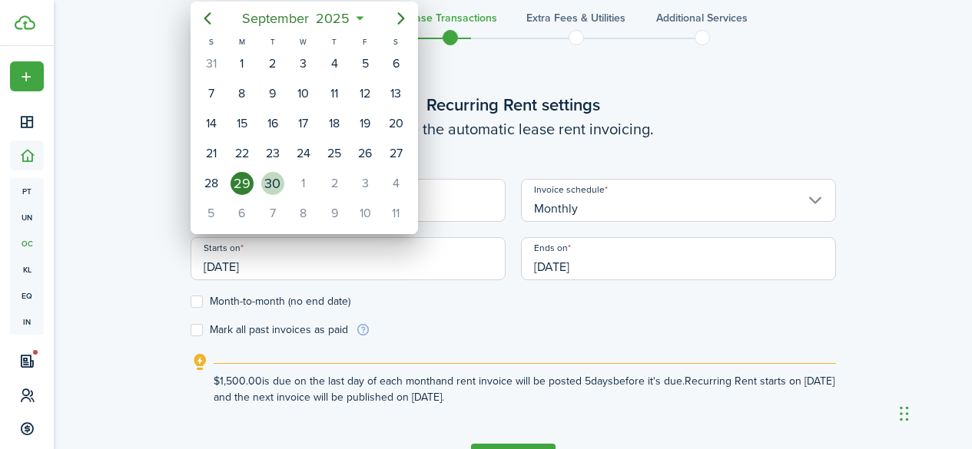
click at [269, 183] on div "30" at bounding box center [272, 183] width 23 height 23
type input "[DATE]"
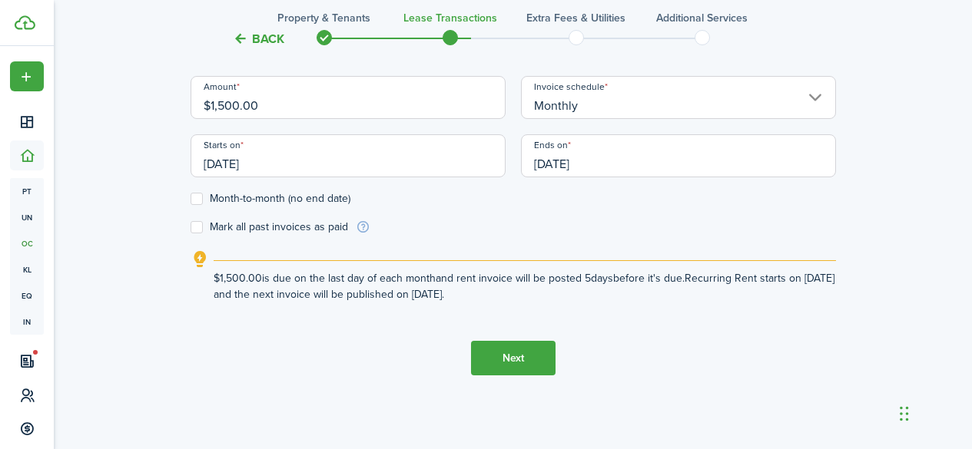
click at [505, 363] on button "Next" at bounding box center [513, 358] width 84 height 35
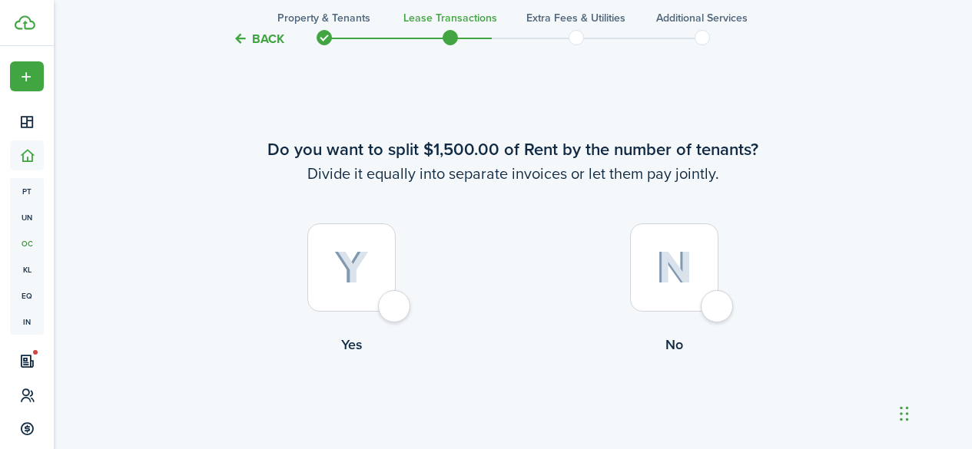
scroll to position [872, 0]
click at [716, 306] on div at bounding box center [674, 267] width 88 height 88
radio input "true"
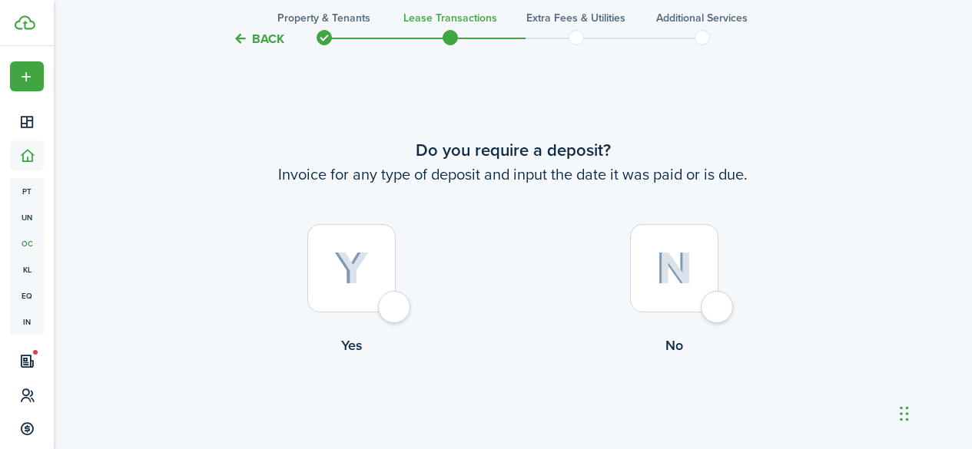
scroll to position [1321, 0]
click at [392, 310] on div at bounding box center [351, 267] width 88 height 88
radio input "true"
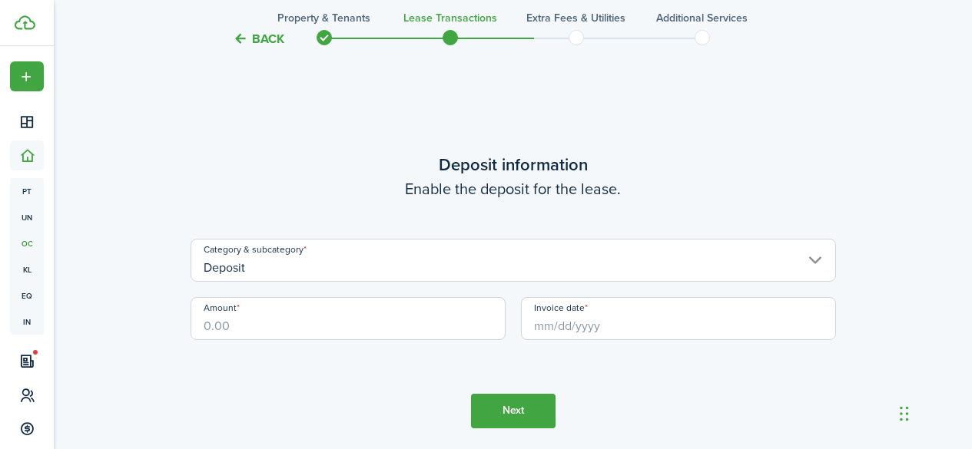
scroll to position [1771, 0]
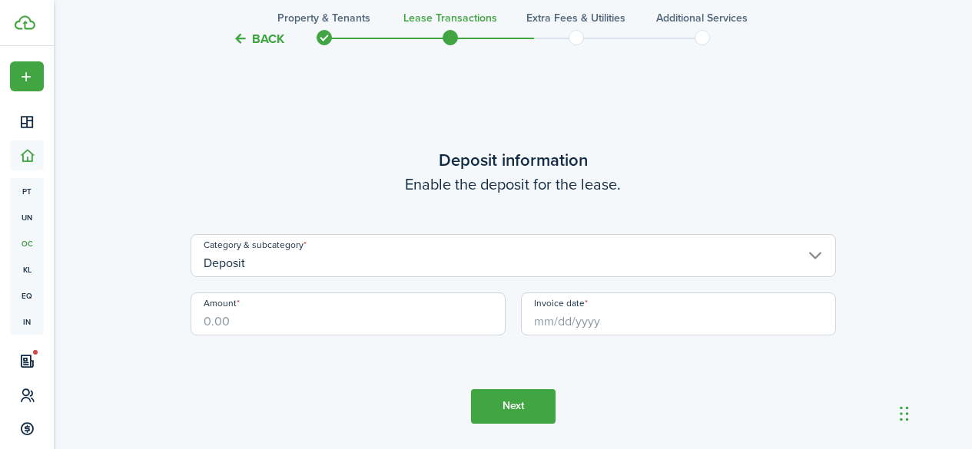
click at [246, 314] on input "Amount" at bounding box center [347, 314] width 315 height 43
click at [599, 323] on input "Invoice date" at bounding box center [678, 314] width 315 height 43
type input "$1,500.00"
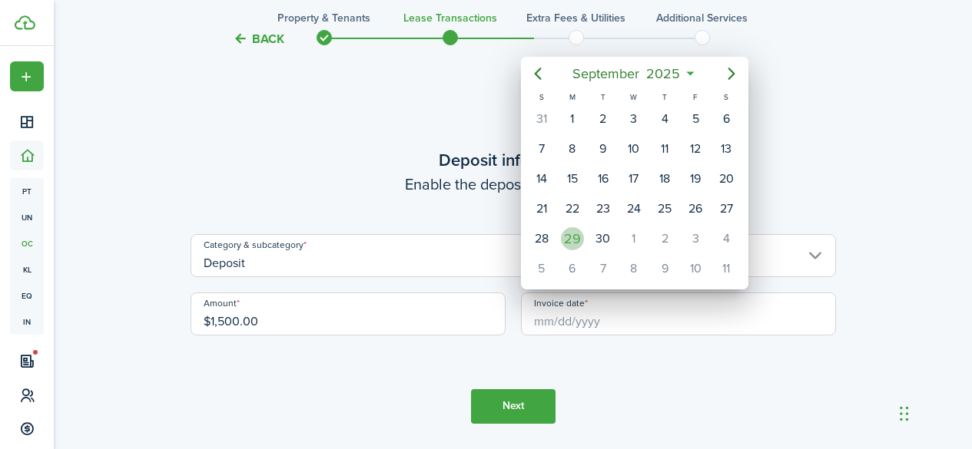
click at [571, 235] on div "29" at bounding box center [572, 238] width 23 height 23
type input "[DATE]"
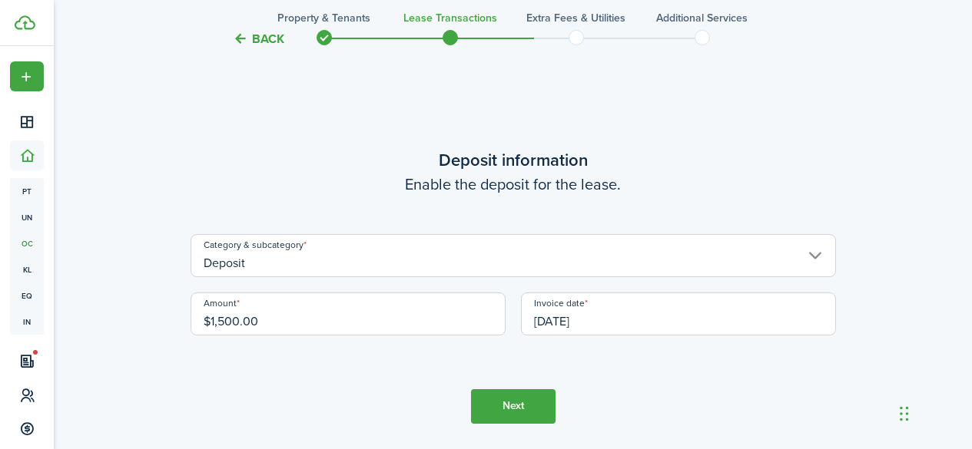
click at [499, 401] on button "Next" at bounding box center [513, 406] width 84 height 35
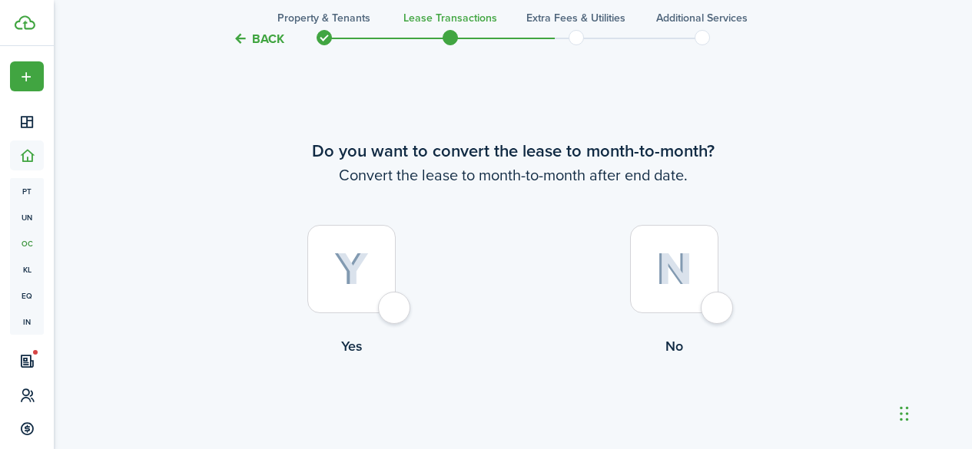
scroll to position [2220, 0]
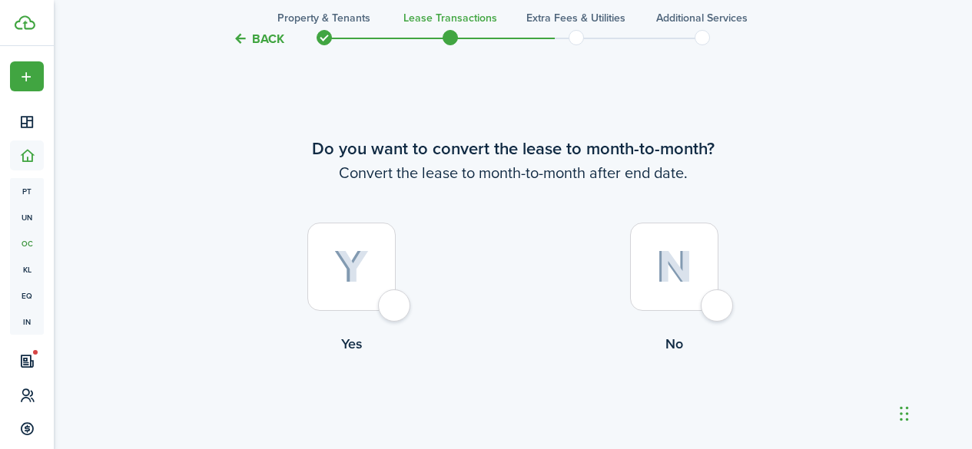
click at [386, 306] on div at bounding box center [351, 267] width 88 height 88
radio input "true"
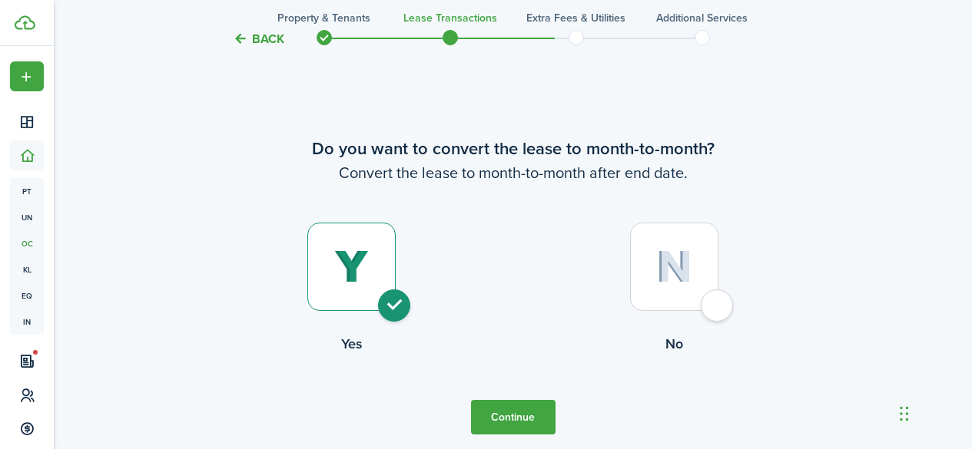
click at [513, 412] on button "Continue" at bounding box center [513, 417] width 84 height 35
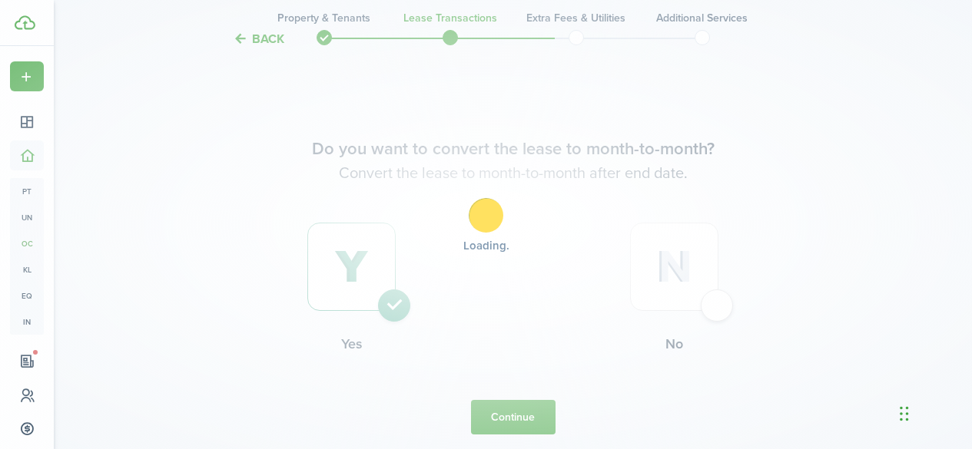
scroll to position [0, 0]
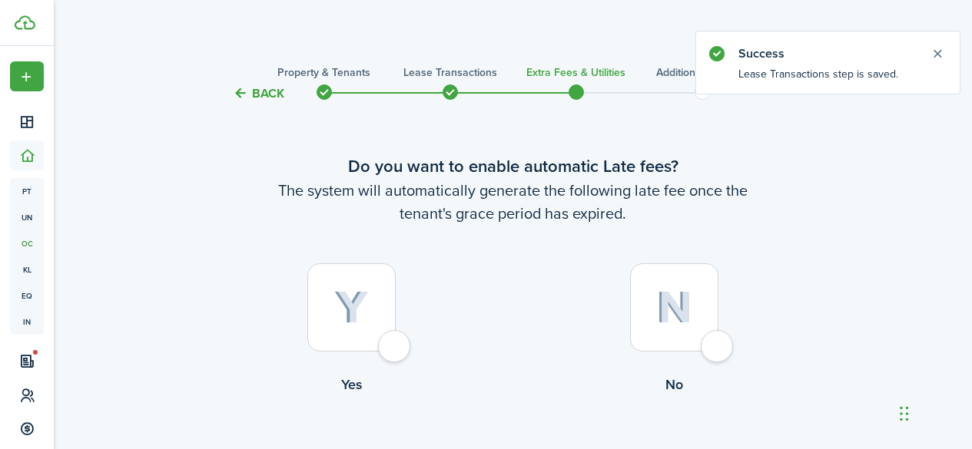
click at [395, 338] on div at bounding box center [351, 307] width 88 height 88
radio input "true"
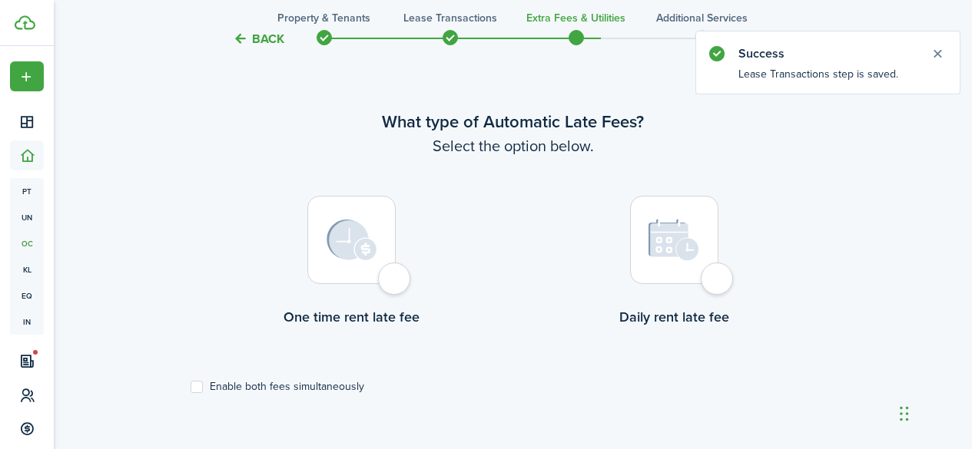
scroll to position [446, 0]
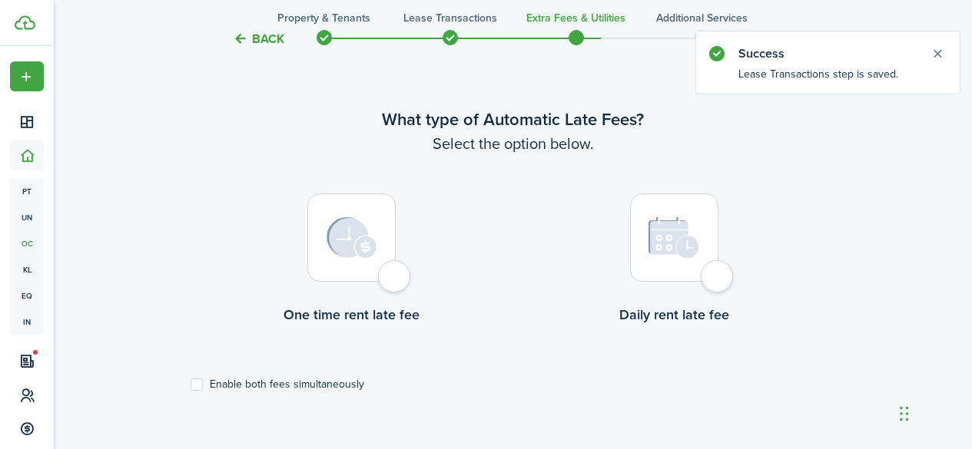
click at [718, 279] on div at bounding box center [674, 238] width 88 height 88
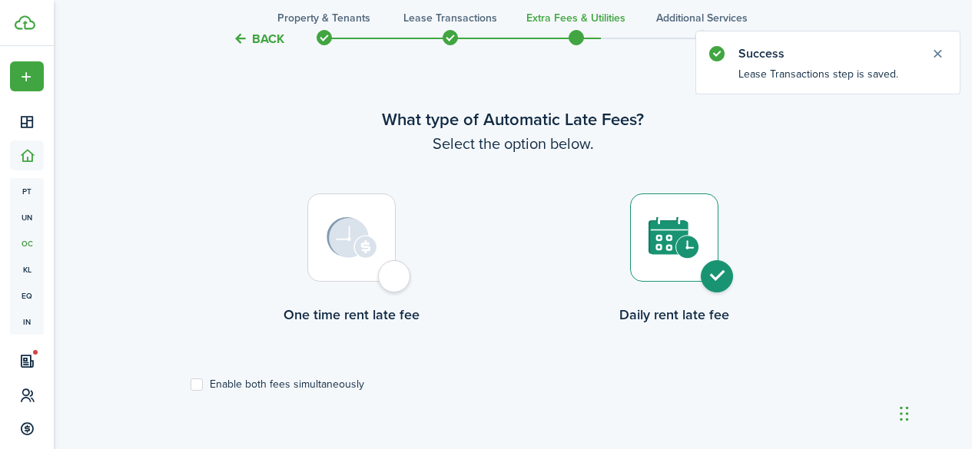
radio input "true"
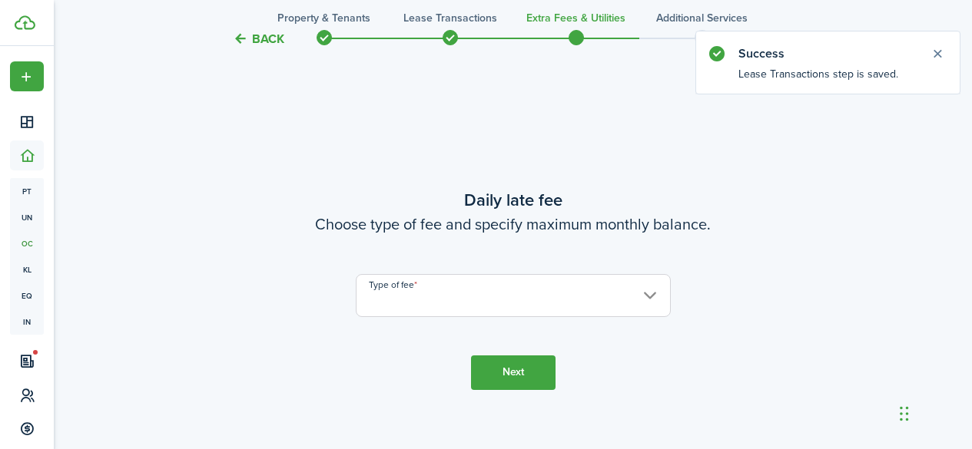
scroll to position [895, 0]
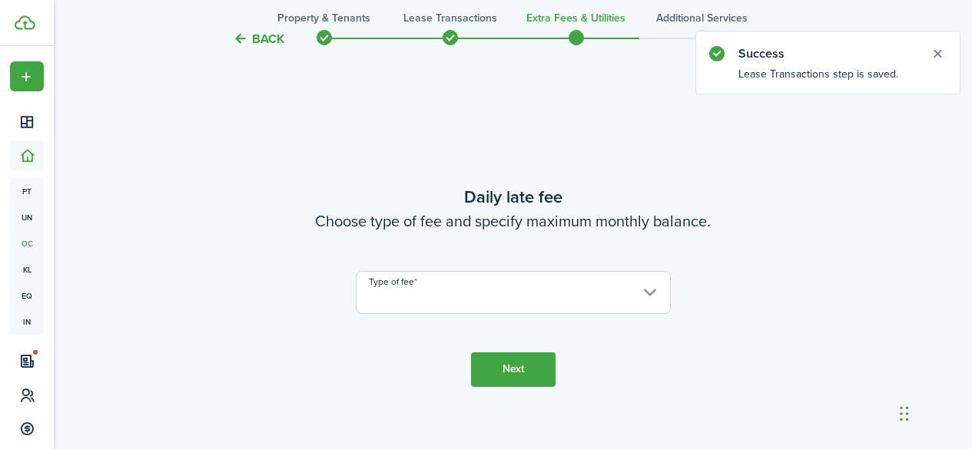
click at [399, 296] on input "Type of fee" at bounding box center [513, 292] width 315 height 43
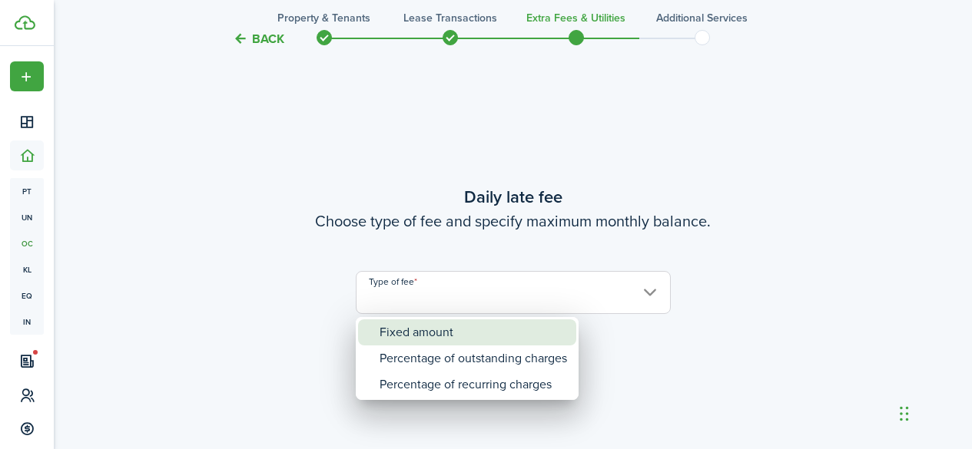
click at [392, 335] on div "Fixed amount" at bounding box center [472, 333] width 187 height 26
type input "Fixed amount"
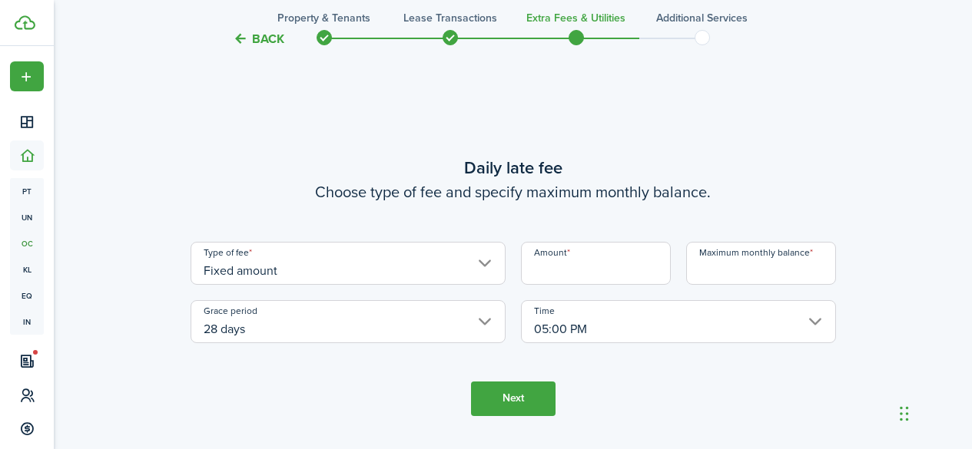
click at [574, 265] on input "Amount" at bounding box center [596, 263] width 150 height 43
type input "$10.00"
click at [740, 283] on input "Maximum monthly balance" at bounding box center [761, 263] width 150 height 43
type input "$400.00"
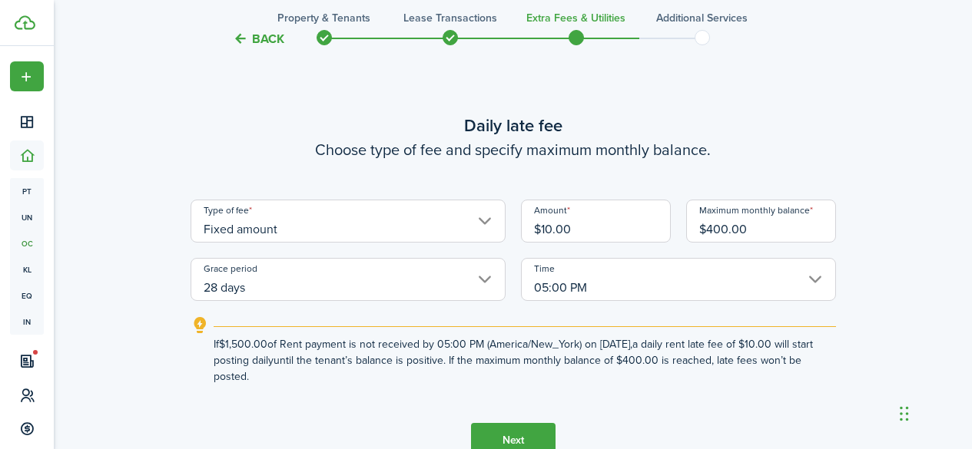
click at [270, 287] on input "28 days" at bounding box center [347, 279] width 315 height 43
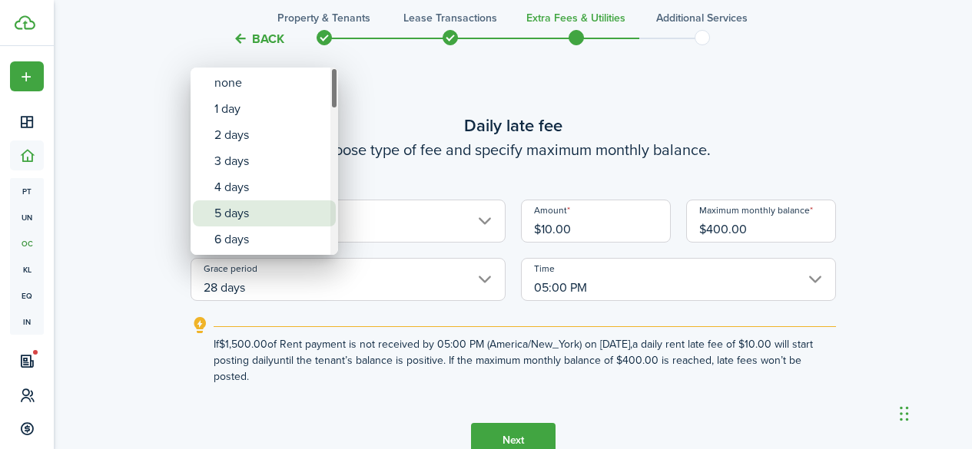
click at [242, 213] on div "5 days" at bounding box center [270, 213] width 112 height 26
type input "5 days"
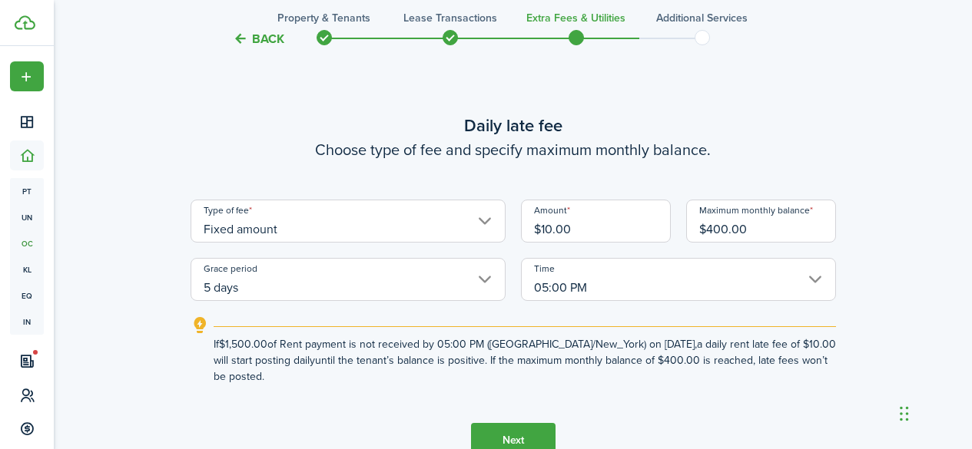
click at [519, 431] on button "Next" at bounding box center [513, 440] width 84 height 35
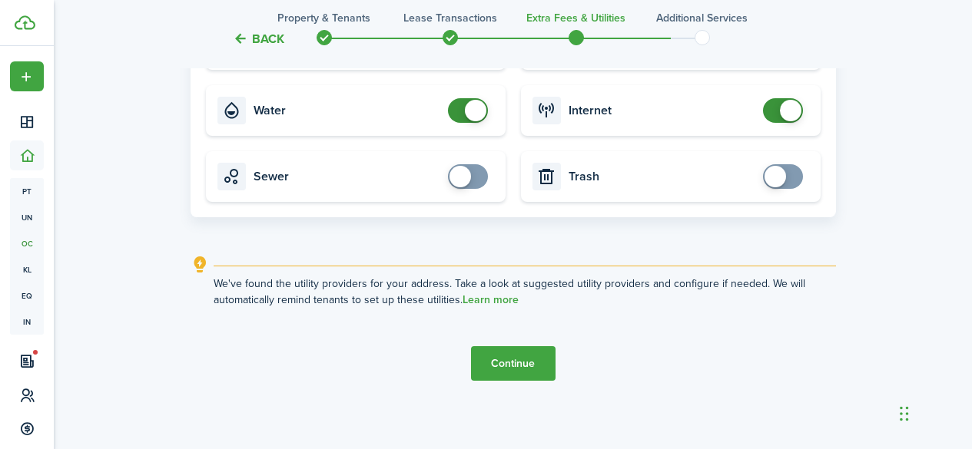
scroll to position [1615, 0]
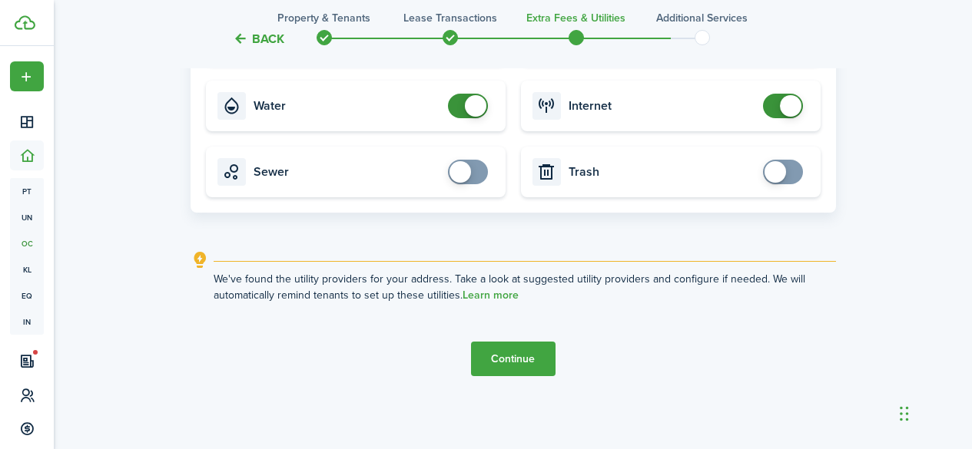
click at [517, 358] on button "Continue" at bounding box center [513, 359] width 84 height 35
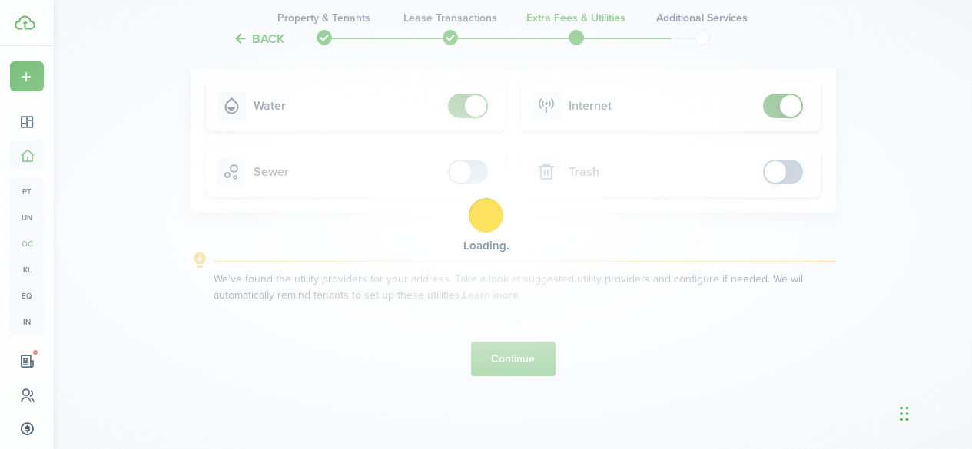
scroll to position [0, 0]
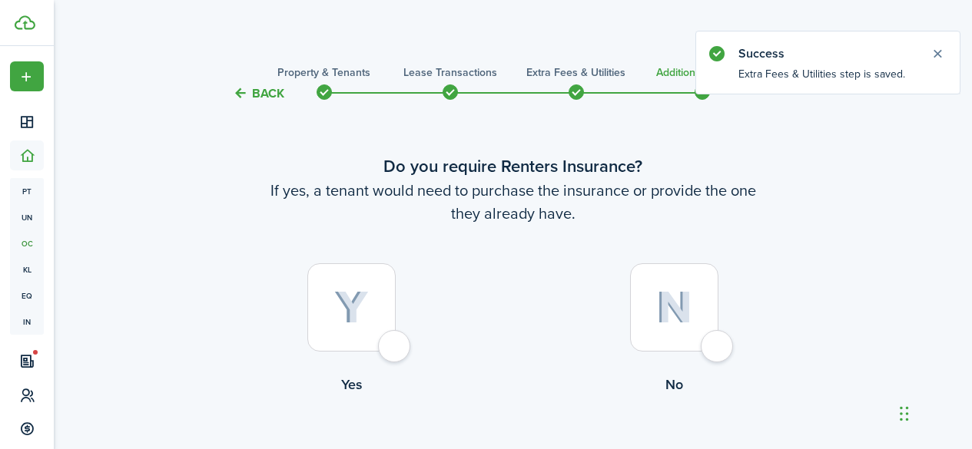
click at [718, 340] on div at bounding box center [674, 307] width 88 height 88
radio input "true"
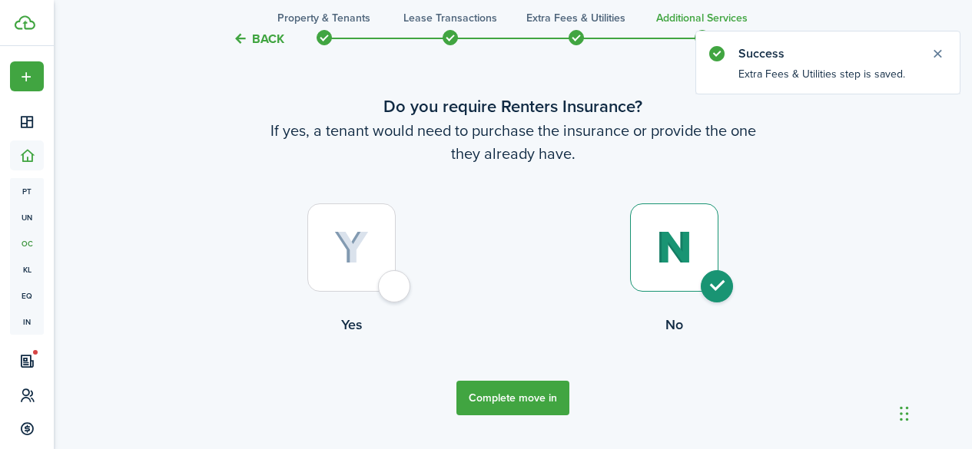
scroll to position [77, 0]
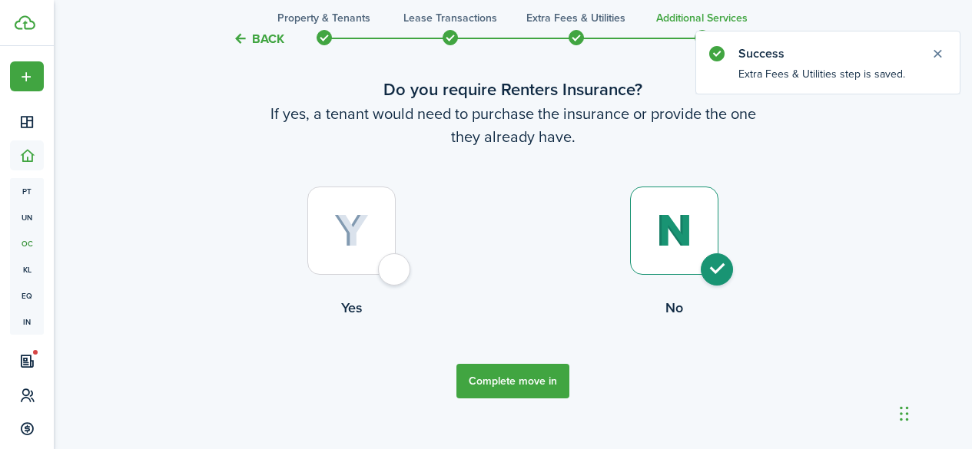
click at [501, 372] on button "Complete move in" at bounding box center [512, 381] width 113 height 35
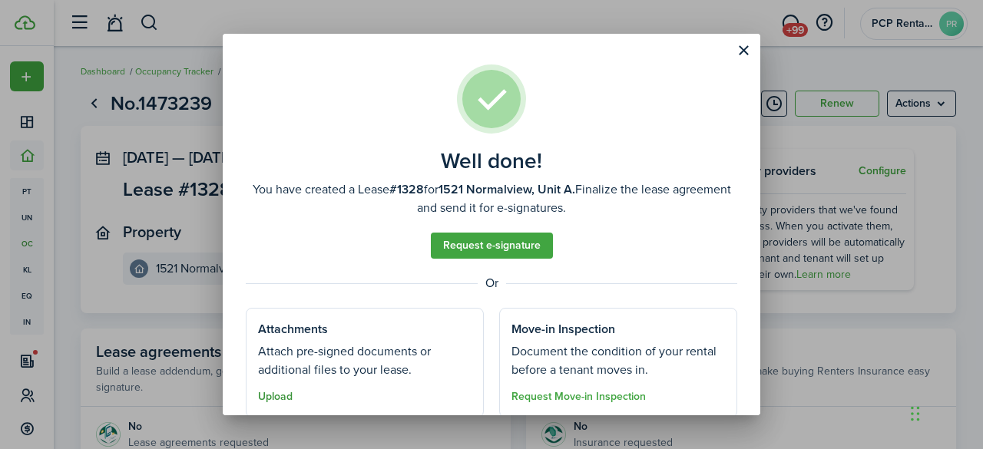
click at [278, 396] on button "Upload" at bounding box center [275, 397] width 35 height 12
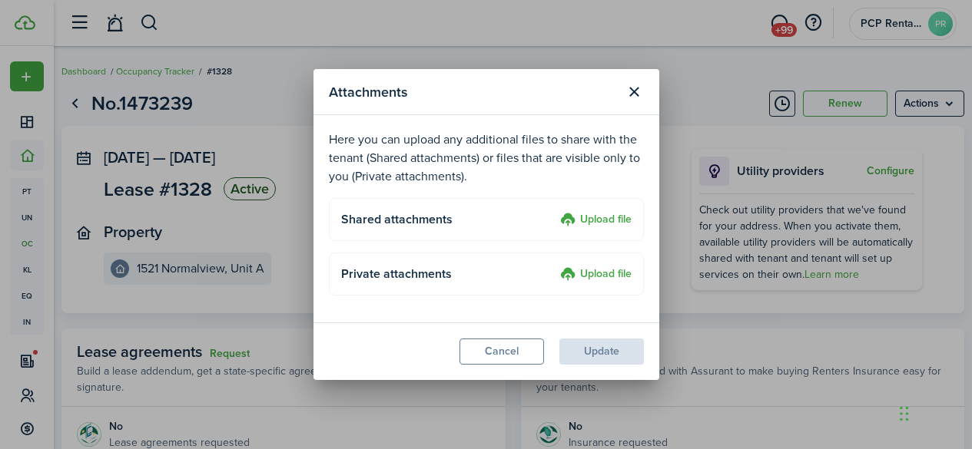
click at [605, 219] on label "Upload file" at bounding box center [595, 220] width 71 height 18
click at [555, 211] on input "Upload file" at bounding box center [555, 211] width 0 height 0
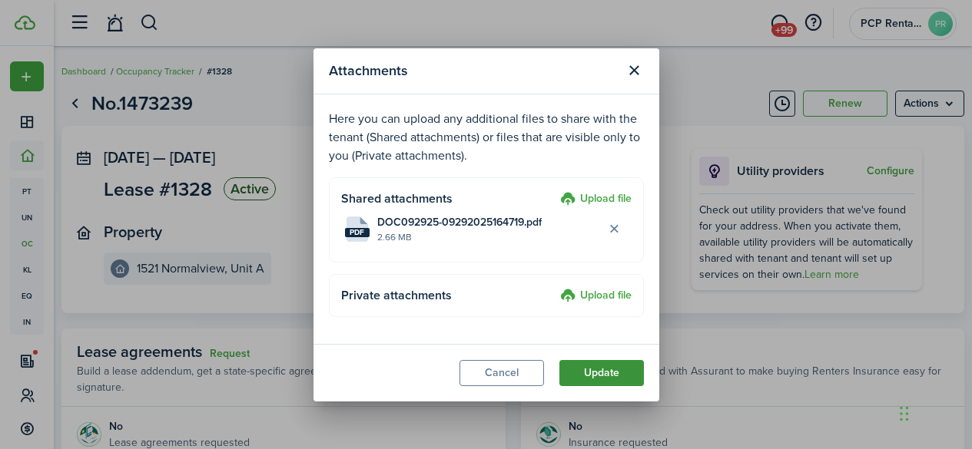
click at [608, 369] on button "Update" at bounding box center [601, 373] width 84 height 26
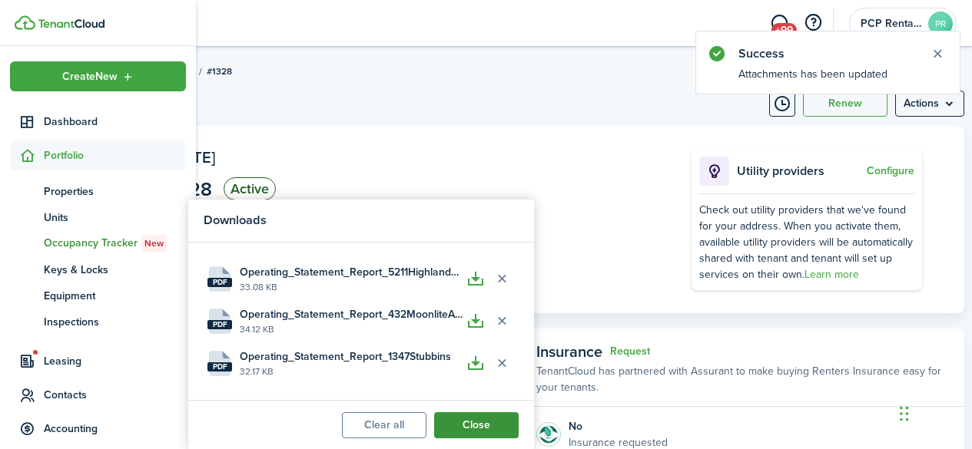
click at [487, 422] on button "Close" at bounding box center [476, 425] width 84 height 26
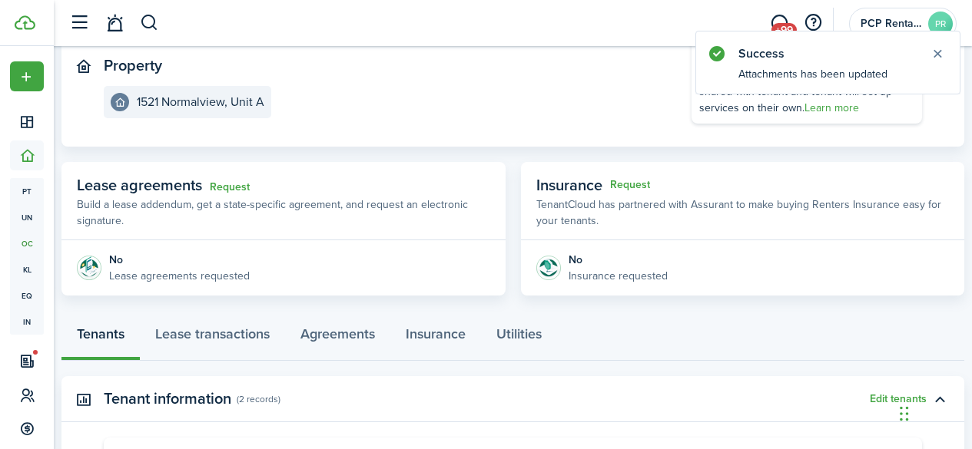
scroll to position [230, 0]
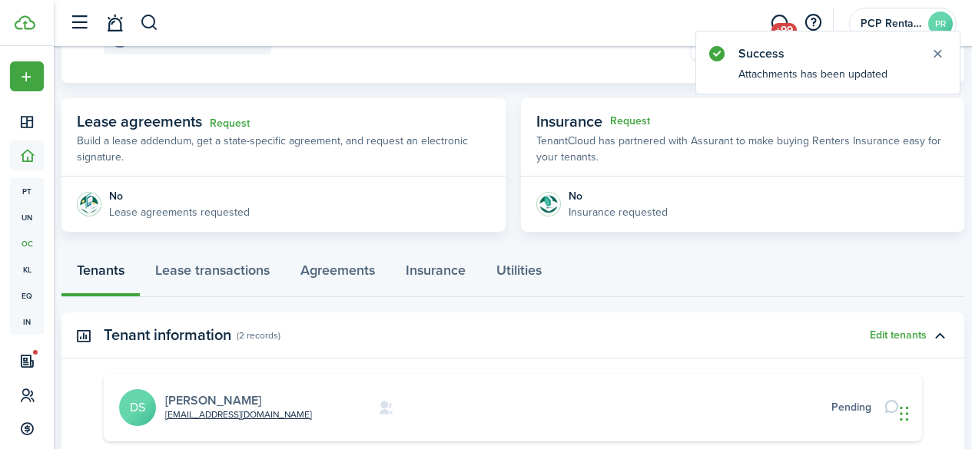
click at [219, 399] on link "[PERSON_NAME]" at bounding box center [213, 401] width 96 height 18
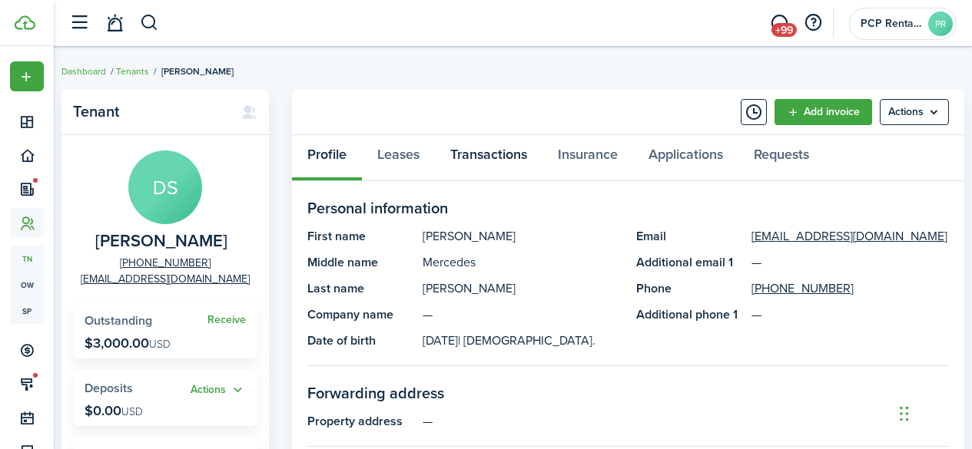
click at [486, 160] on link "Transactions" at bounding box center [489, 158] width 108 height 46
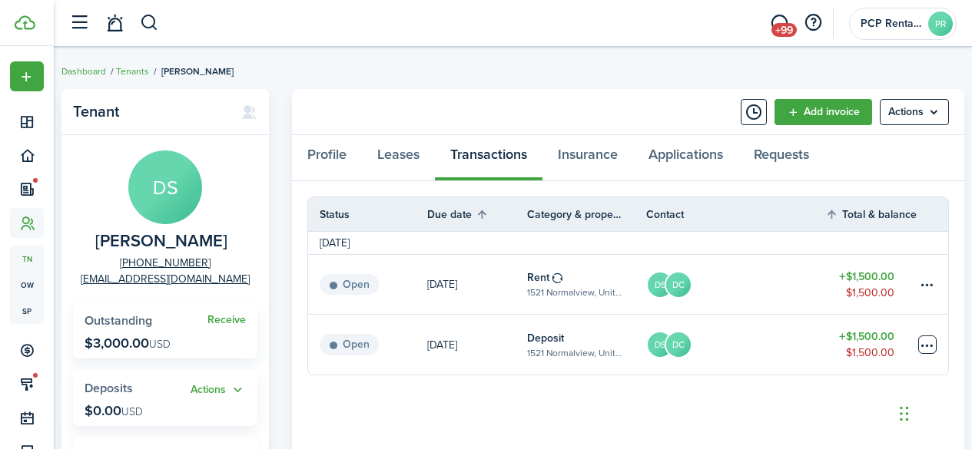
click at [926, 343] on table-menu-btn-icon at bounding box center [927, 345] width 18 height 18
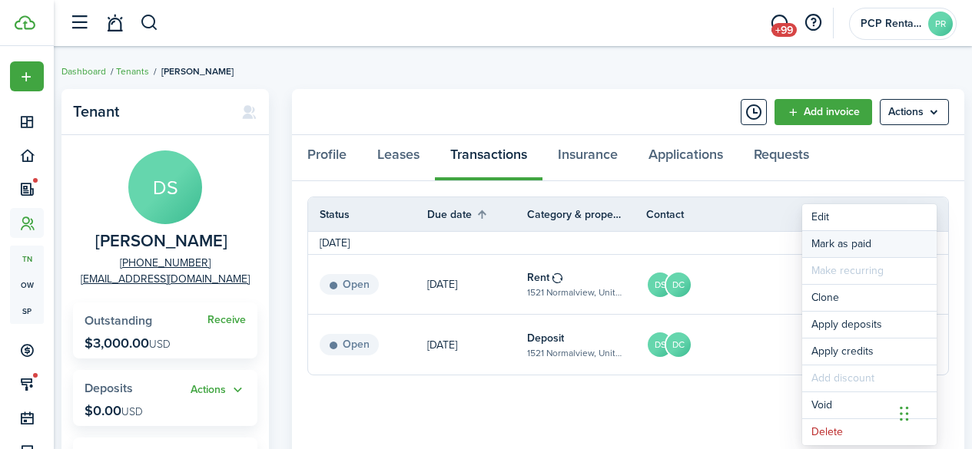
click at [823, 245] on link "Mark as paid" at bounding box center [869, 244] width 134 height 26
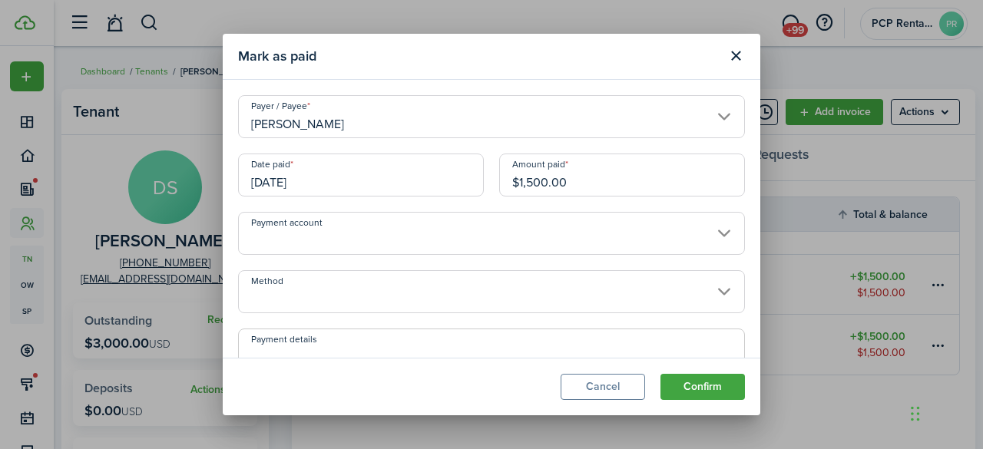
click at [348, 285] on input "Method" at bounding box center [491, 291] width 507 height 43
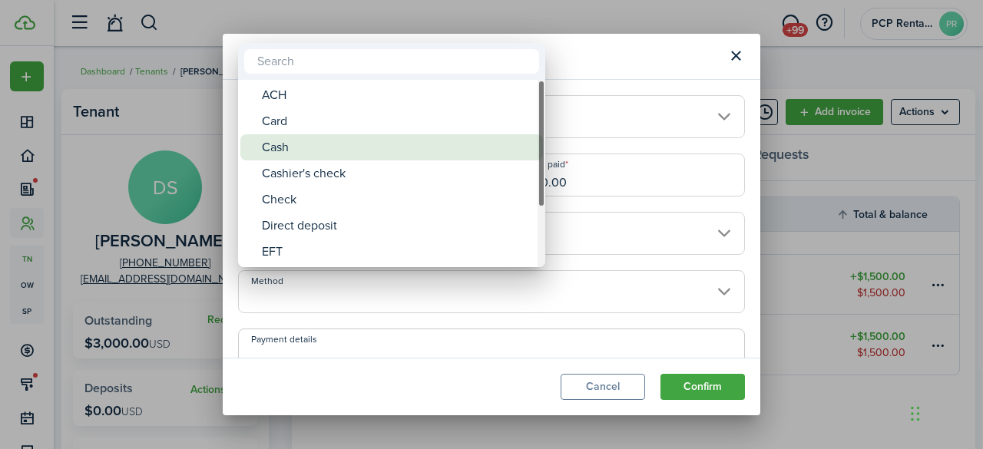
click at [289, 147] on div "Cash" at bounding box center [398, 147] width 272 height 26
type input "Cash"
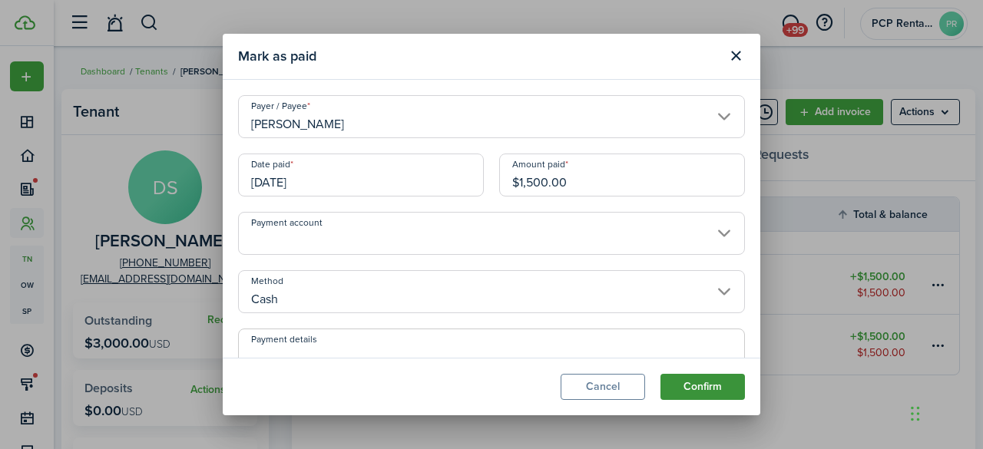
click at [710, 383] on button "Confirm" at bounding box center [703, 387] width 84 height 26
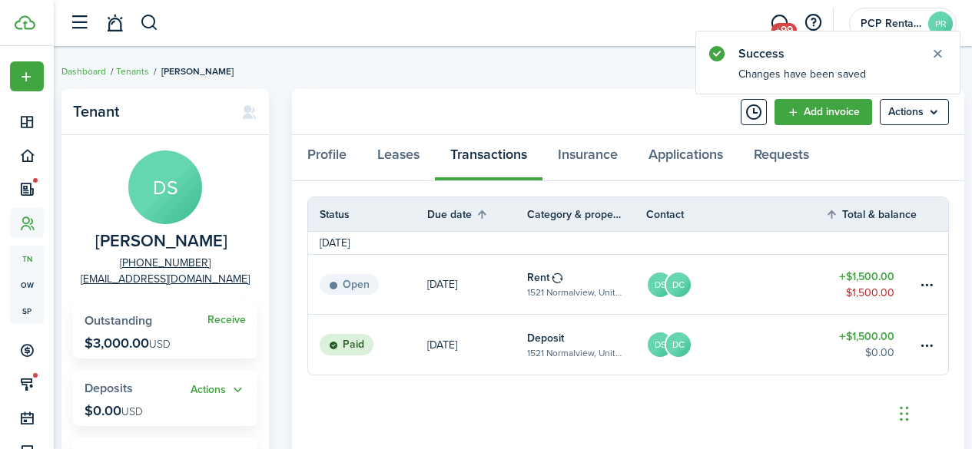
click at [866, 272] on table-amount-title "$1,500.00" at bounding box center [866, 277] width 55 height 16
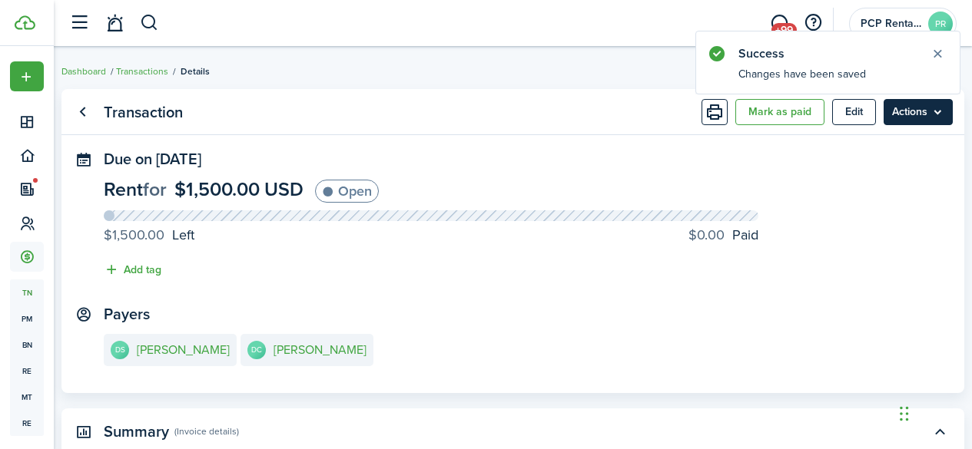
click at [904, 111] on menu-btn "Actions" at bounding box center [917, 112] width 69 height 26
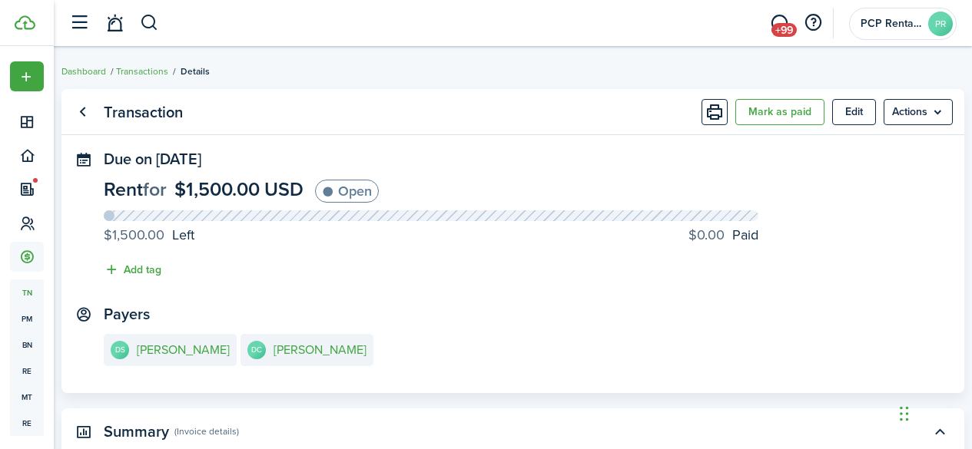
click at [717, 326] on panel-main-section "Payers DS [PERSON_NAME] DC [PERSON_NAME]" at bounding box center [513, 338] width 818 height 65
click at [760, 120] on button "Mark as paid" at bounding box center [779, 112] width 89 height 26
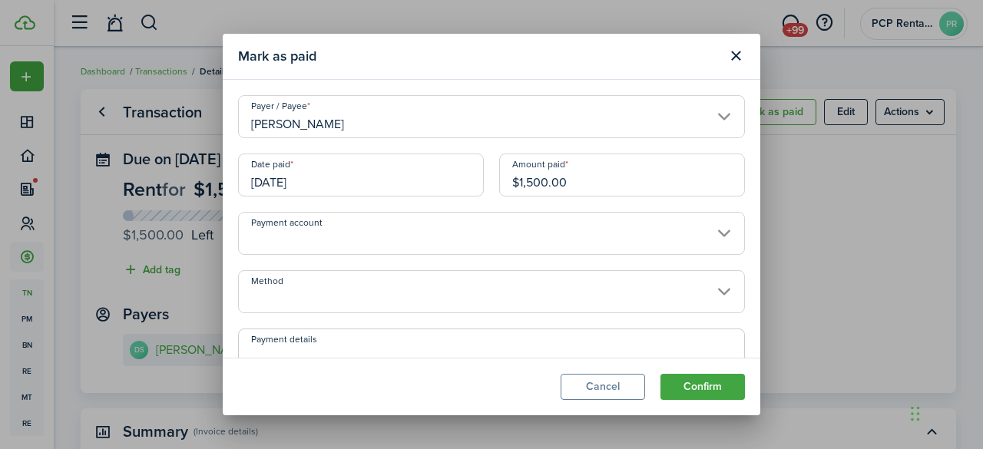
click at [337, 184] on input "[DATE]" at bounding box center [361, 175] width 246 height 43
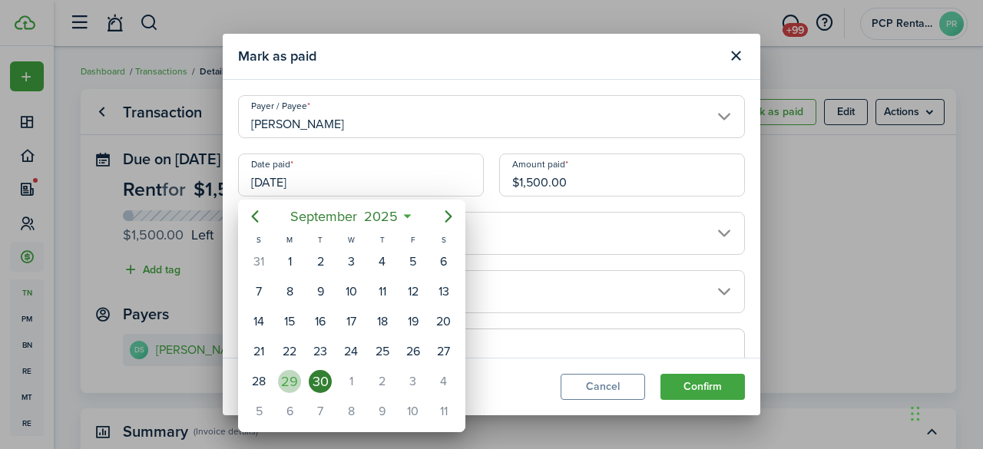
click at [289, 379] on div "29" at bounding box center [289, 381] width 23 height 23
type input "[DATE]"
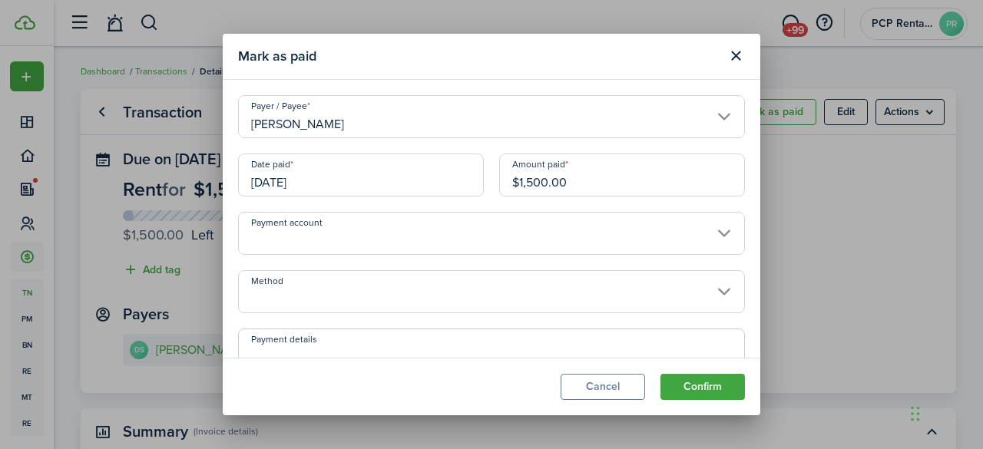
click at [324, 279] on input "Method" at bounding box center [491, 291] width 507 height 43
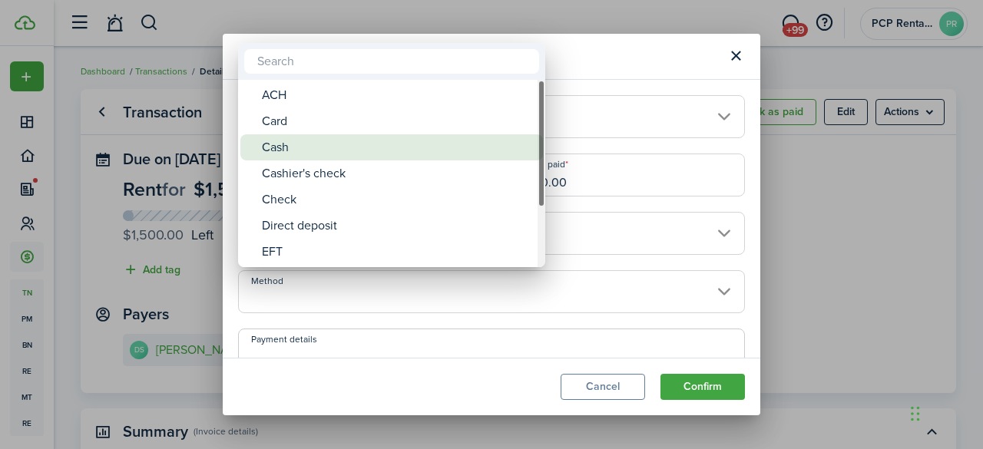
click at [303, 154] on div "Cash" at bounding box center [398, 147] width 272 height 26
type input "Cash"
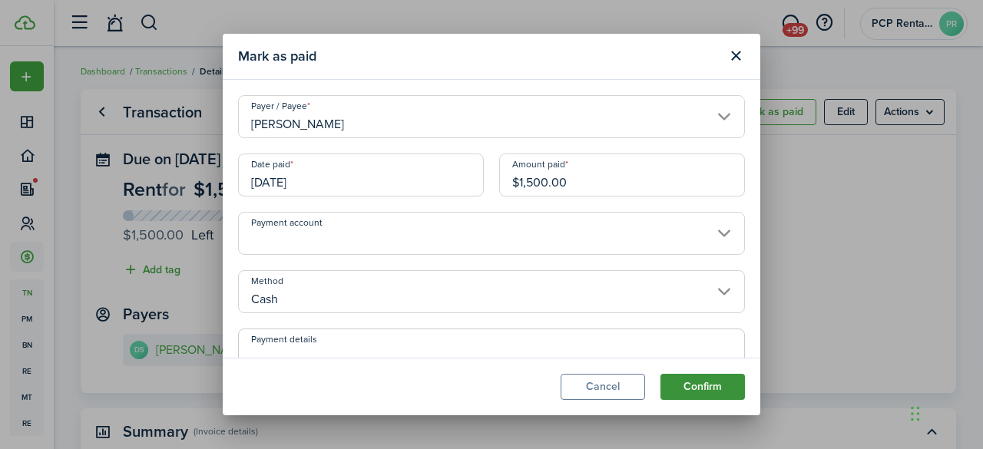
click at [691, 380] on button "Confirm" at bounding box center [703, 387] width 84 height 26
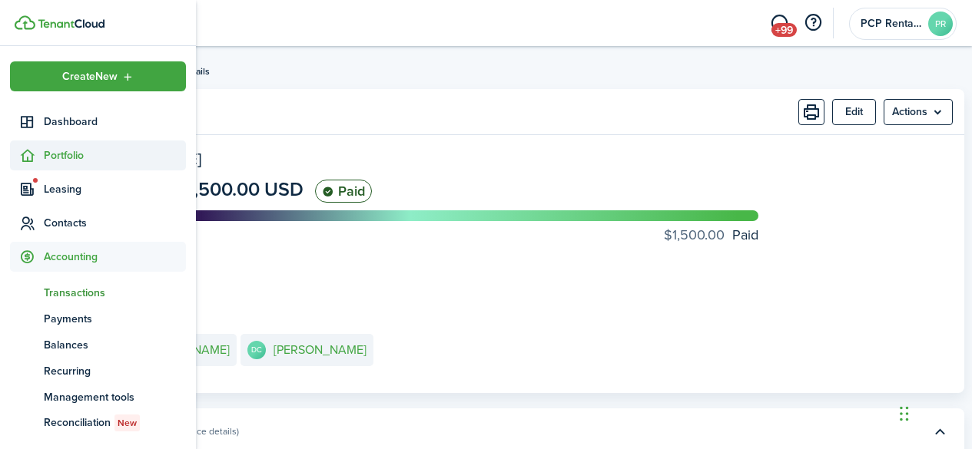
click at [82, 166] on span "Portfolio" at bounding box center [98, 156] width 176 height 30
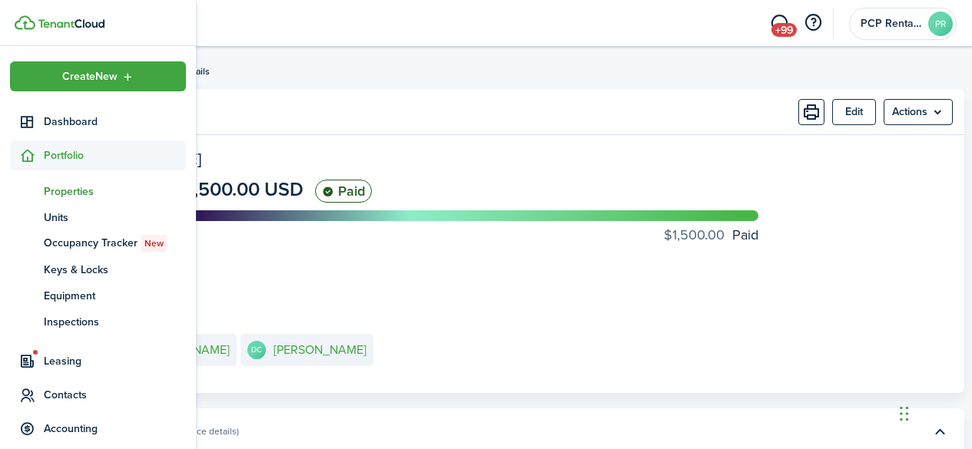
click at [85, 187] on span "Properties" at bounding box center [115, 192] width 142 height 16
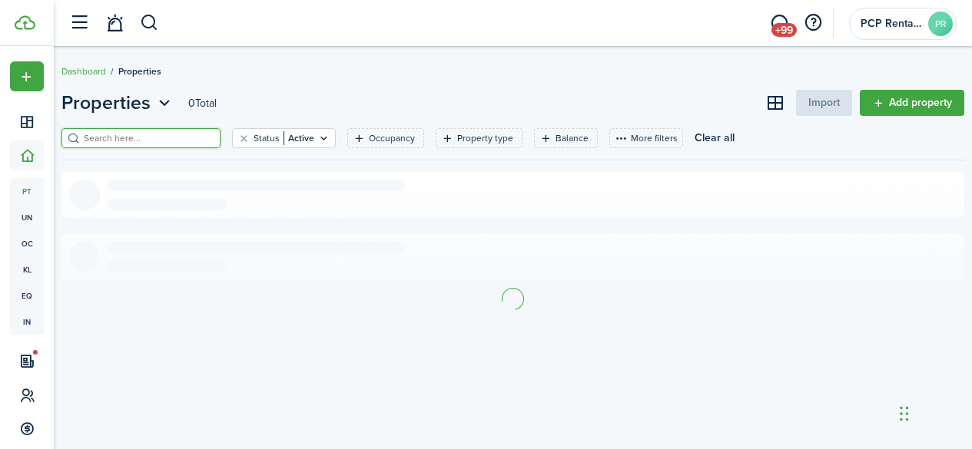
click at [203, 142] on input "search" at bounding box center [147, 138] width 135 height 15
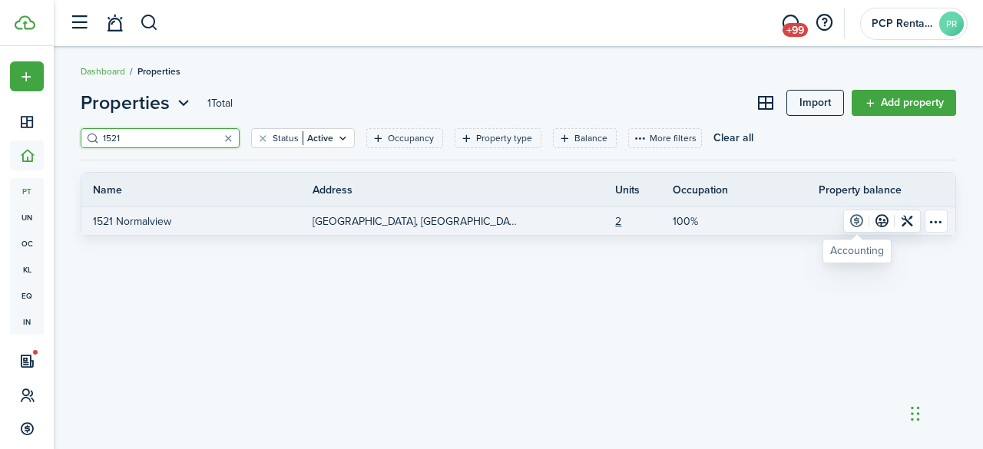
type input "1521"
click at [853, 223] on link at bounding box center [856, 221] width 25 height 22
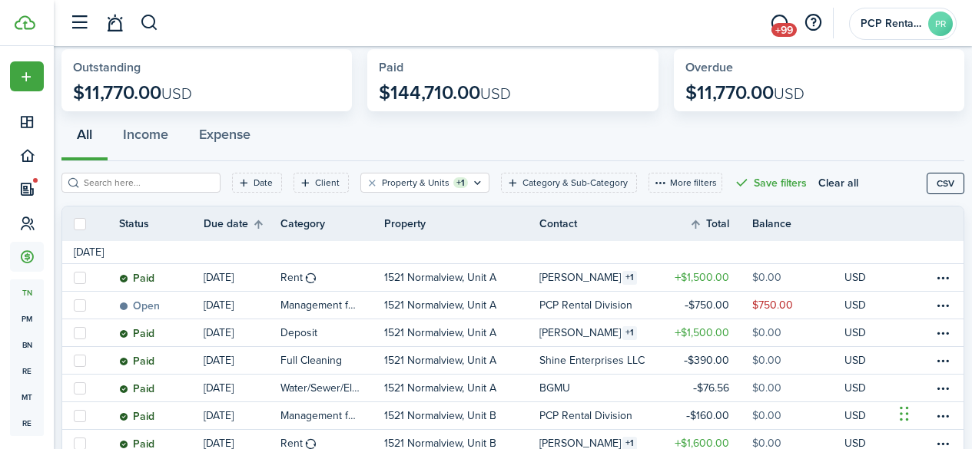
scroll to position [77, 0]
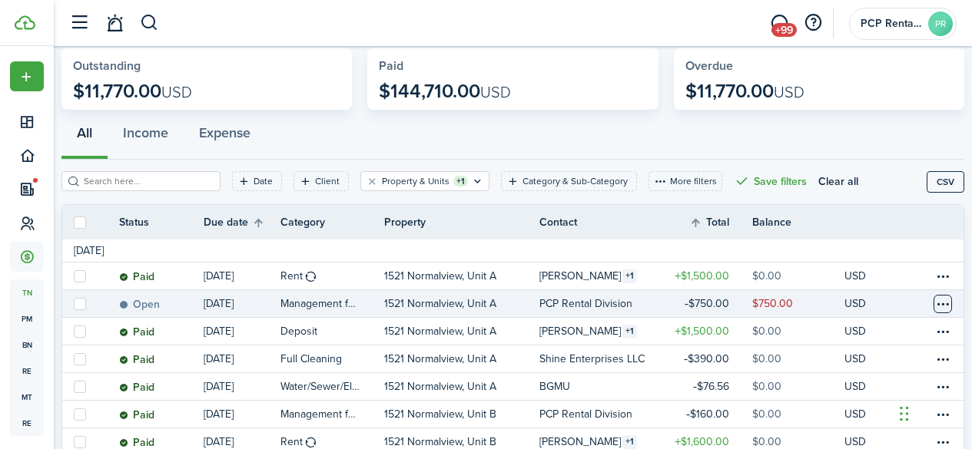
click at [933, 303] on table-menu-btn-icon at bounding box center [942, 304] width 18 height 18
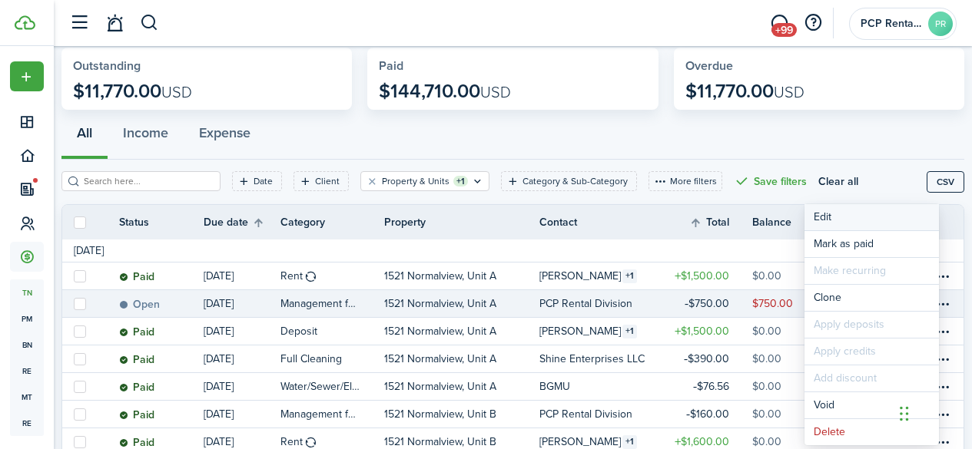
click at [833, 214] on button "Edit" at bounding box center [871, 217] width 134 height 26
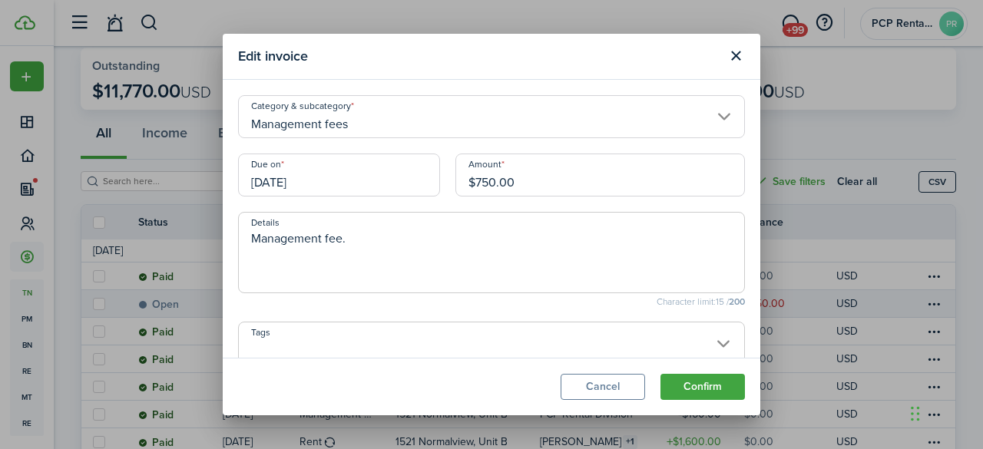
click at [477, 184] on input "$750.00" at bounding box center [601, 175] width 290 height 43
type input "$450.00"
click at [687, 379] on button "Confirm" at bounding box center [703, 387] width 84 height 26
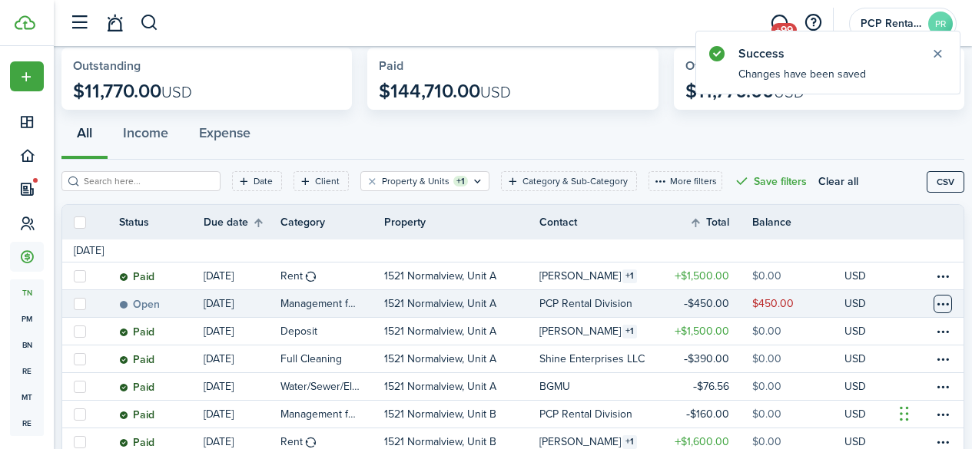
click at [933, 302] on table-menu-btn-icon at bounding box center [942, 304] width 18 height 18
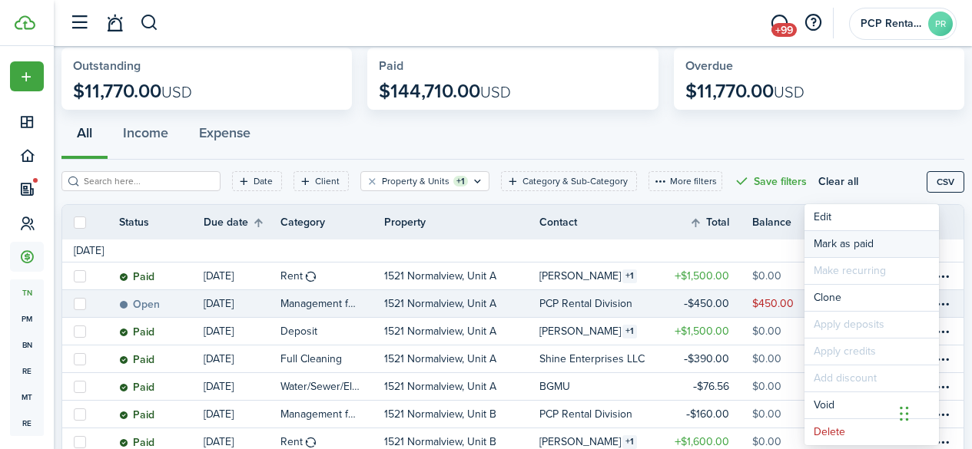
click at [832, 250] on link "Mark as paid" at bounding box center [871, 244] width 134 height 26
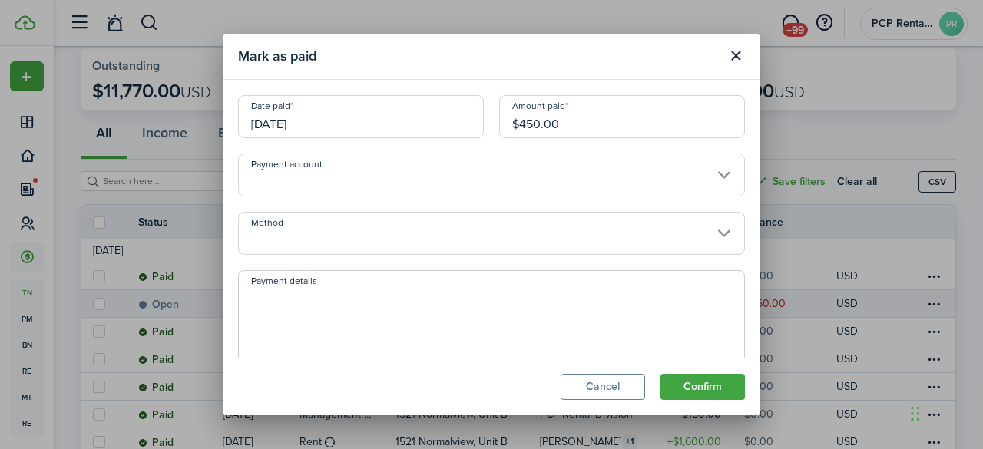
click at [332, 117] on input "[DATE]" at bounding box center [361, 116] width 246 height 43
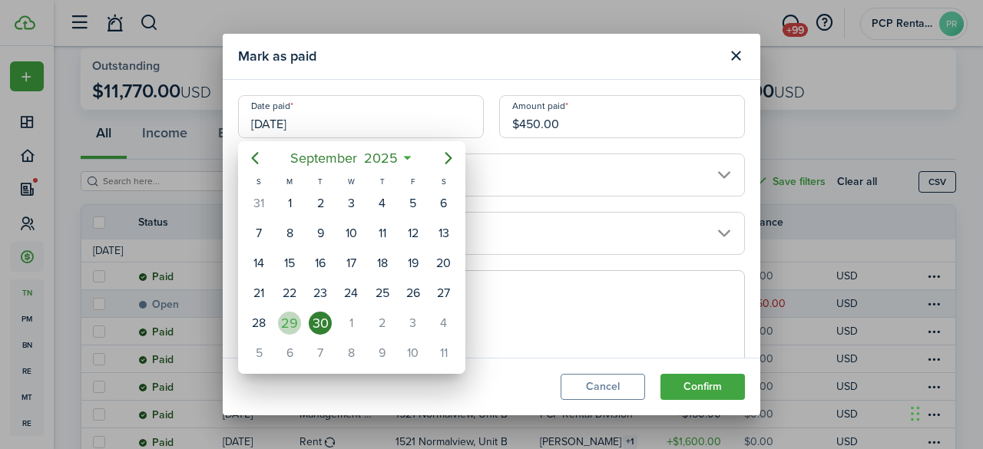
click at [283, 323] on div "29" at bounding box center [289, 323] width 23 height 23
type input "[DATE]"
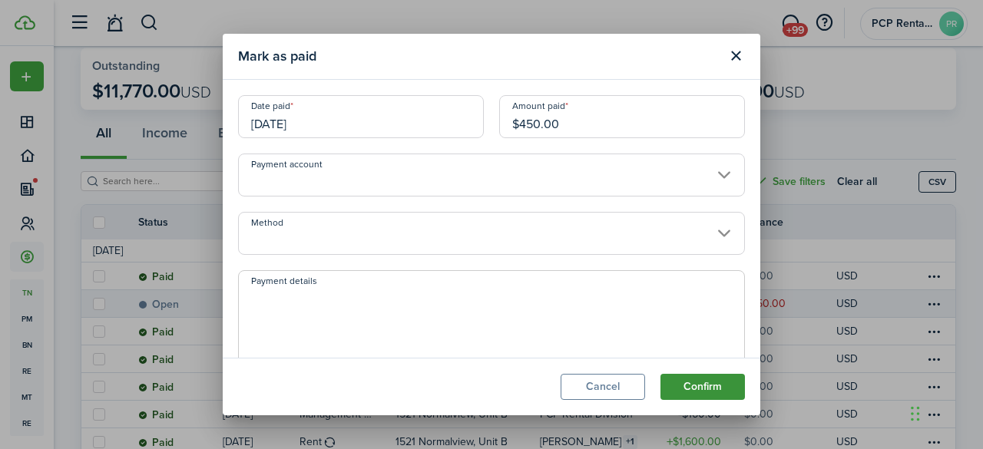
click at [706, 385] on button "Confirm" at bounding box center [703, 387] width 84 height 26
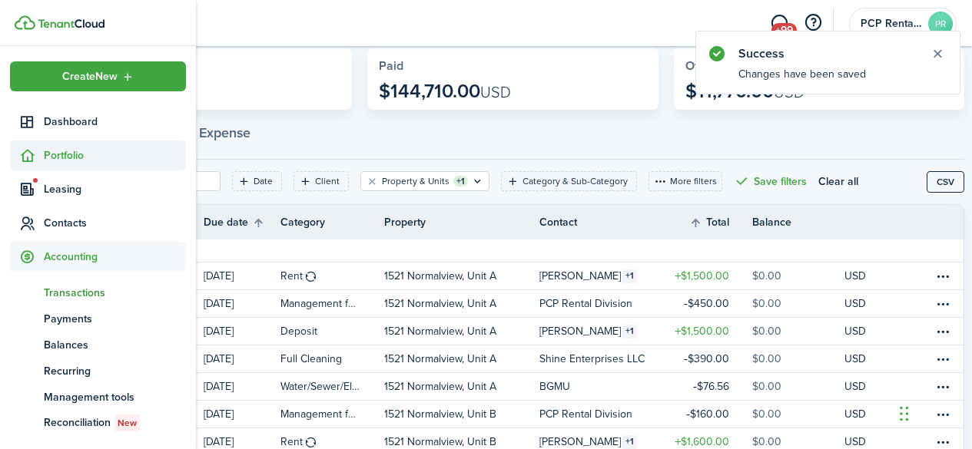
click at [48, 151] on span "Portfolio" at bounding box center [115, 155] width 142 height 16
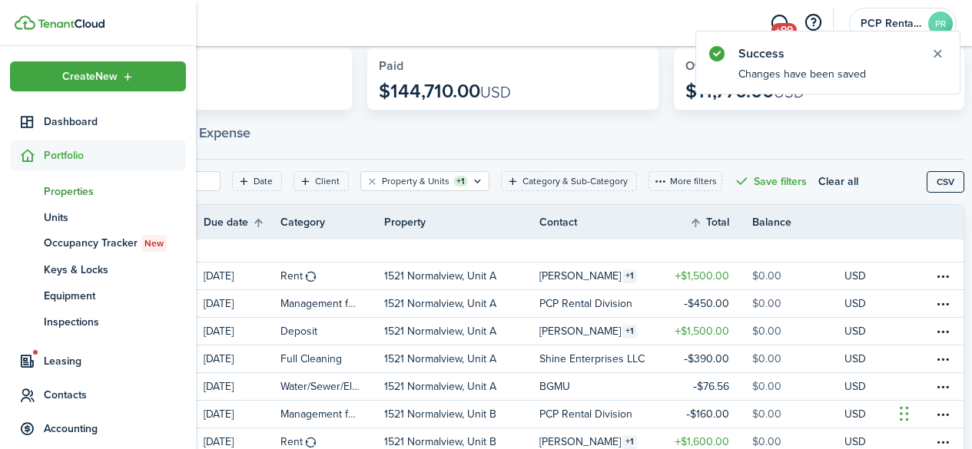
click at [50, 188] on span "Properties" at bounding box center [115, 192] width 142 height 16
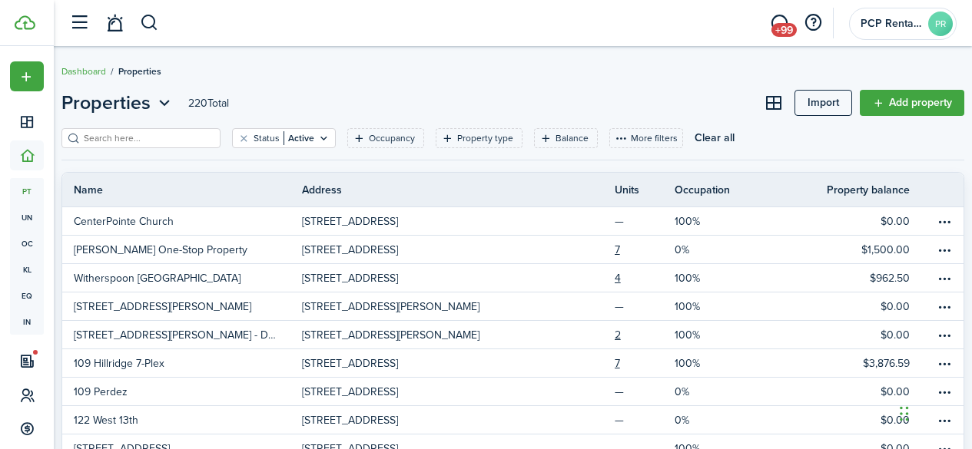
click at [202, 139] on input "search" at bounding box center [147, 138] width 135 height 15
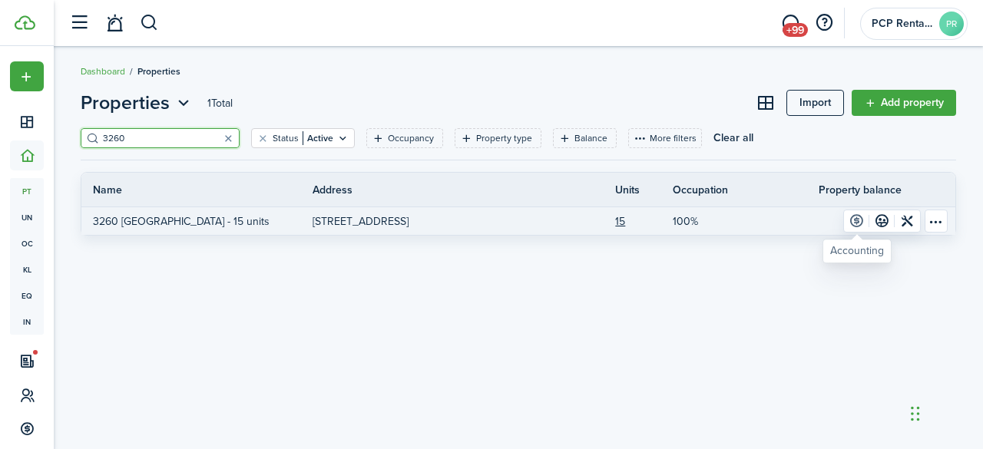
type input "3260"
click at [854, 223] on link at bounding box center [856, 221] width 25 height 22
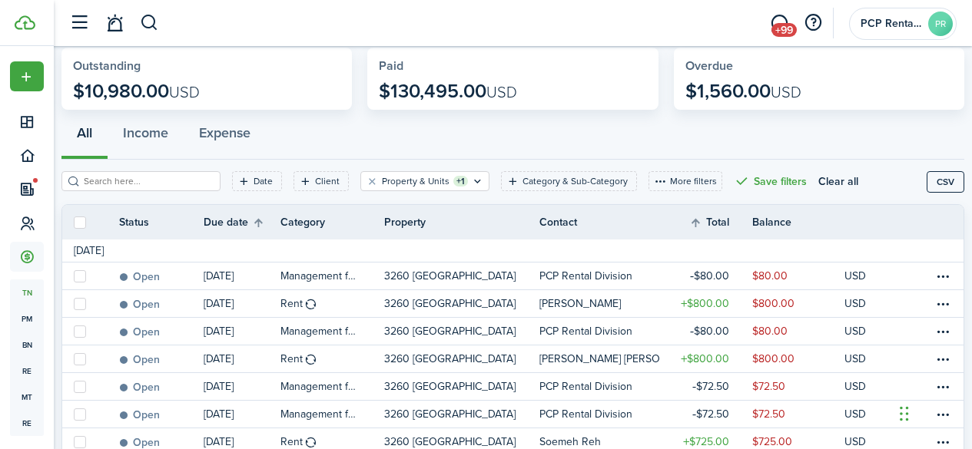
scroll to position [171, 0]
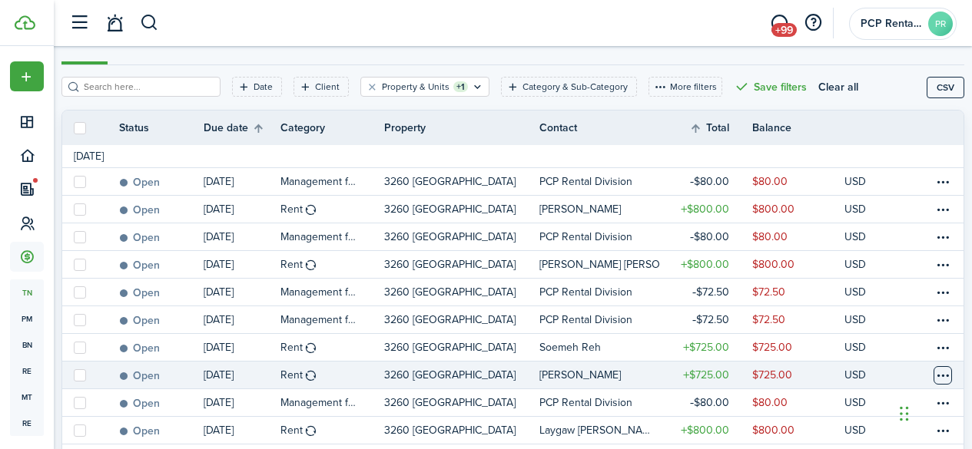
click at [933, 371] on table-menu-btn-icon at bounding box center [942, 375] width 18 height 18
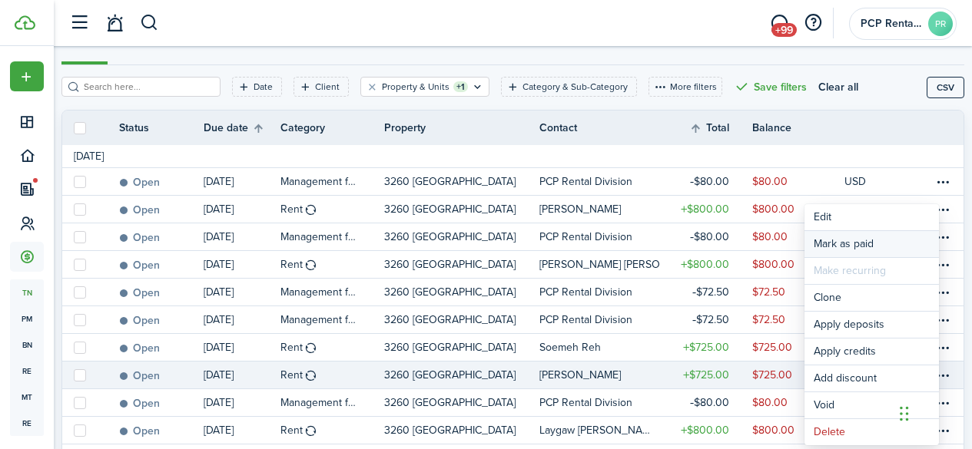
click at [823, 246] on link "Mark as paid" at bounding box center [871, 244] width 134 height 26
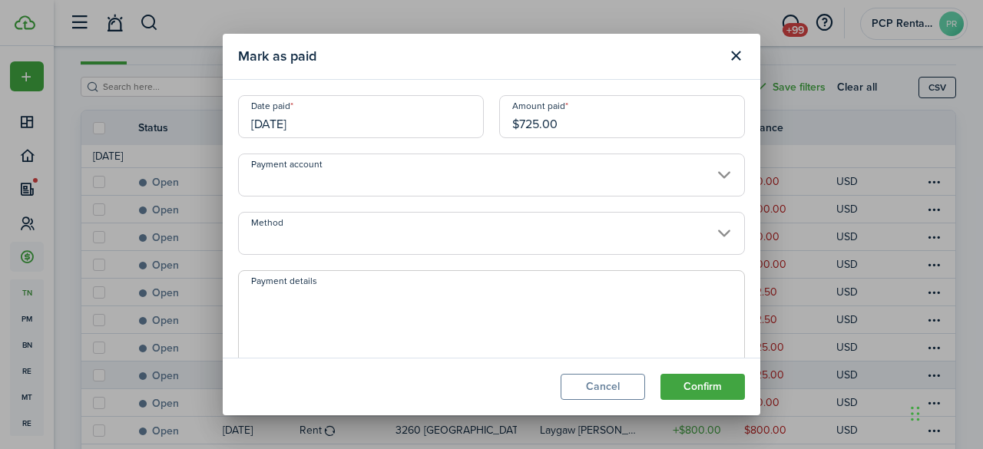
click at [330, 232] on input "Method" at bounding box center [491, 233] width 507 height 43
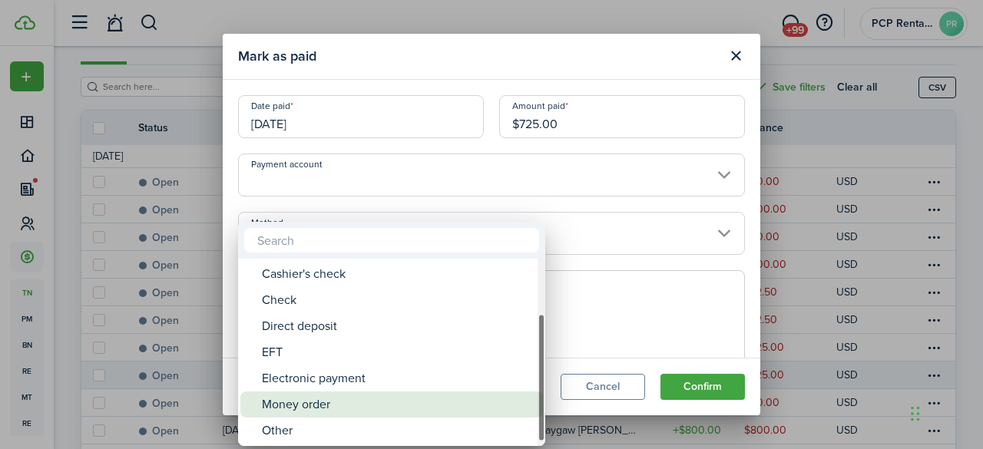
click at [300, 401] on div "Money order" at bounding box center [398, 405] width 272 height 26
type input "Money order"
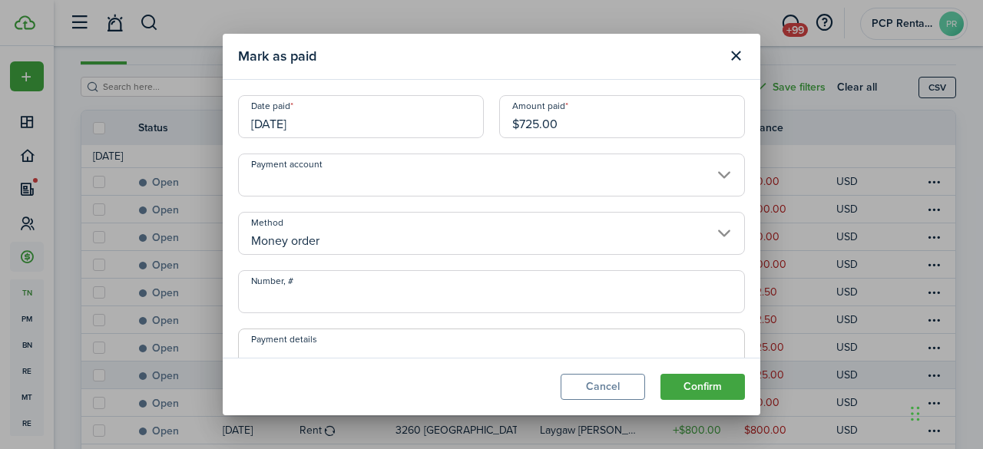
click at [296, 298] on input "Number, #" at bounding box center [491, 291] width 507 height 43
type input "22-104523516"
click at [703, 386] on button "Confirm" at bounding box center [703, 387] width 84 height 26
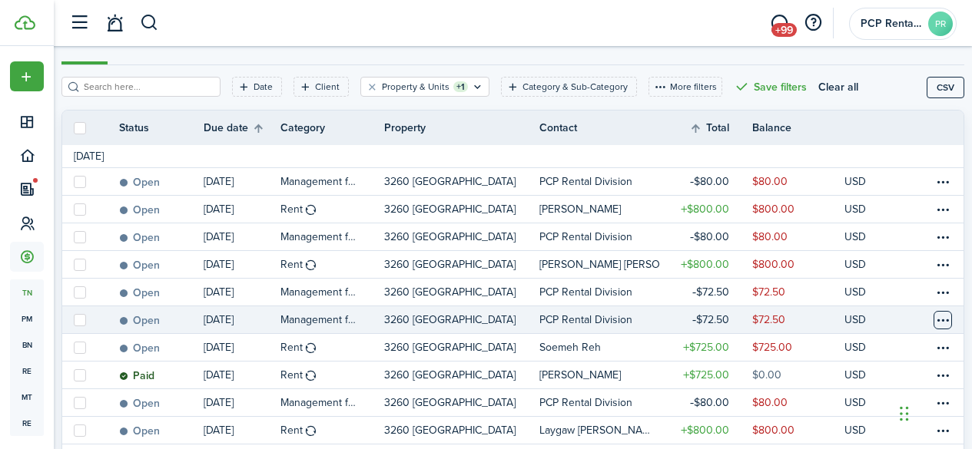
click at [933, 319] on table-menu-btn-icon at bounding box center [942, 320] width 18 height 18
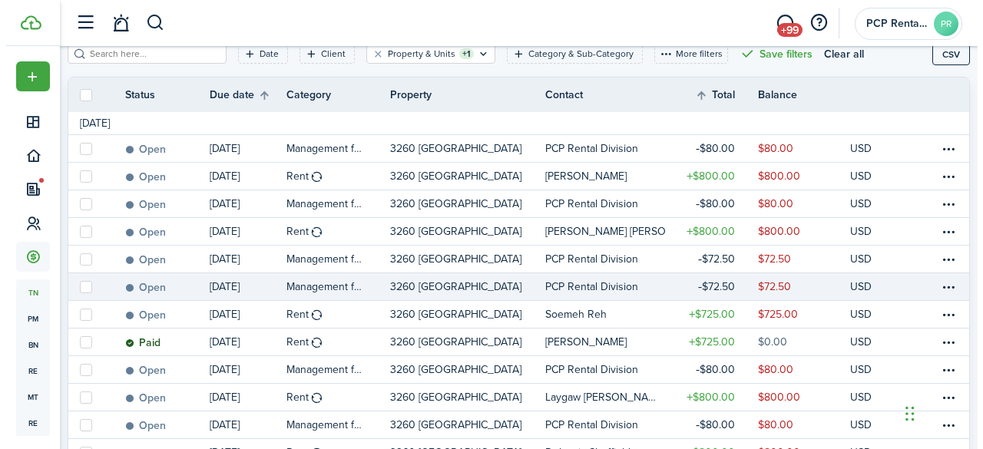
scroll to position [181, 0]
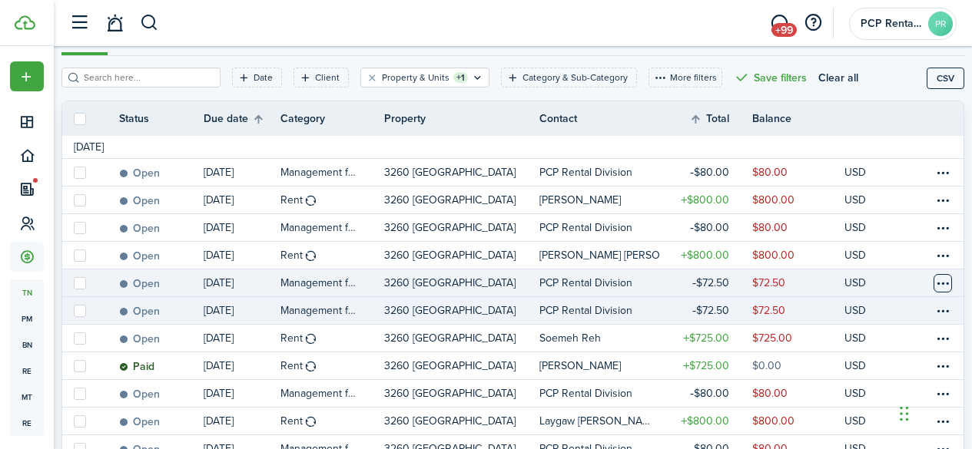
click at [933, 285] on table-menu-btn-icon at bounding box center [942, 283] width 18 height 18
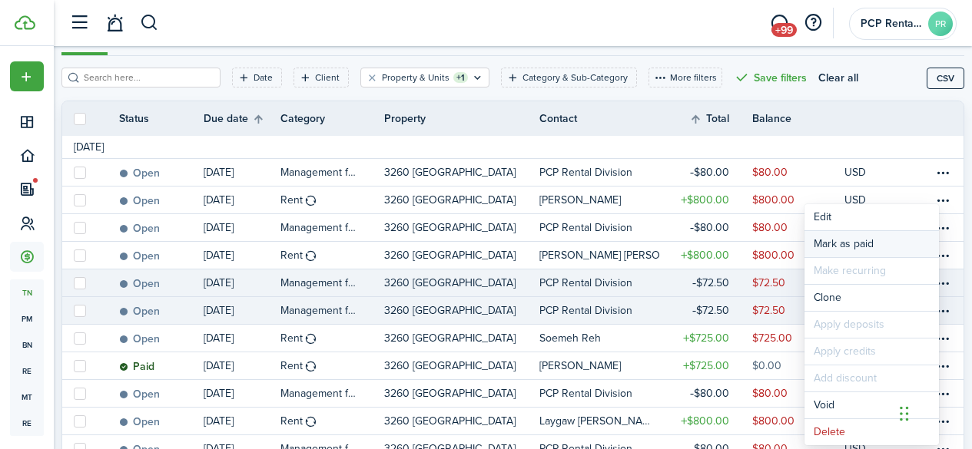
click at [833, 240] on link "Mark as paid" at bounding box center [871, 244] width 134 height 26
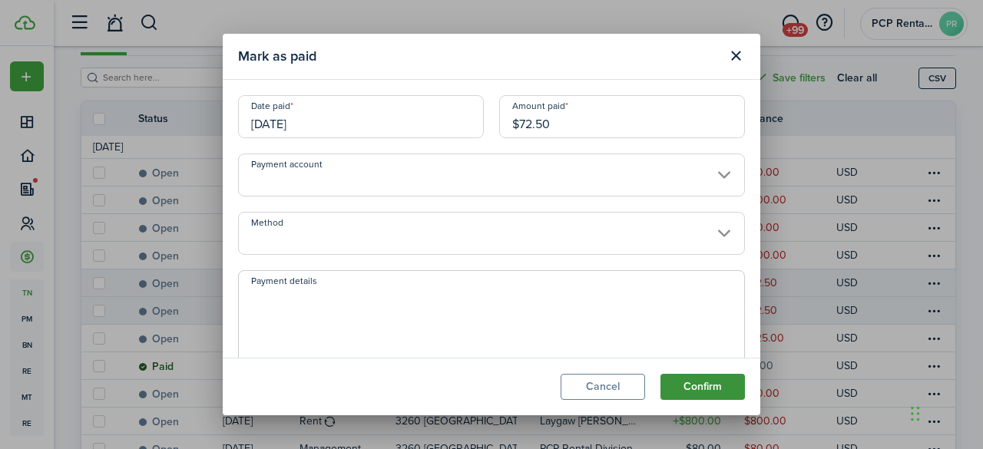
click at [696, 380] on button "Confirm" at bounding box center [703, 387] width 84 height 26
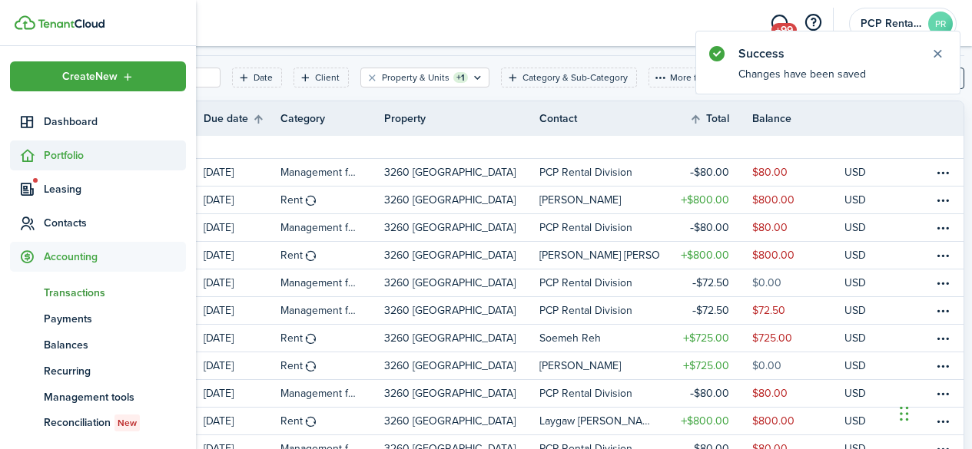
click at [56, 150] on span "Portfolio" at bounding box center [115, 155] width 142 height 16
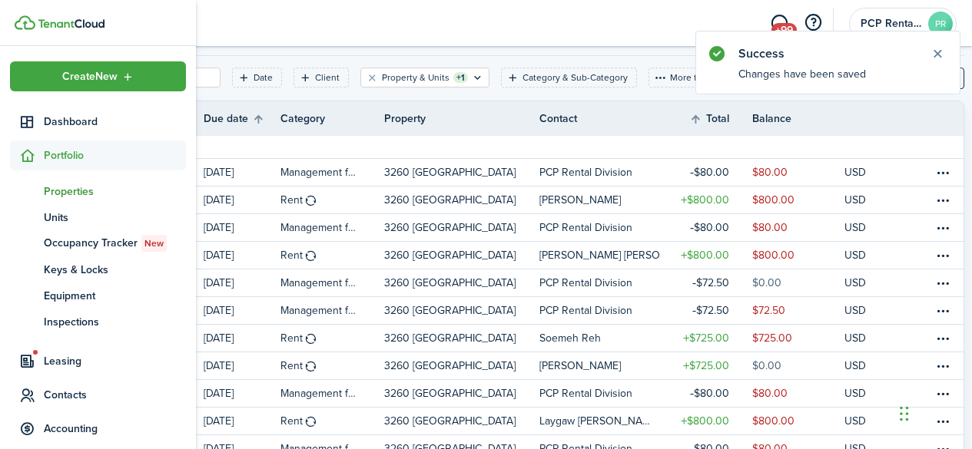
click at [52, 187] on span "Properties" at bounding box center [115, 192] width 142 height 16
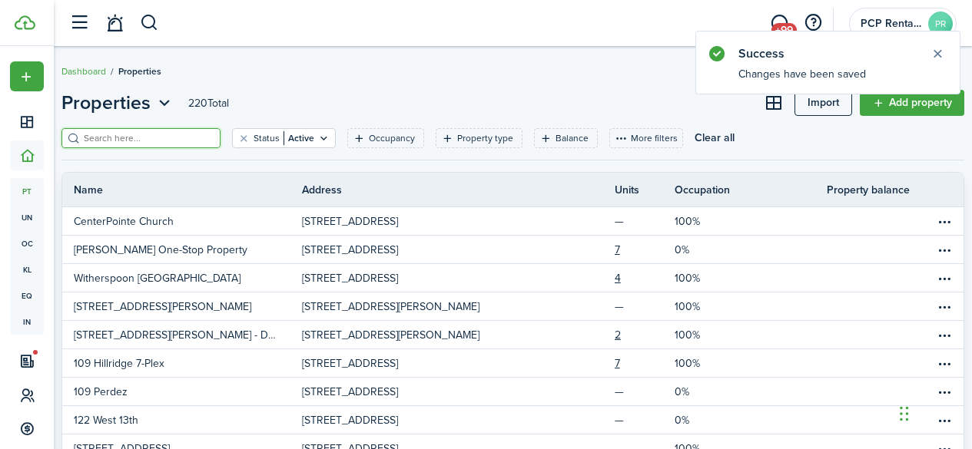
click at [195, 140] on input "search" at bounding box center [147, 138] width 135 height 15
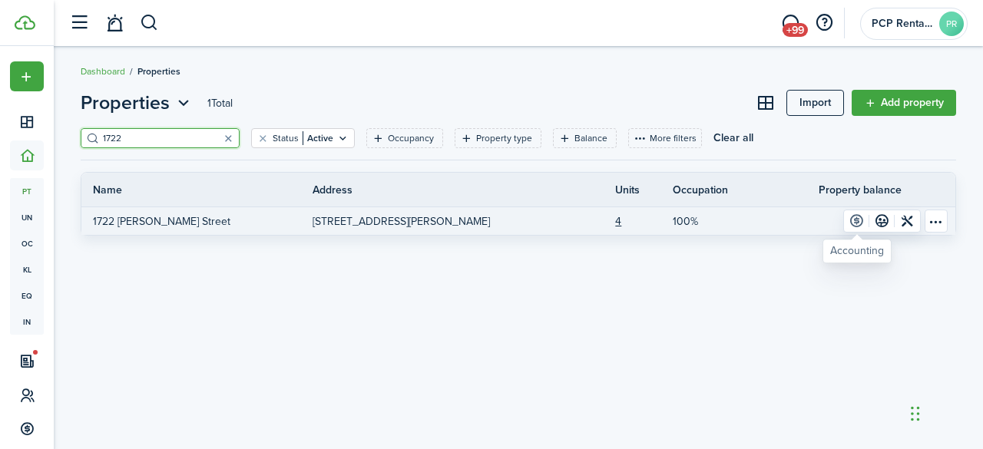
type input "1722"
click at [855, 220] on link at bounding box center [856, 221] width 25 height 22
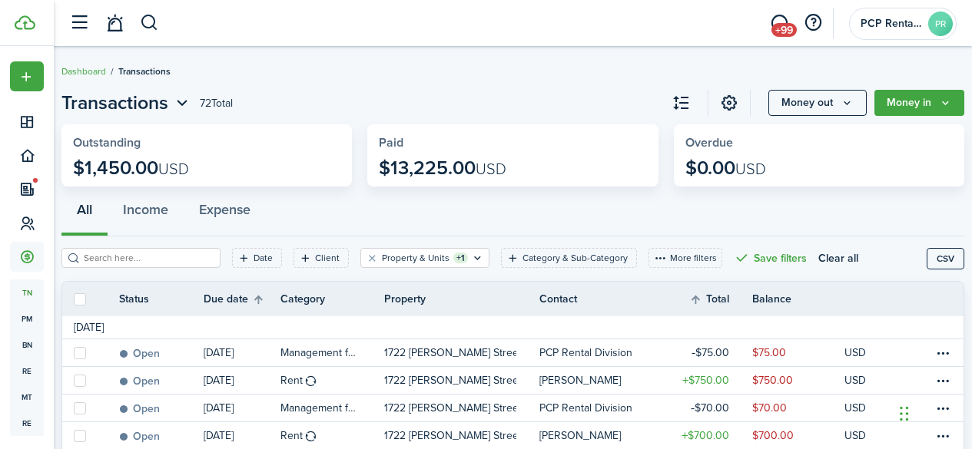
scroll to position [154, 0]
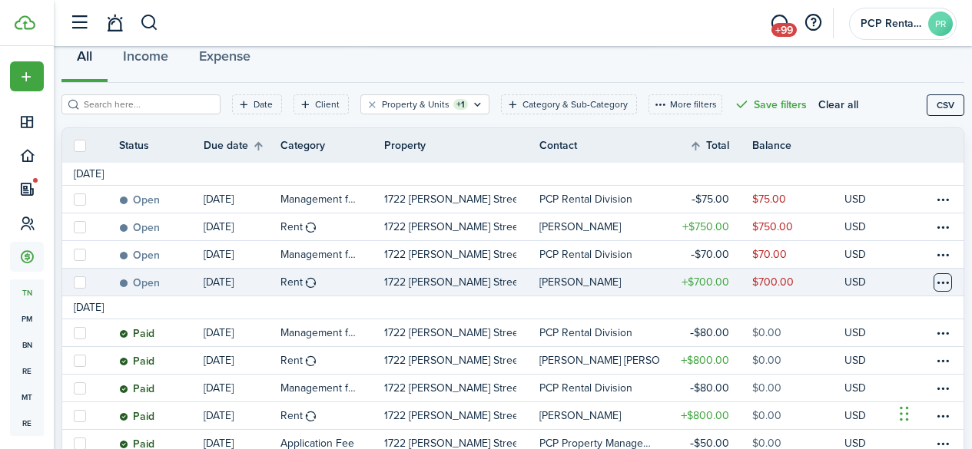
click at [933, 283] on table-menu-btn-icon at bounding box center [942, 282] width 18 height 18
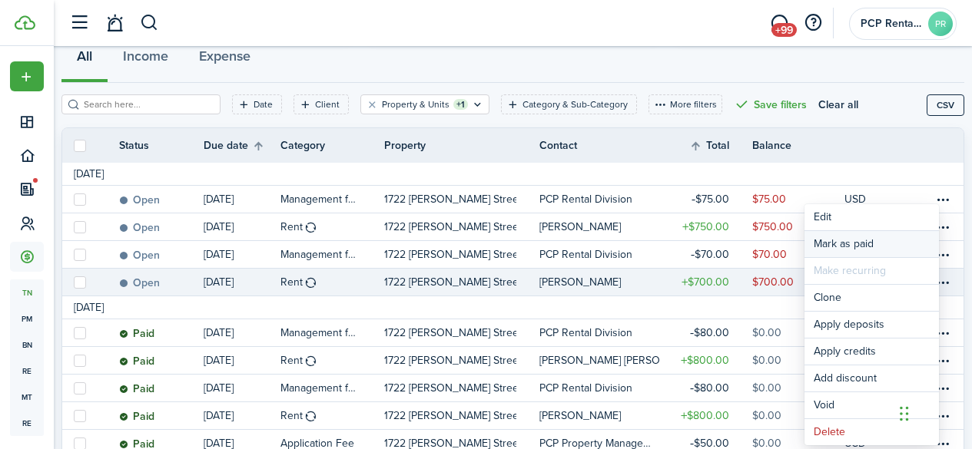
click at [830, 236] on link "Mark as paid" at bounding box center [871, 244] width 134 height 26
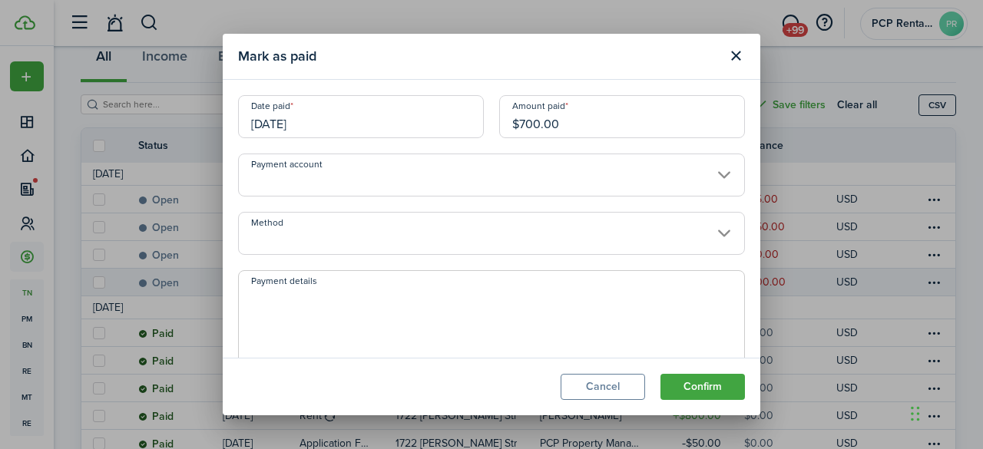
click at [326, 228] on input "Method" at bounding box center [491, 233] width 507 height 43
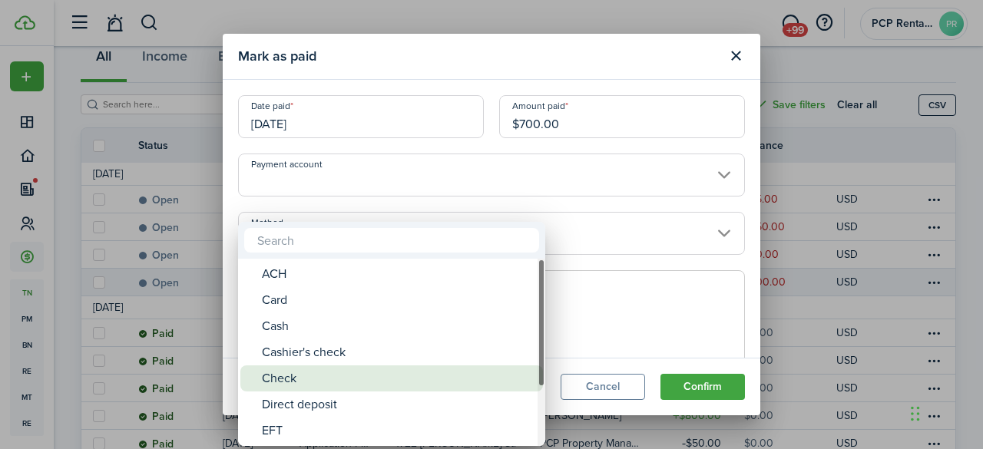
click at [278, 373] on div "Check" at bounding box center [398, 379] width 272 height 26
type input "Check"
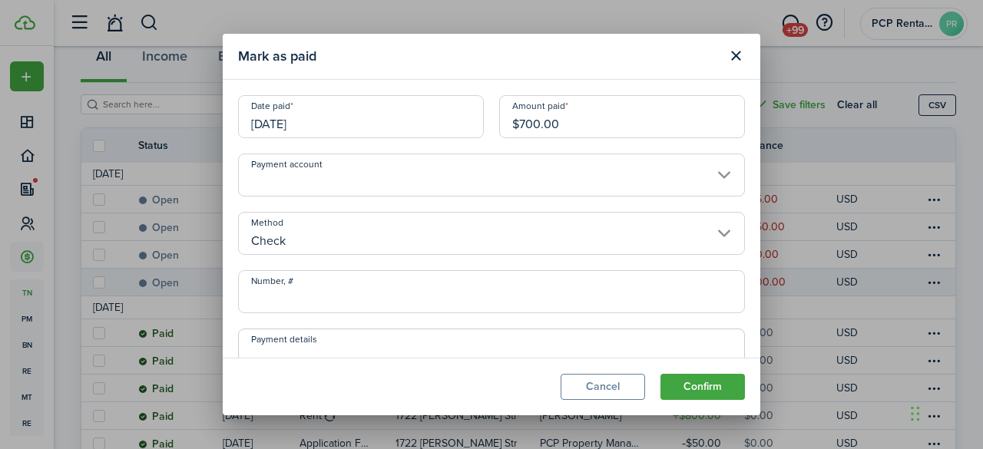
click at [298, 300] on input "Number, #" at bounding box center [491, 291] width 507 height 43
type input "111"
click at [699, 389] on button "Confirm" at bounding box center [703, 387] width 84 height 26
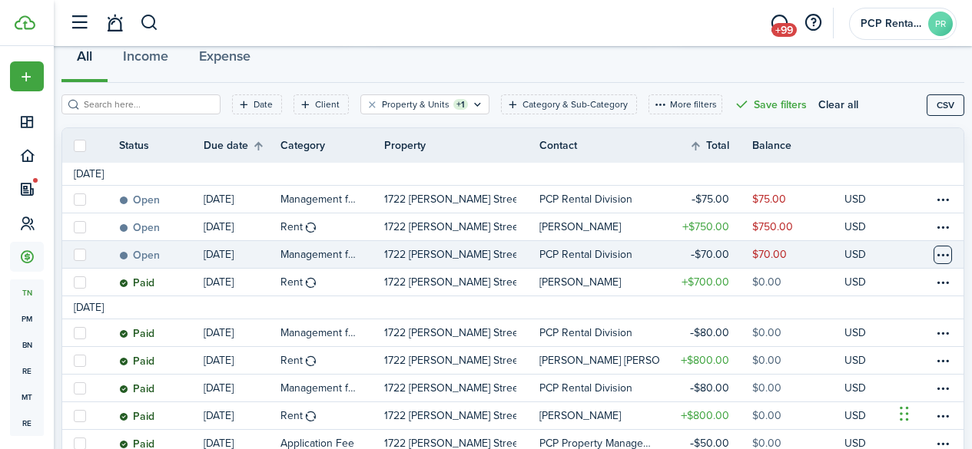
click at [933, 257] on table-menu-btn-icon at bounding box center [942, 255] width 18 height 18
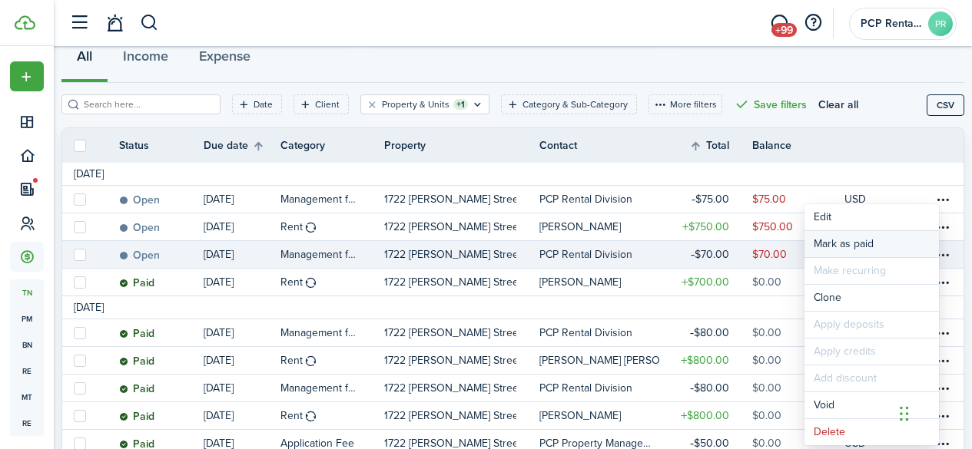
click at [840, 243] on link "Mark as paid" at bounding box center [871, 244] width 134 height 26
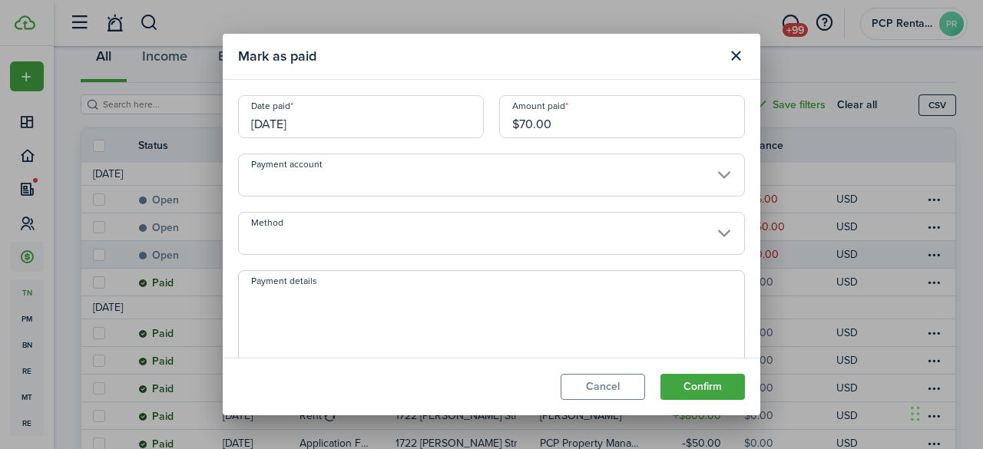
click at [697, 389] on button "Confirm" at bounding box center [703, 387] width 84 height 26
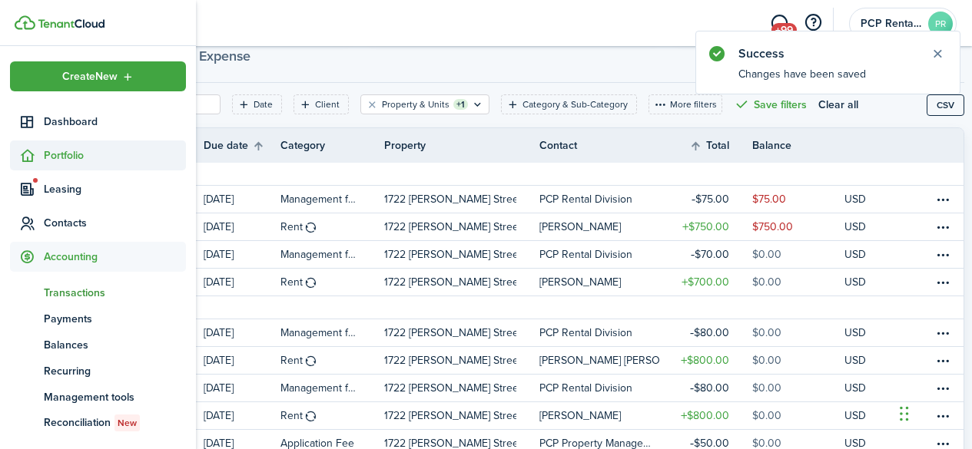
click at [58, 155] on span "Portfolio" at bounding box center [115, 155] width 142 height 16
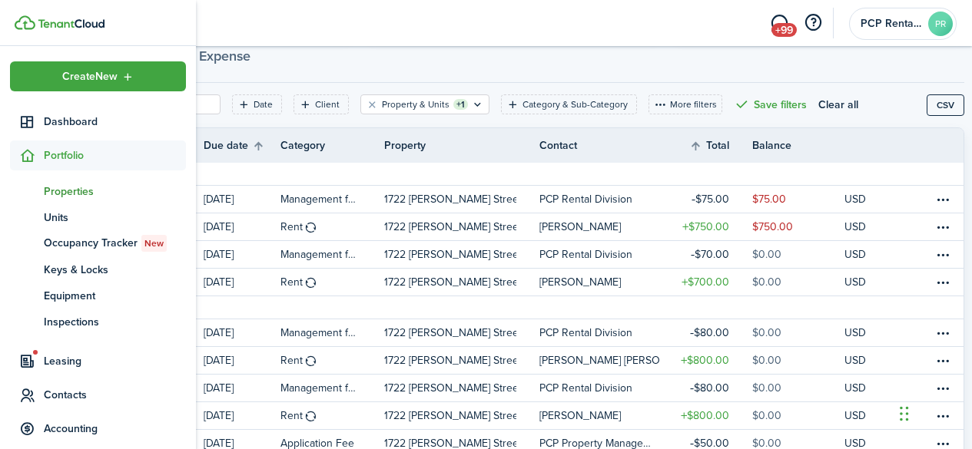
click at [66, 191] on span "Properties" at bounding box center [115, 192] width 142 height 16
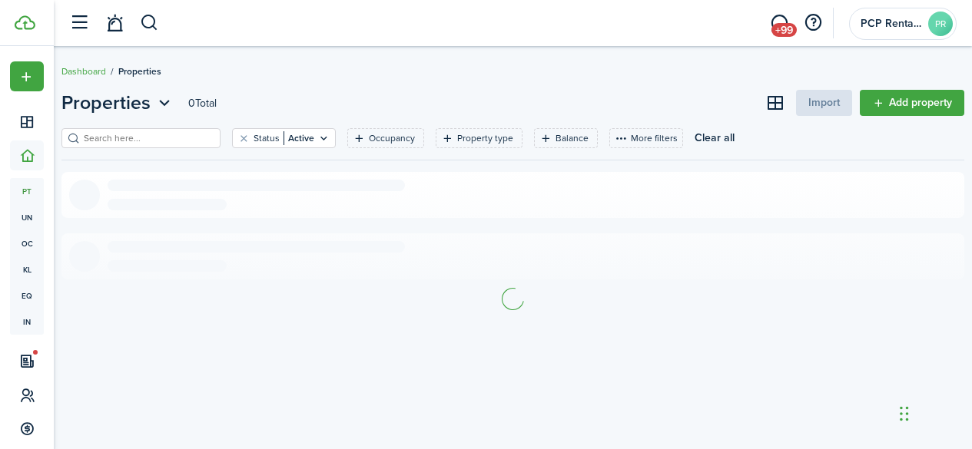
click at [195, 141] on input "search" at bounding box center [147, 138] width 135 height 15
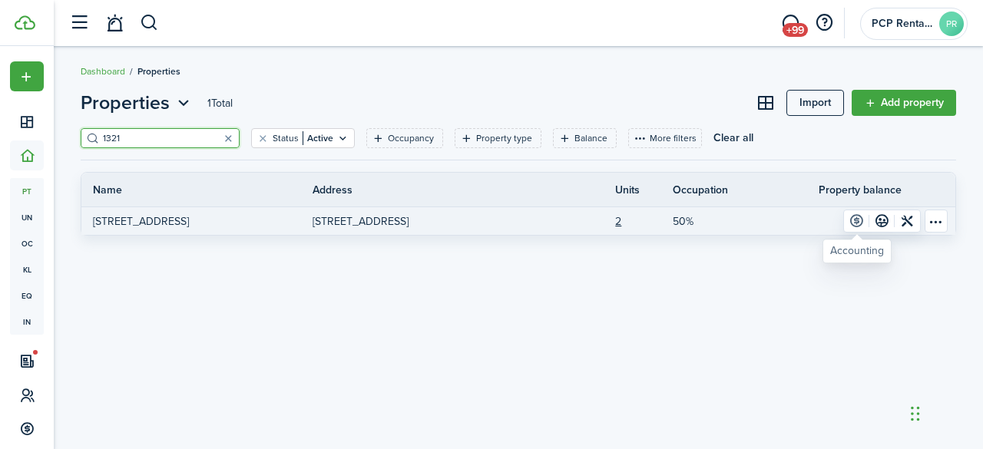
type input "1321"
click at [855, 221] on link at bounding box center [856, 221] width 25 height 22
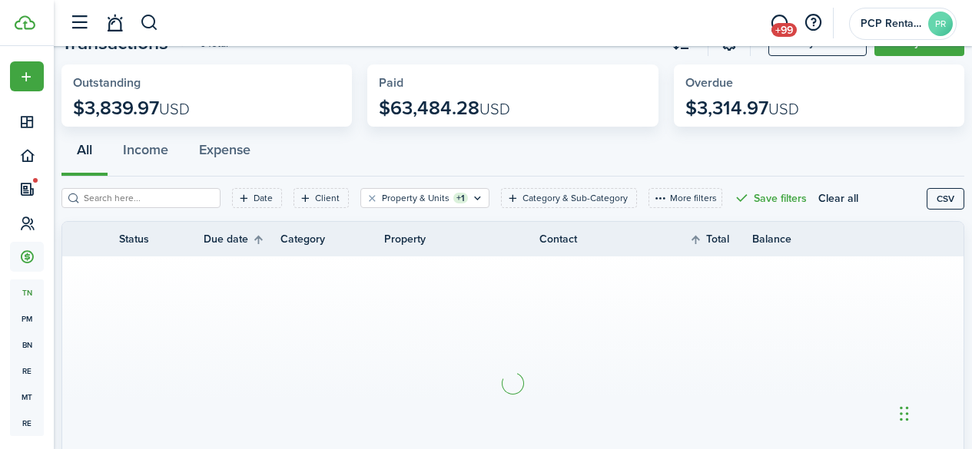
scroll to position [154, 0]
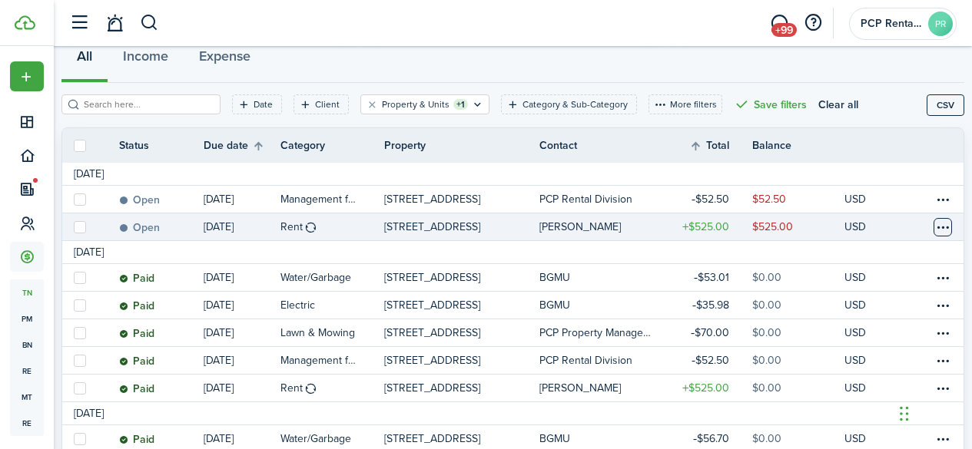
click at [933, 221] on table-menu-btn-icon at bounding box center [942, 227] width 18 height 18
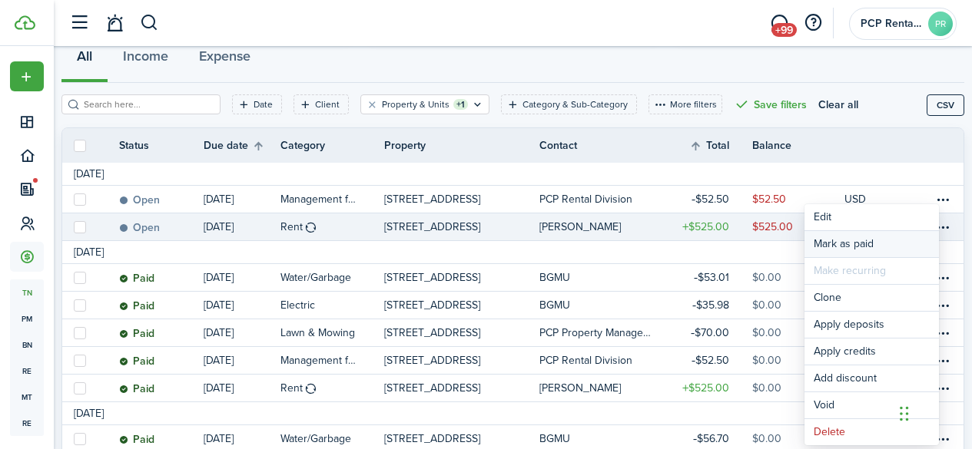
click at [824, 235] on link "Mark as paid" at bounding box center [871, 244] width 134 height 26
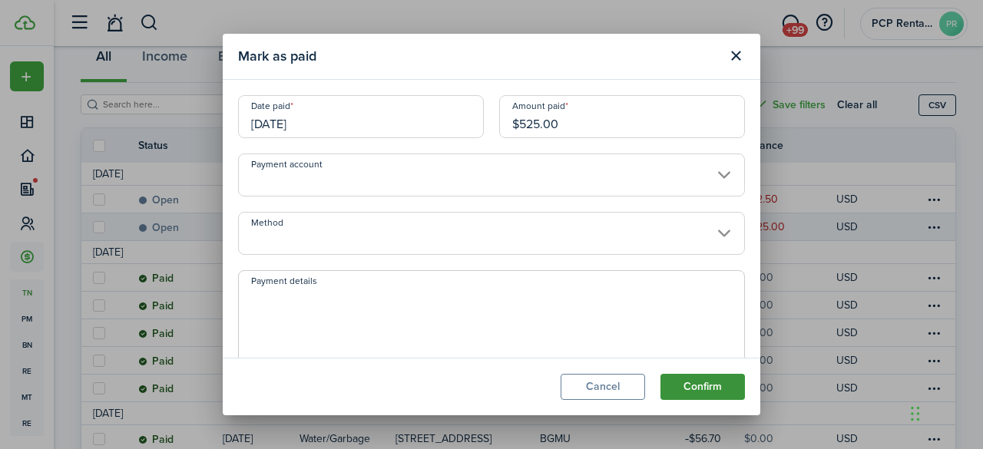
click at [699, 385] on button "Confirm" at bounding box center [703, 387] width 84 height 26
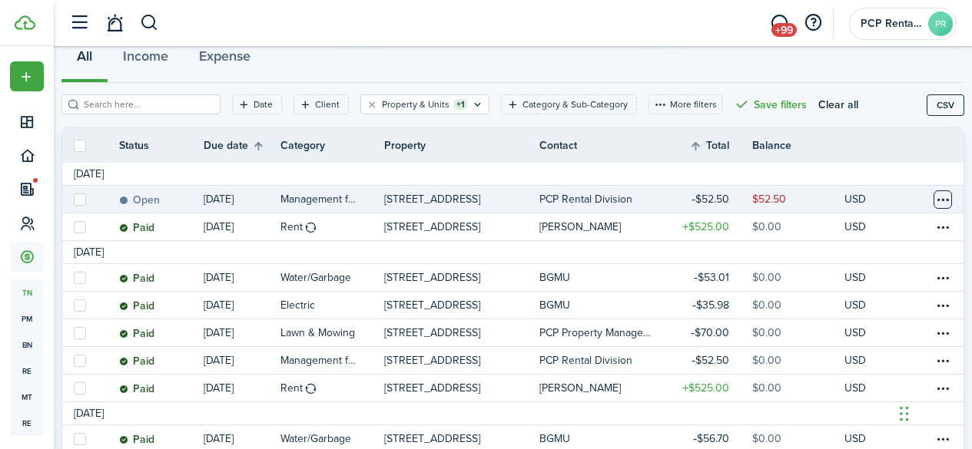
click at [934, 196] on table-menu-btn-icon at bounding box center [942, 199] width 18 height 18
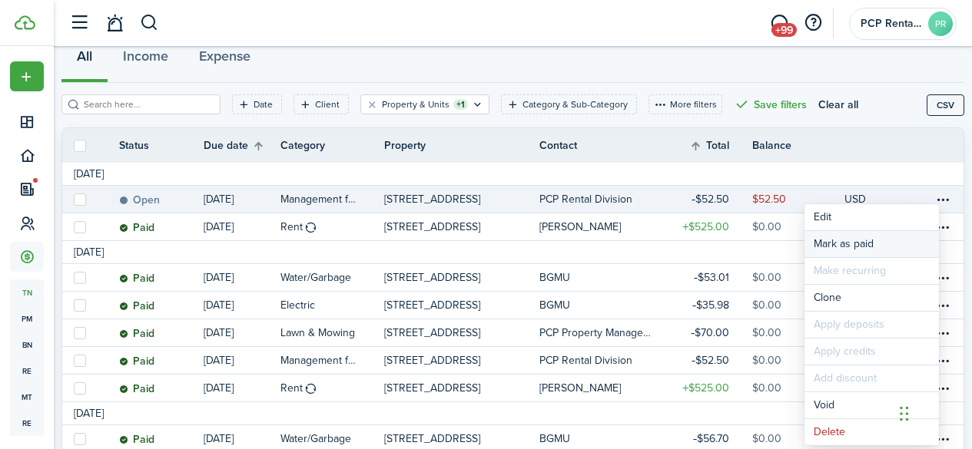
click at [848, 246] on link "Mark as paid" at bounding box center [871, 244] width 134 height 26
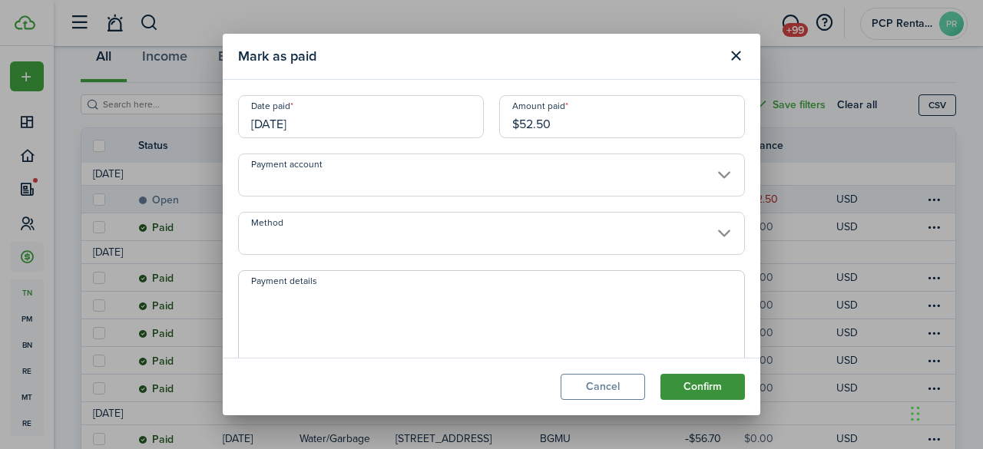
click at [687, 386] on button "Confirm" at bounding box center [703, 387] width 84 height 26
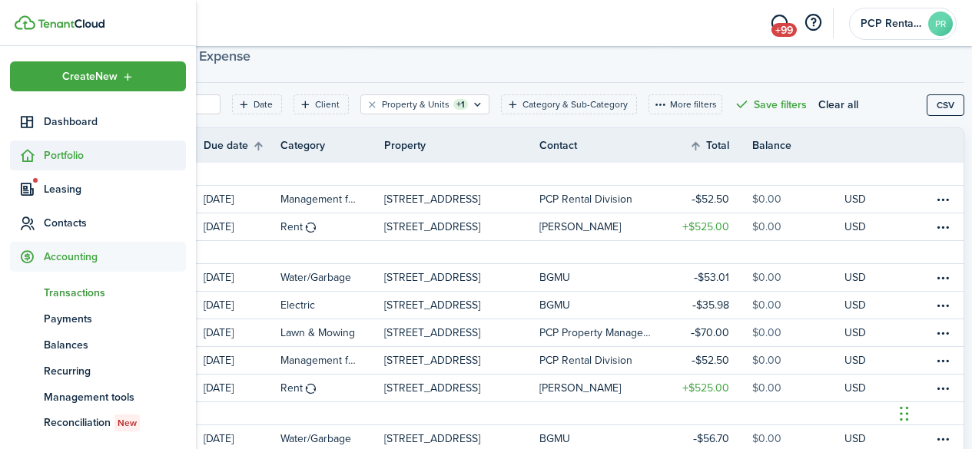
click at [54, 157] on span "Portfolio" at bounding box center [115, 155] width 142 height 16
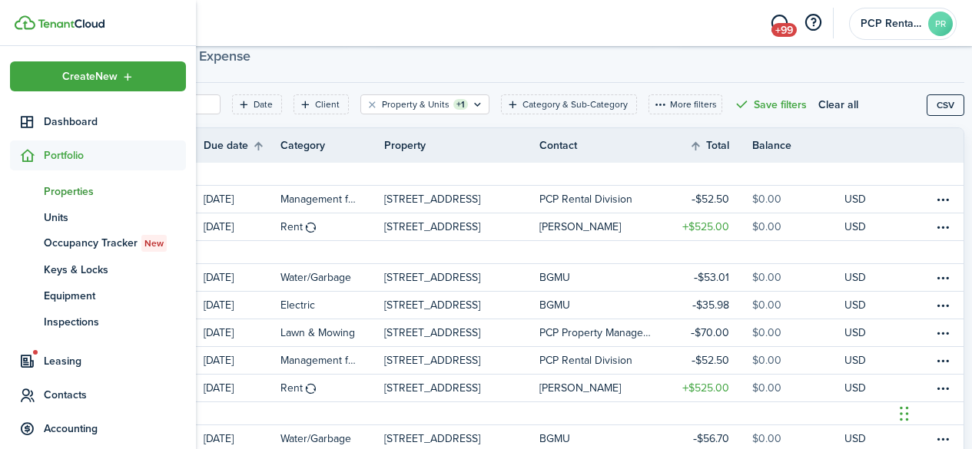
click at [58, 188] on span "Properties" at bounding box center [115, 192] width 142 height 16
